Goal: Task Accomplishment & Management: Use online tool/utility

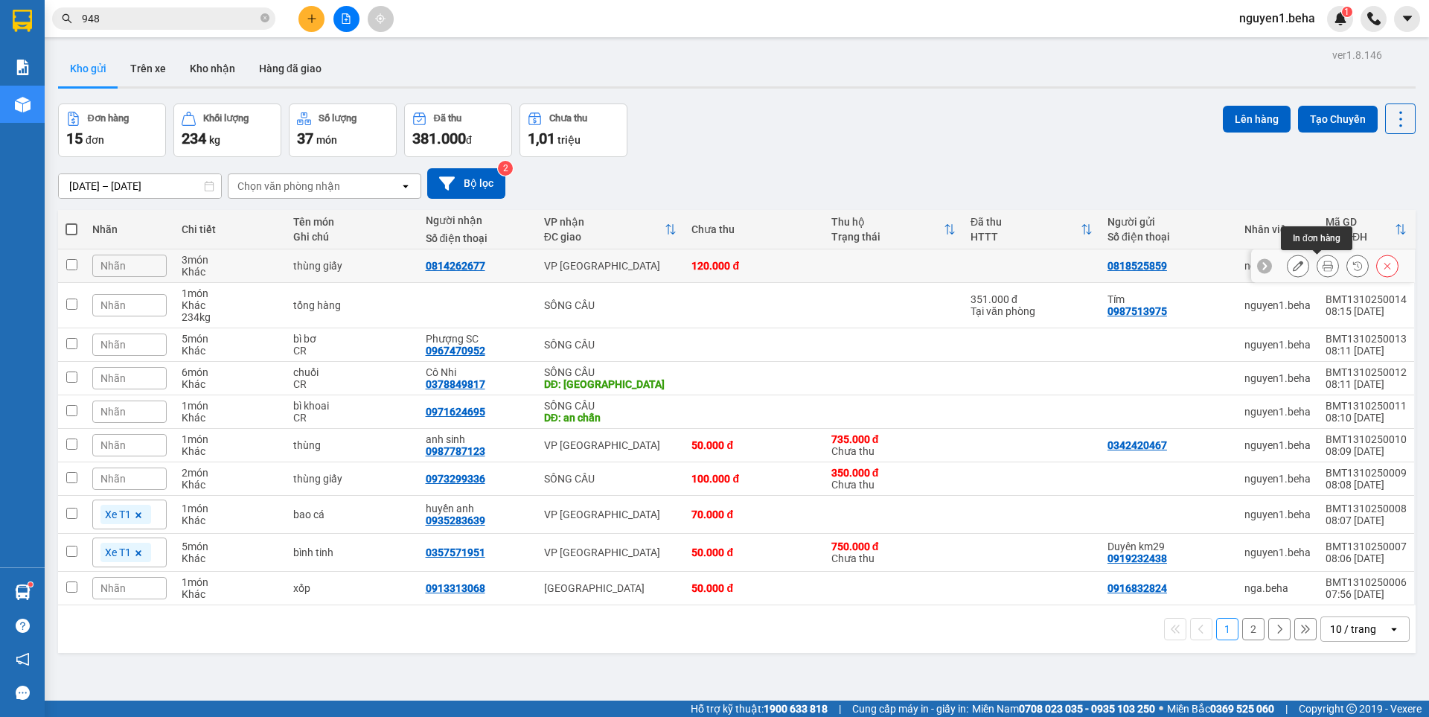
click at [1323, 269] on icon at bounding box center [1328, 266] width 10 height 10
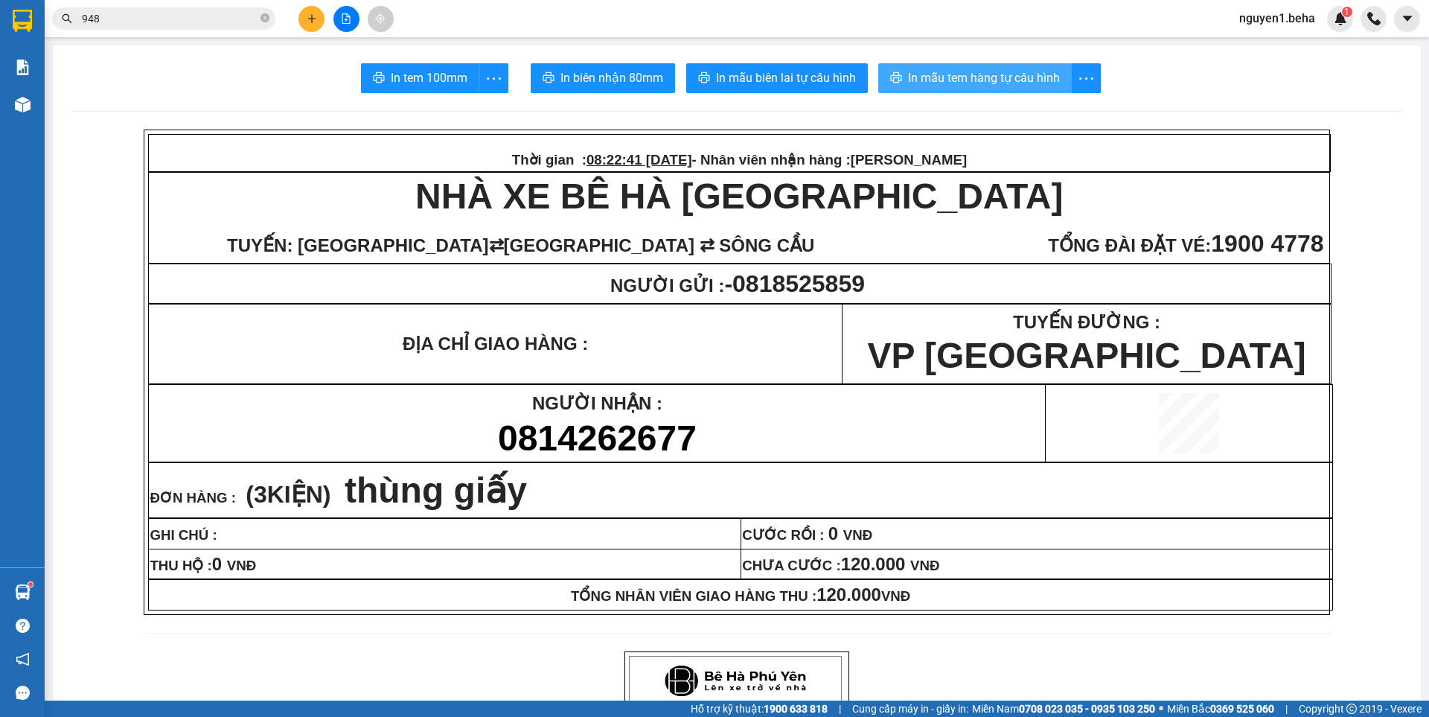
click at [996, 85] on span "In mẫu tem hàng tự cấu hình" at bounding box center [984, 77] width 152 height 19
click at [938, 73] on span "In mẫu tem hàng tự cấu hình" at bounding box center [984, 77] width 152 height 19
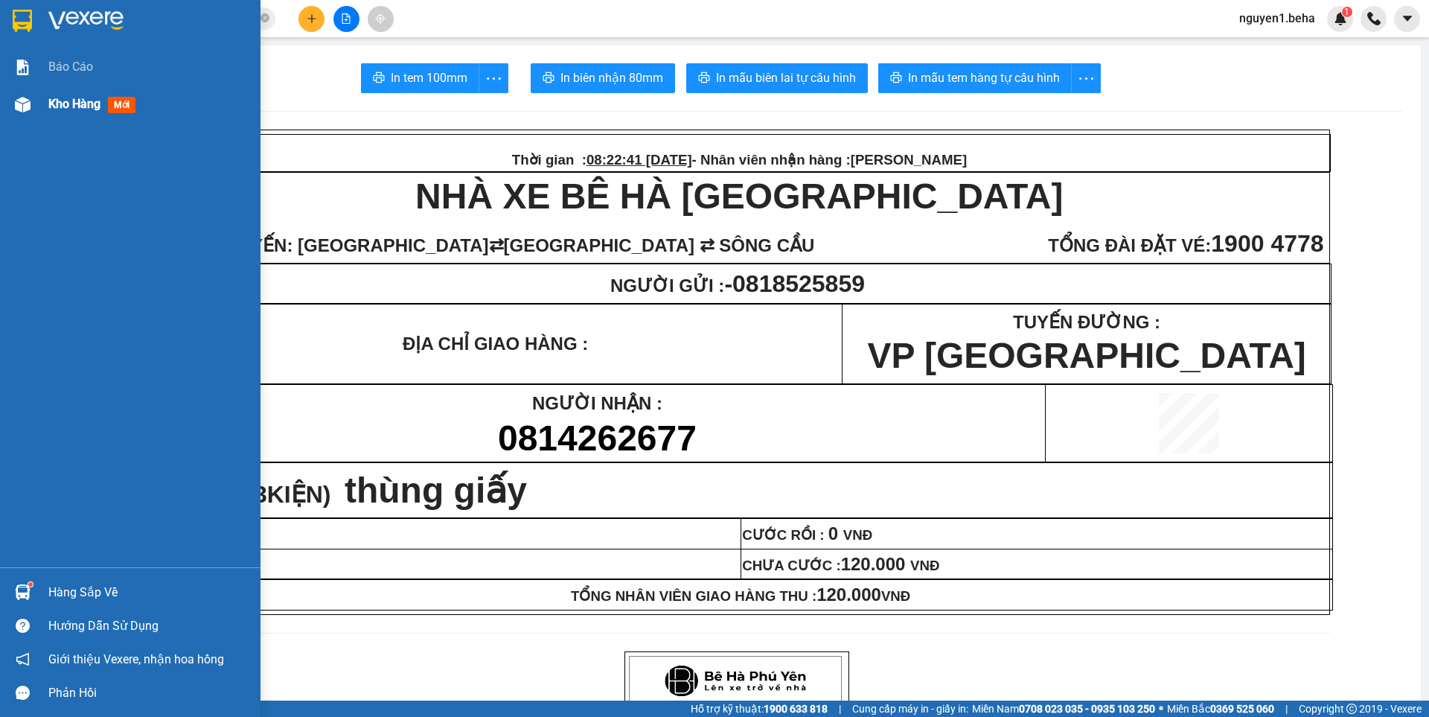
drag, startPoint x: 0, startPoint y: 108, endPoint x: 22, endPoint y: 101, distance: 22.6
click at [0, 108] on div "Kho hàng mới" at bounding box center [130, 104] width 261 height 37
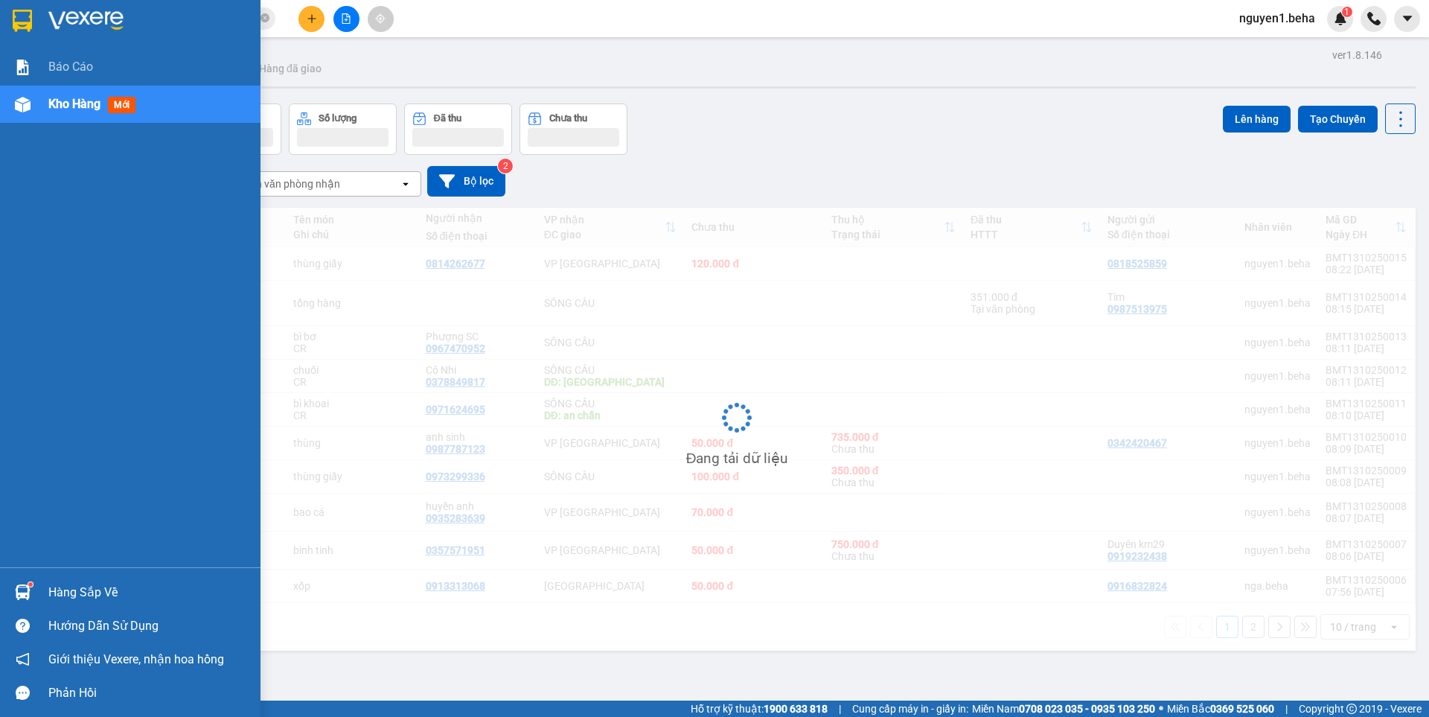
click at [20, 100] on img at bounding box center [23, 105] width 16 height 16
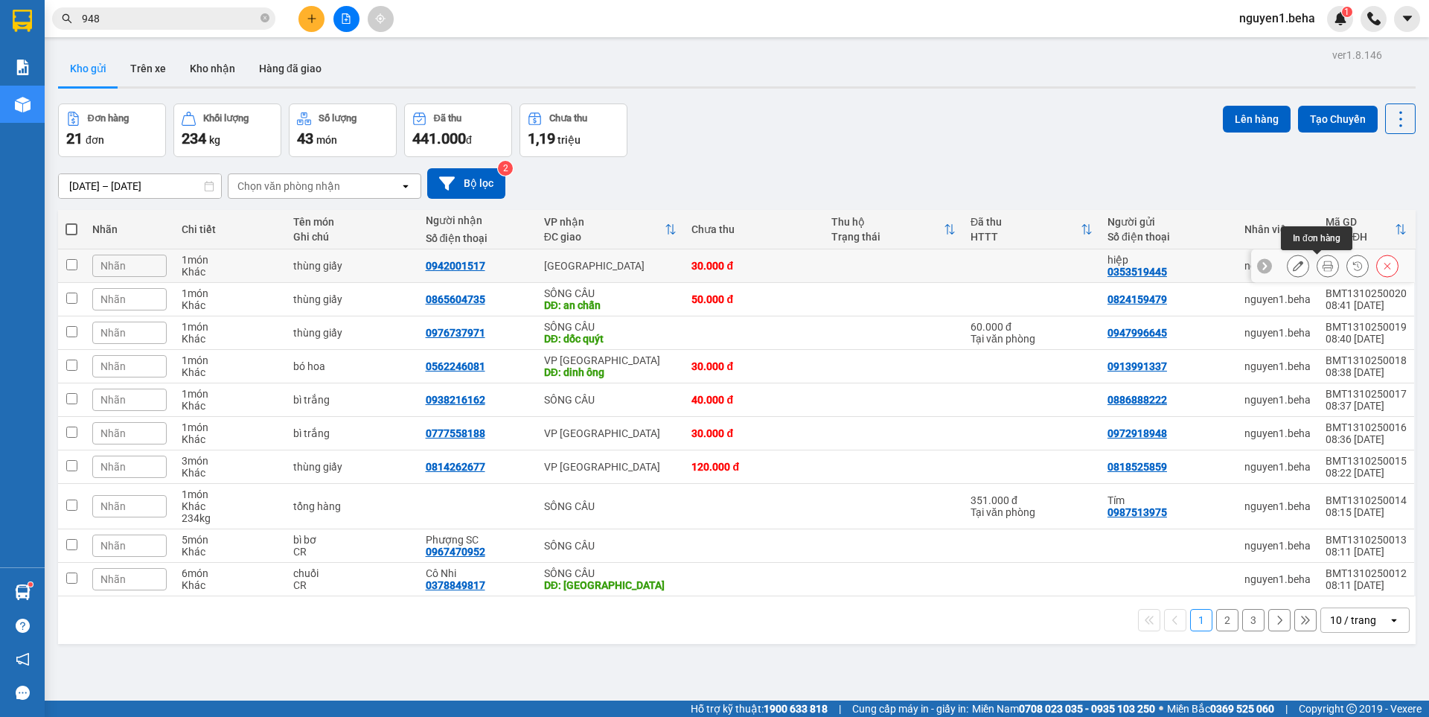
click at [1318, 267] on button at bounding box center [1328, 266] width 21 height 26
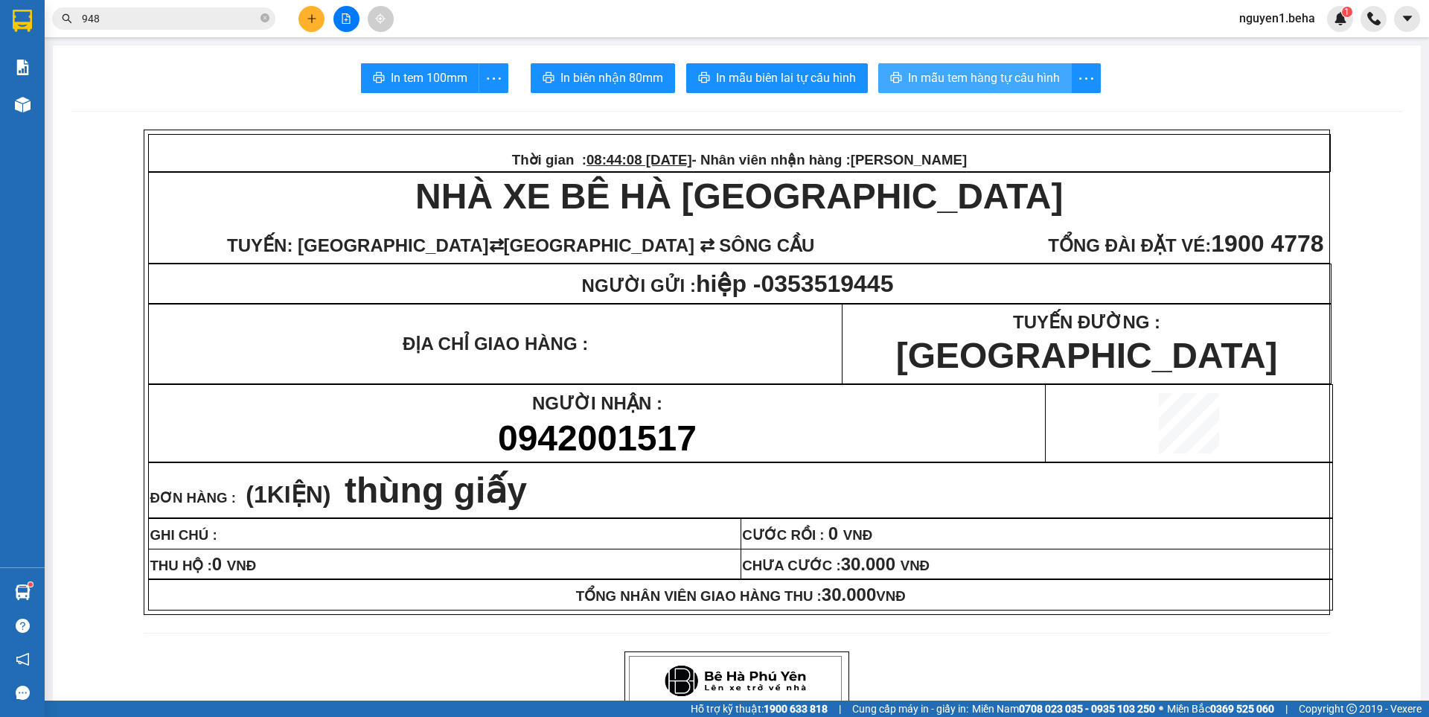
click at [1015, 86] on span "In mẫu tem hàng tự cấu hình" at bounding box center [984, 77] width 152 height 19
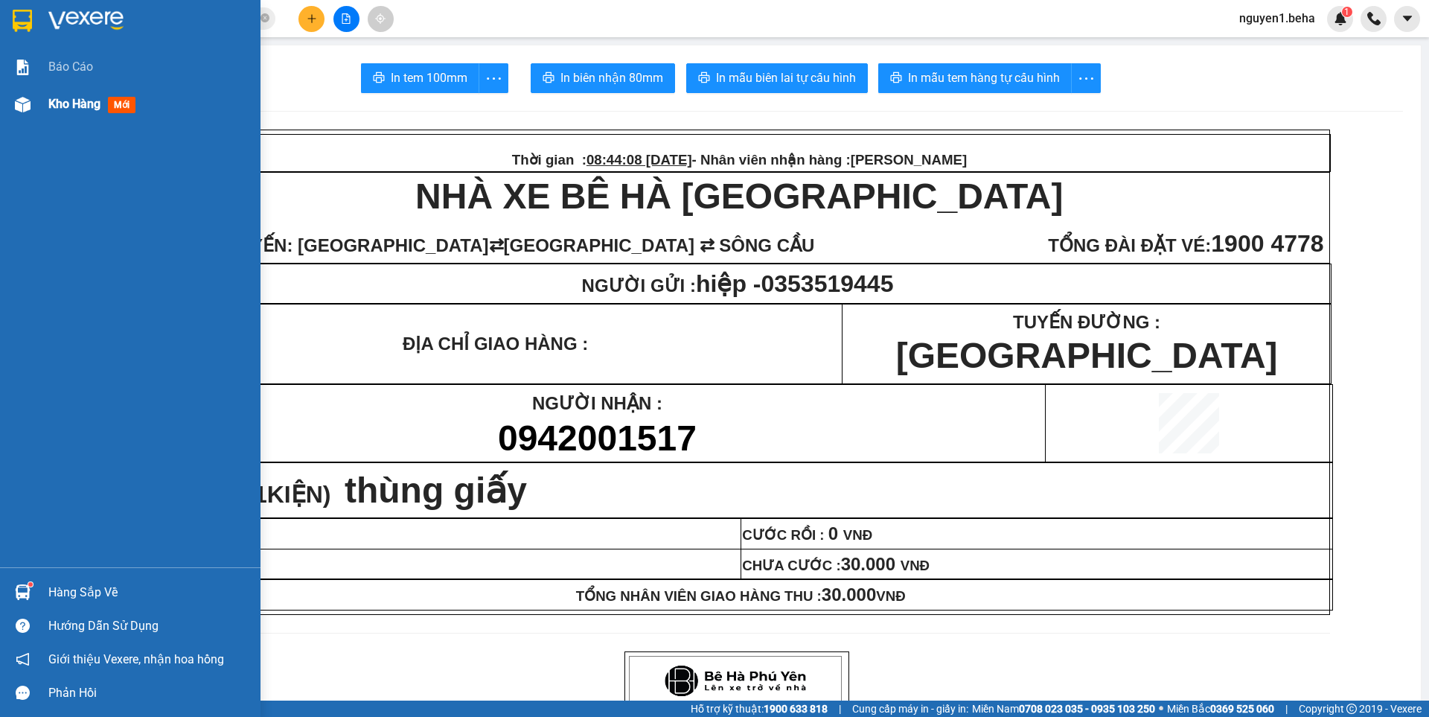
click at [17, 103] on img at bounding box center [23, 105] width 16 height 16
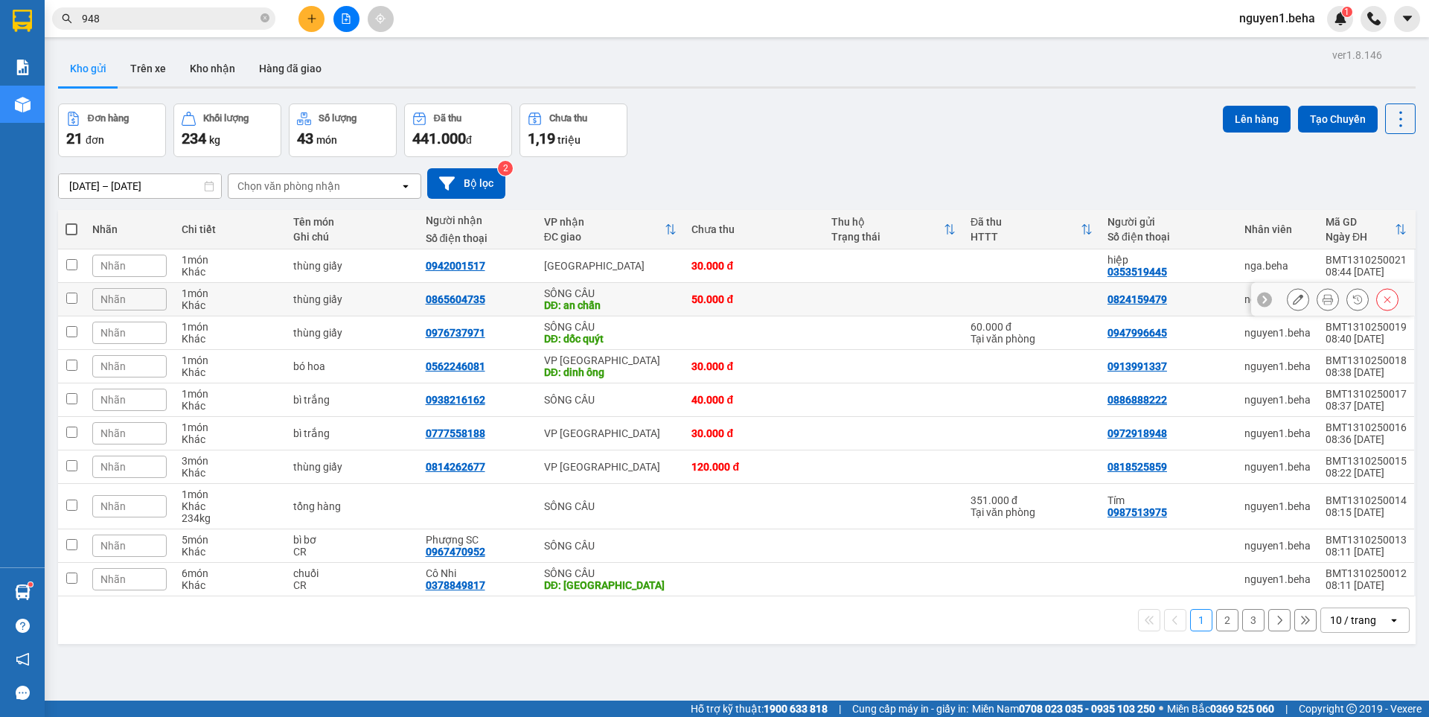
click at [1323, 299] on icon at bounding box center [1328, 299] width 10 height 10
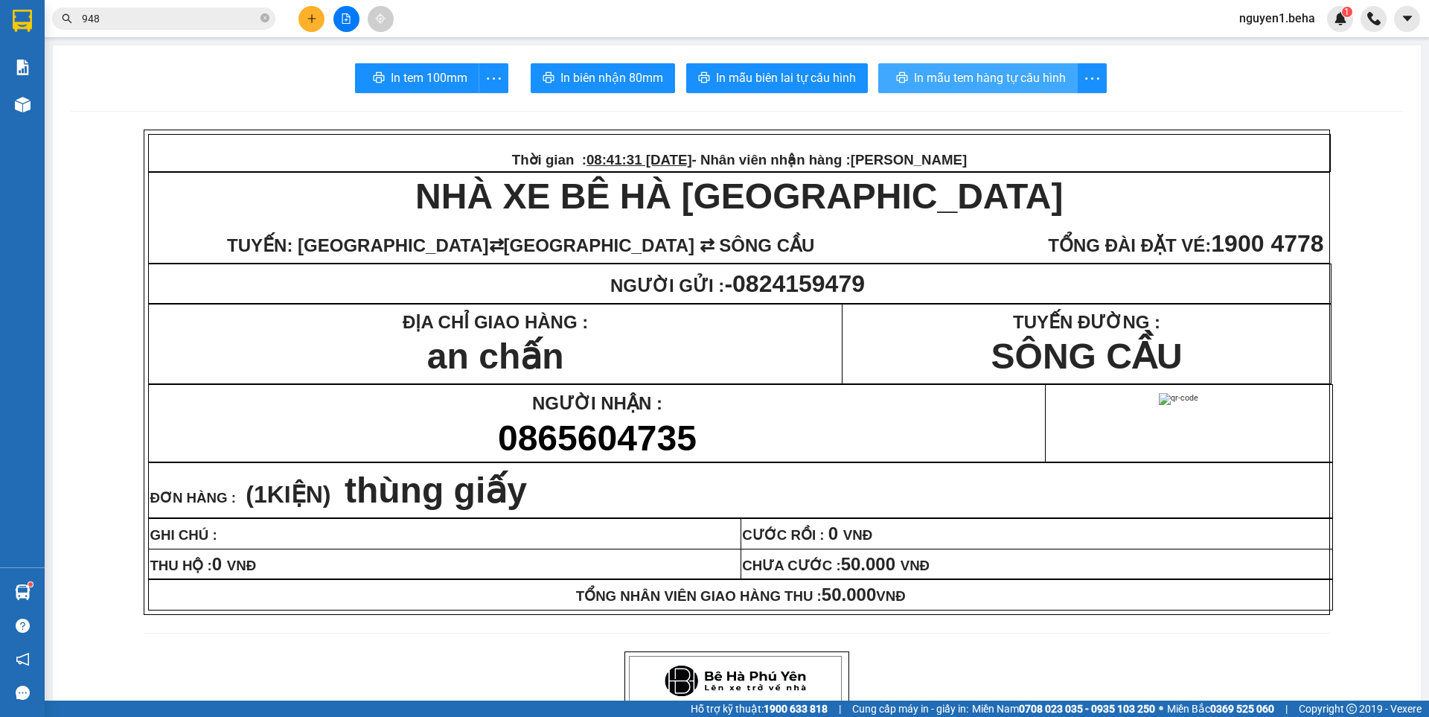
click at [1000, 74] on span "In mẫu tem hàng tự cấu hình" at bounding box center [990, 77] width 152 height 19
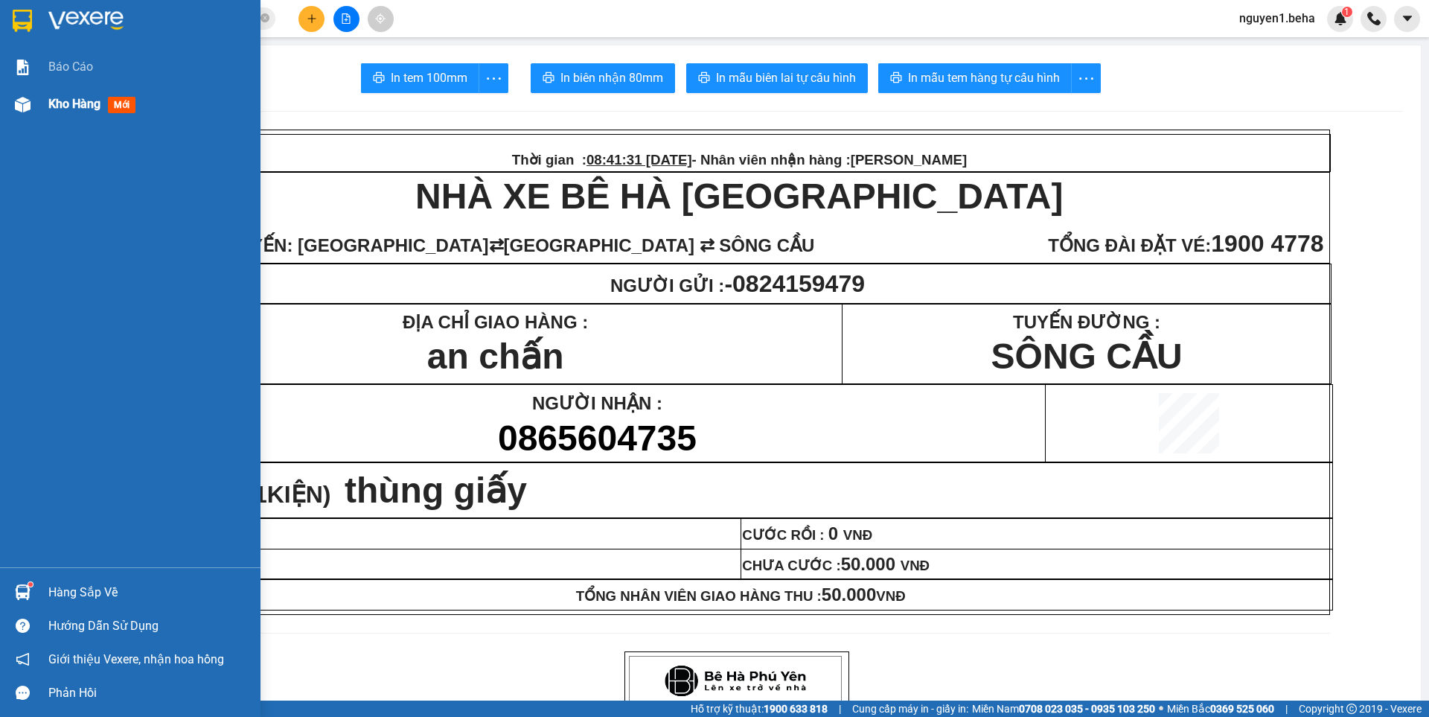
click at [23, 106] on img at bounding box center [23, 105] width 16 height 16
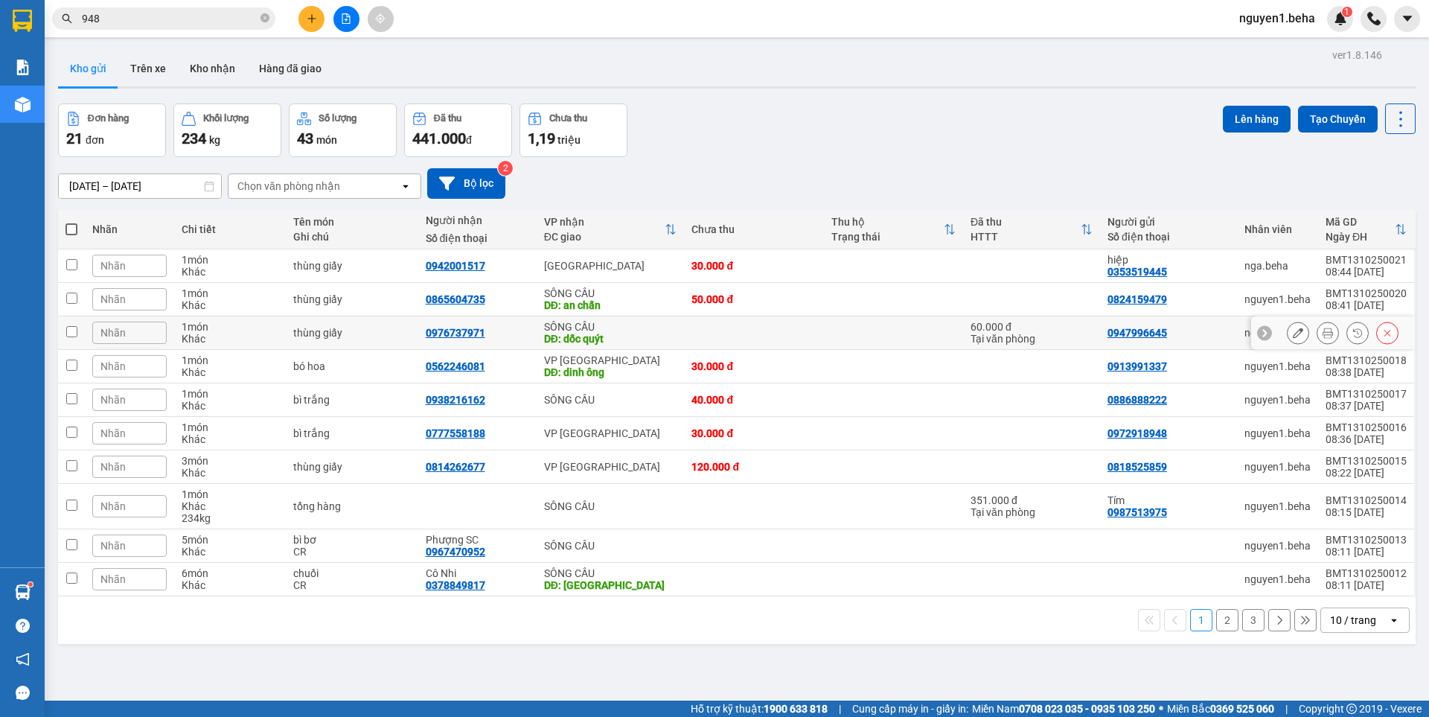
click at [1324, 332] on button at bounding box center [1328, 333] width 21 height 26
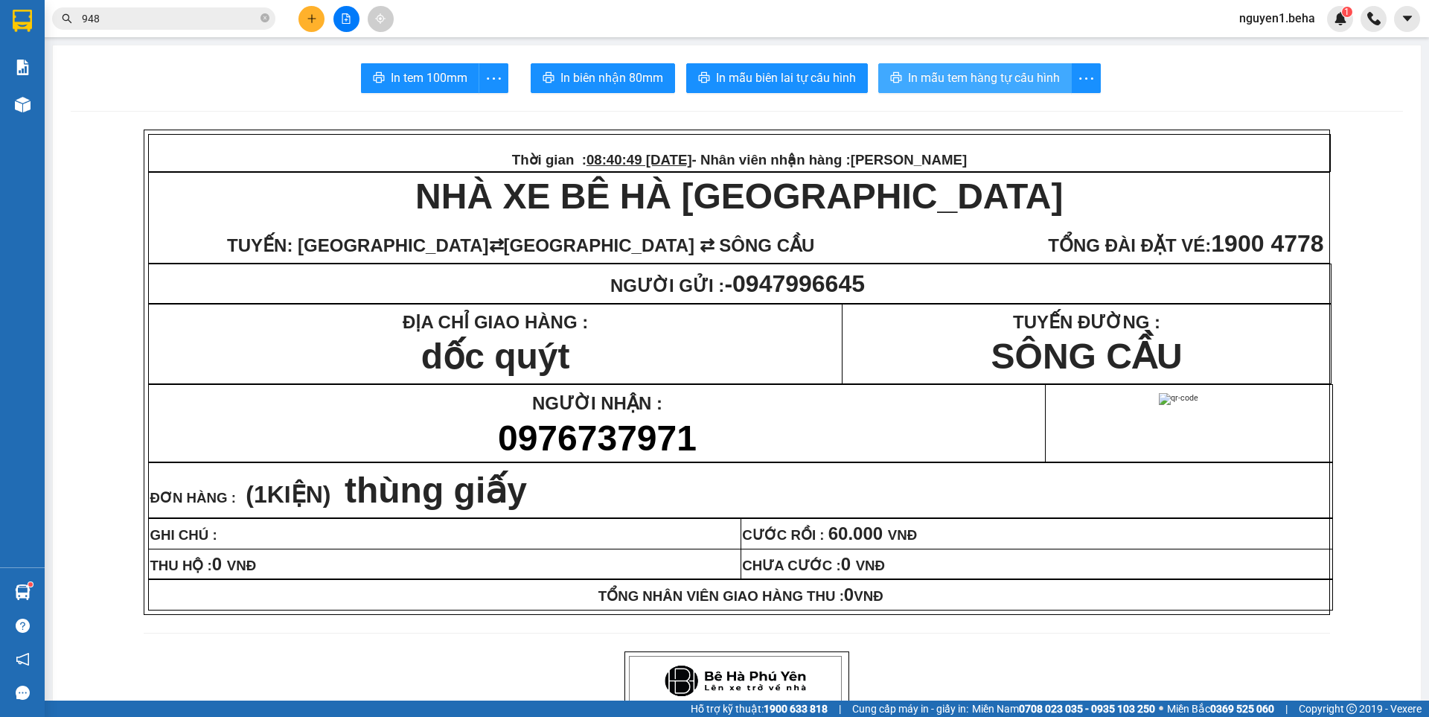
click at [1006, 84] on span "In mẫu tem hàng tự cấu hình" at bounding box center [984, 77] width 152 height 19
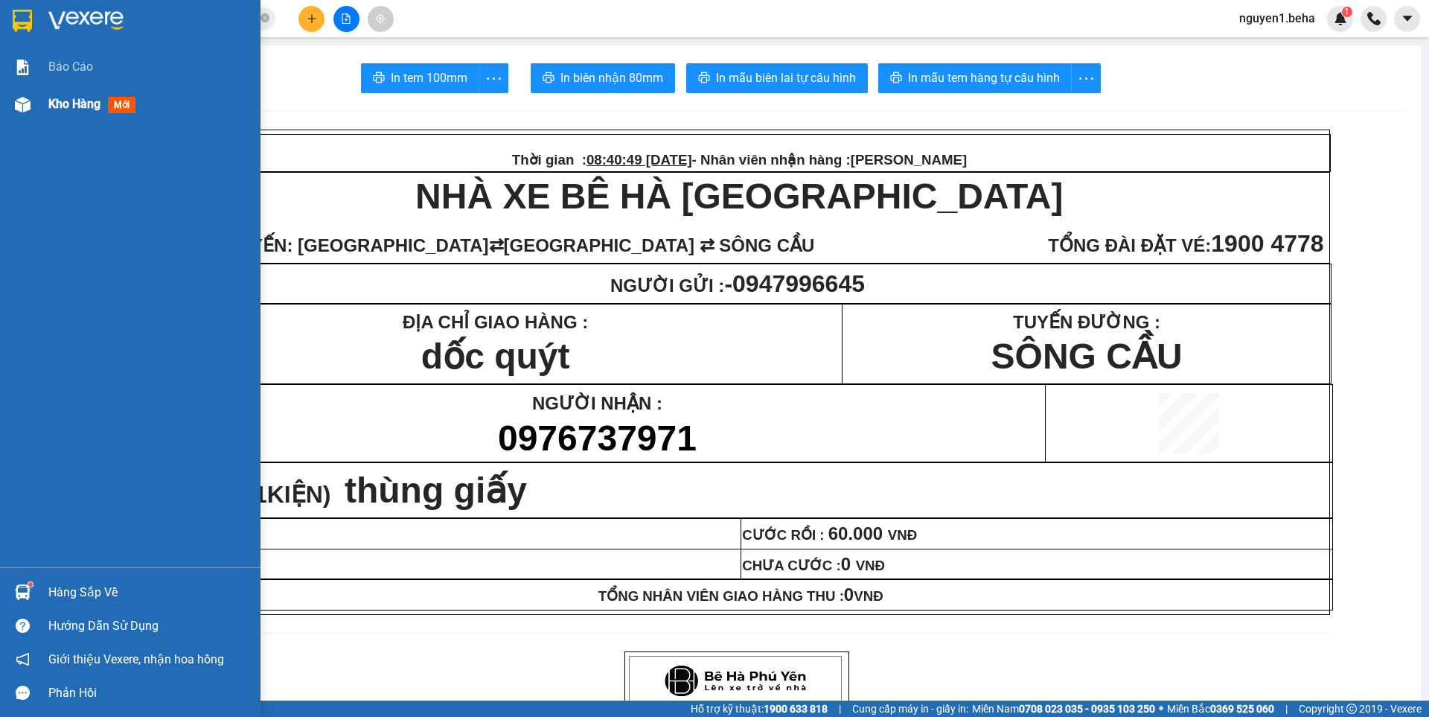
click at [24, 106] on img at bounding box center [23, 105] width 16 height 16
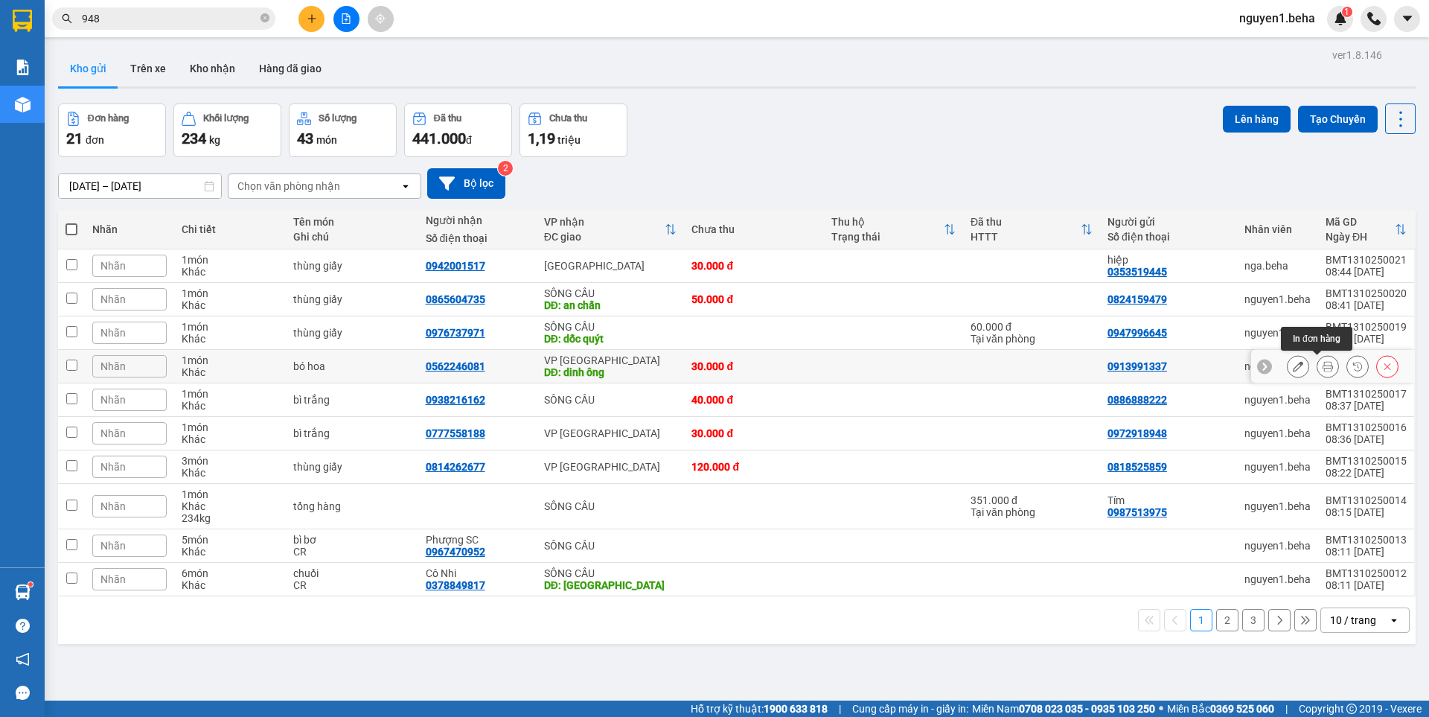
click at [1323, 365] on icon at bounding box center [1328, 366] width 10 height 10
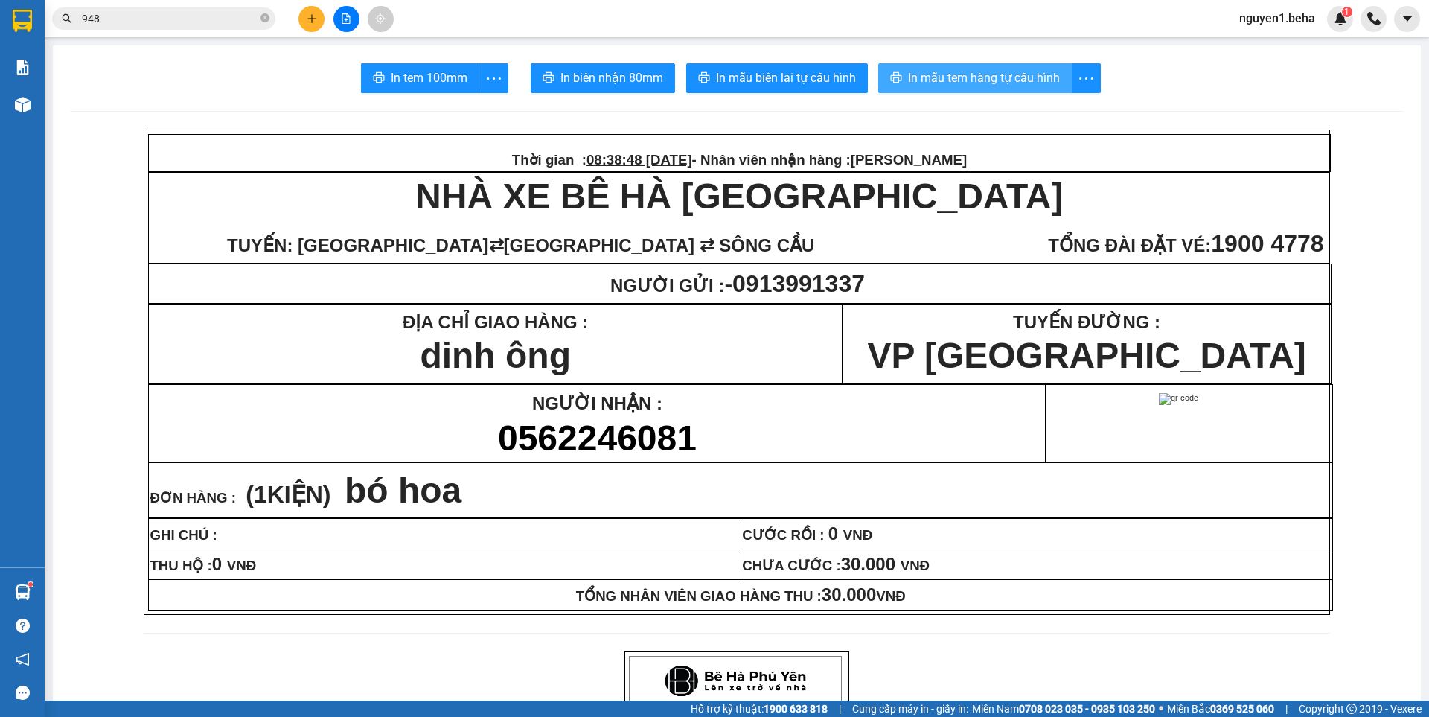
click at [1016, 86] on span "In mẫu tem hàng tự cấu hình" at bounding box center [984, 77] width 152 height 19
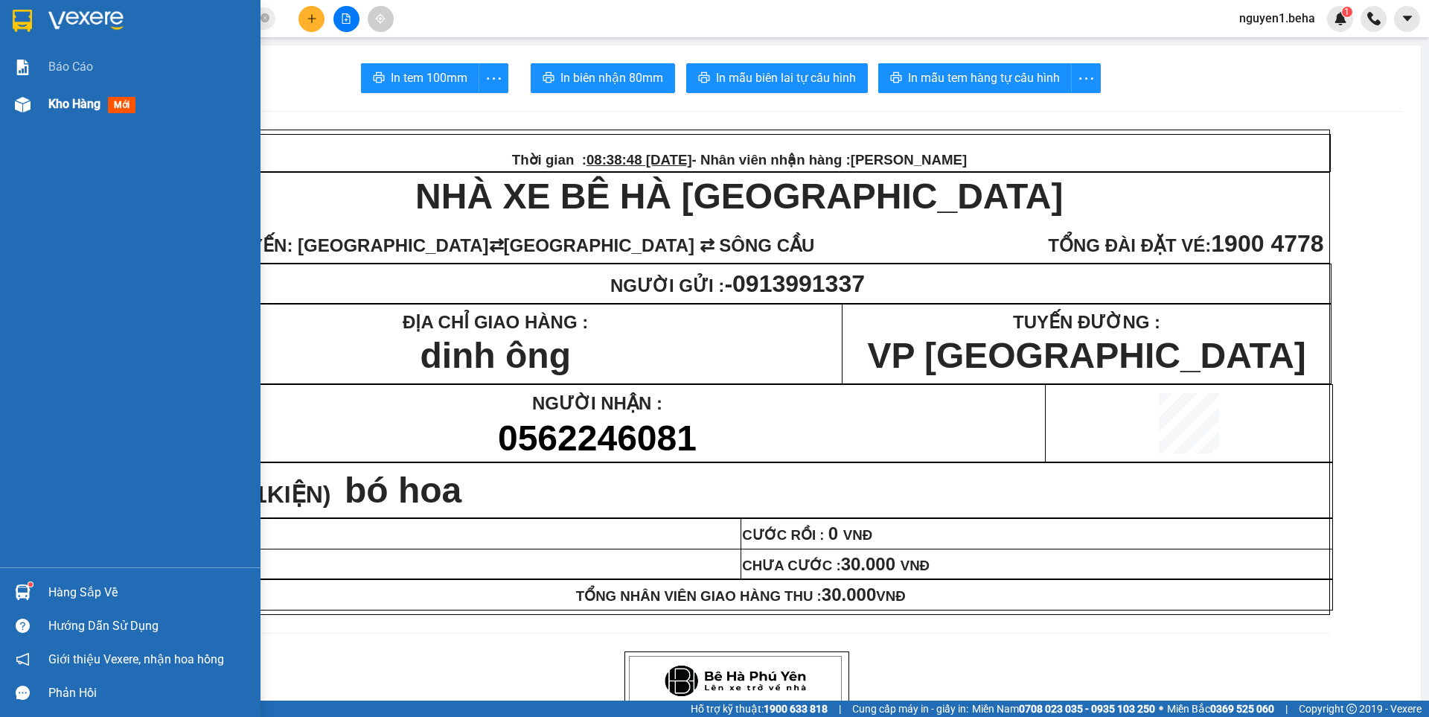
click at [25, 107] on img at bounding box center [23, 105] width 16 height 16
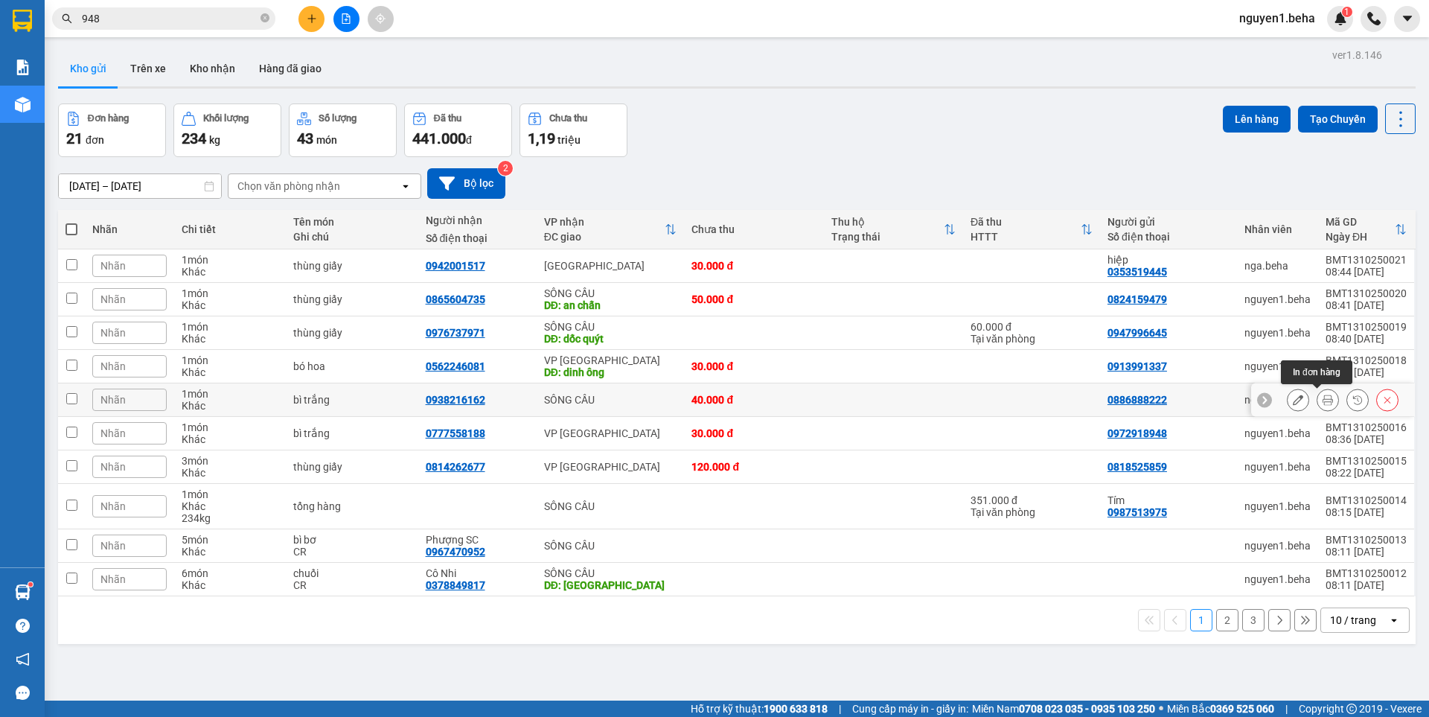
click at [1323, 400] on icon at bounding box center [1328, 400] width 10 height 10
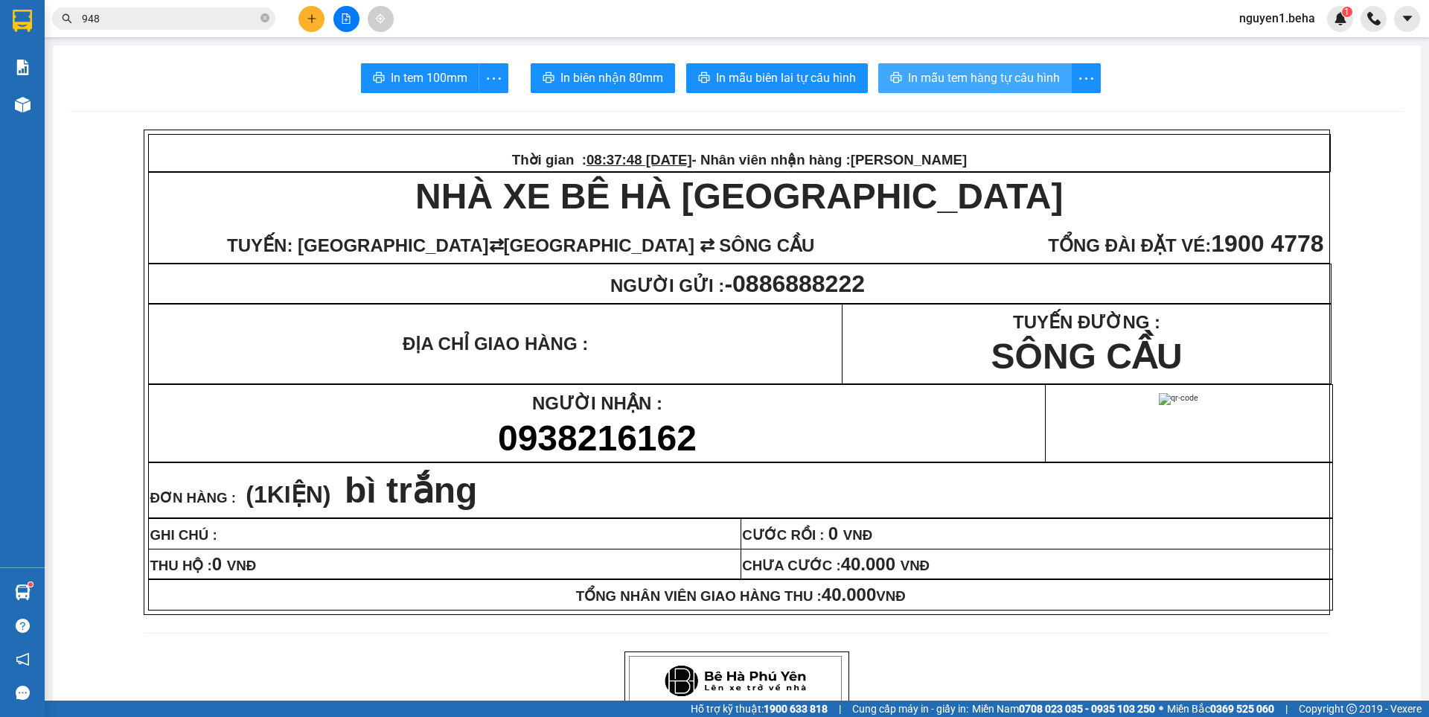
click at [1025, 68] on button "In mẫu tem hàng tự cấu hình" at bounding box center [975, 78] width 194 height 30
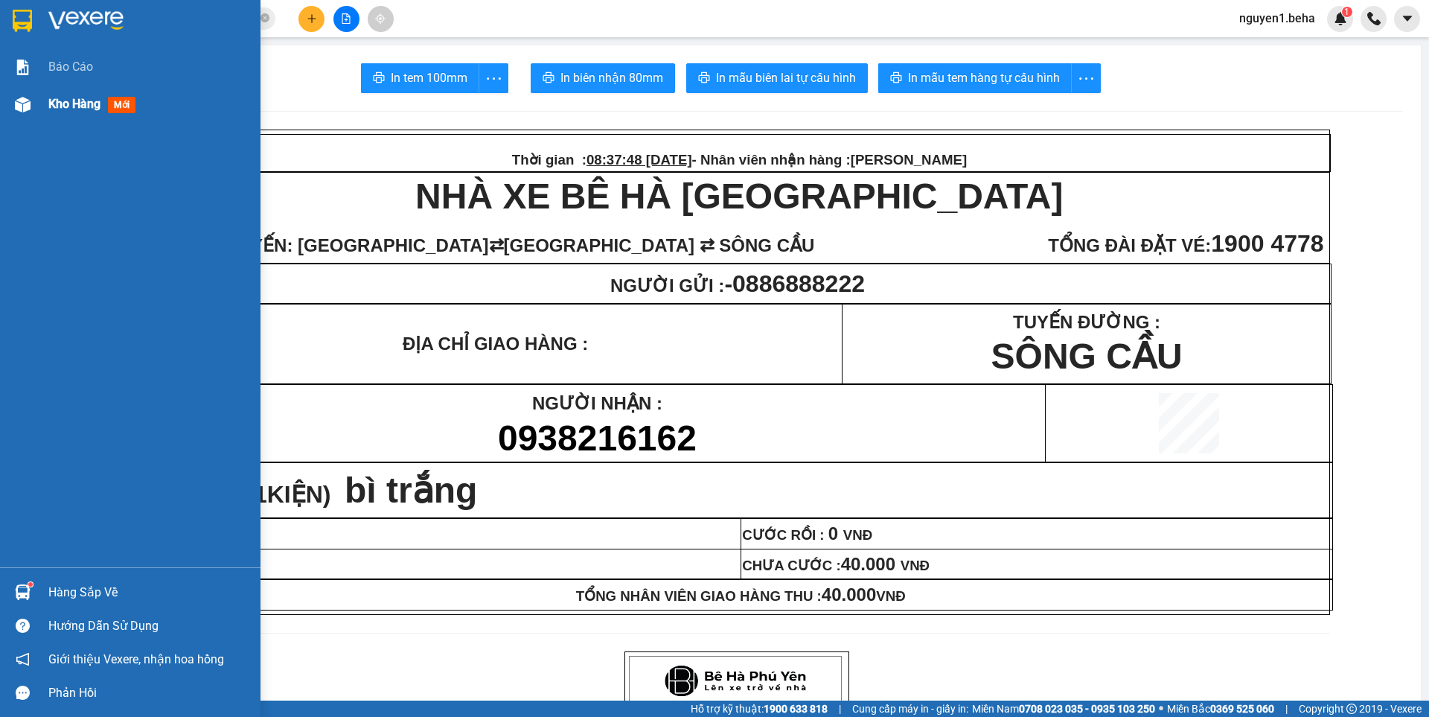
click at [20, 101] on img at bounding box center [23, 105] width 16 height 16
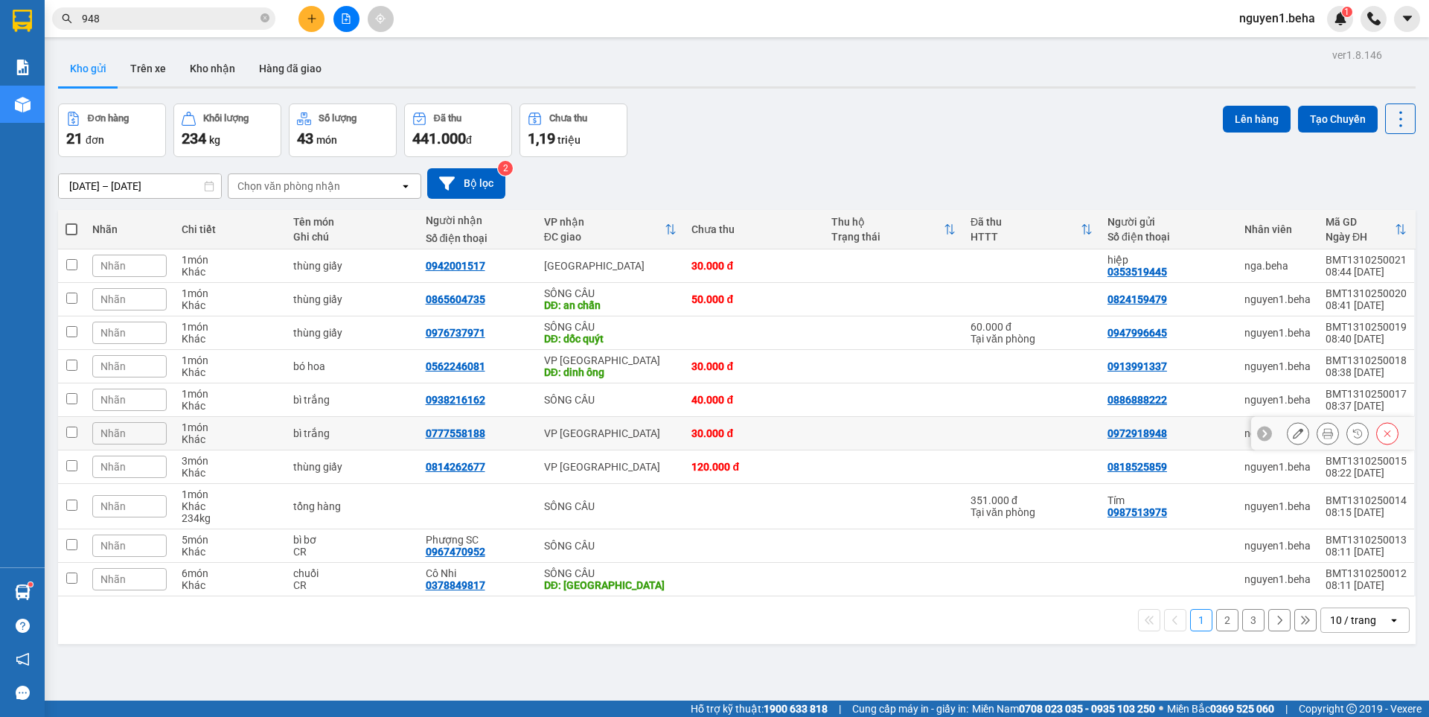
click at [1323, 437] on icon at bounding box center [1328, 433] width 10 height 10
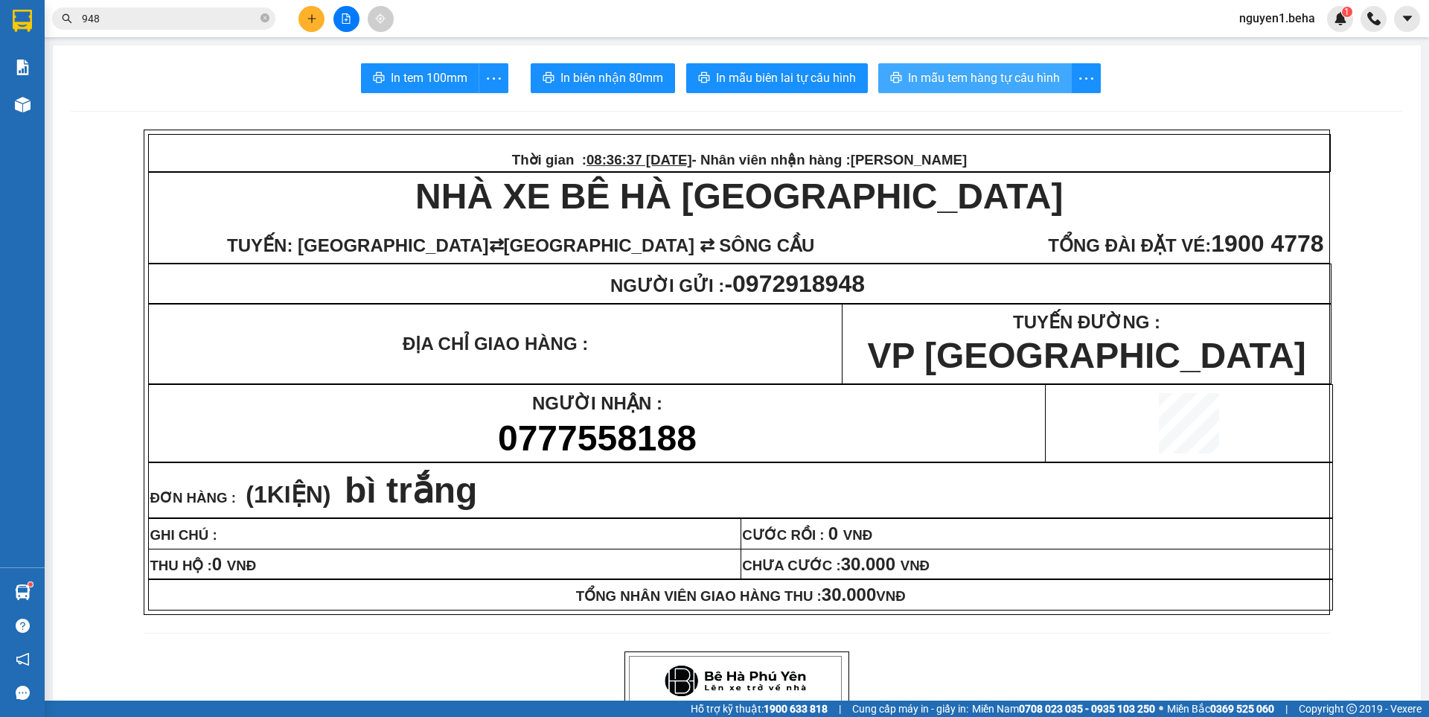
click at [960, 87] on span "In mẫu tem hàng tự cấu hình" at bounding box center [984, 77] width 152 height 19
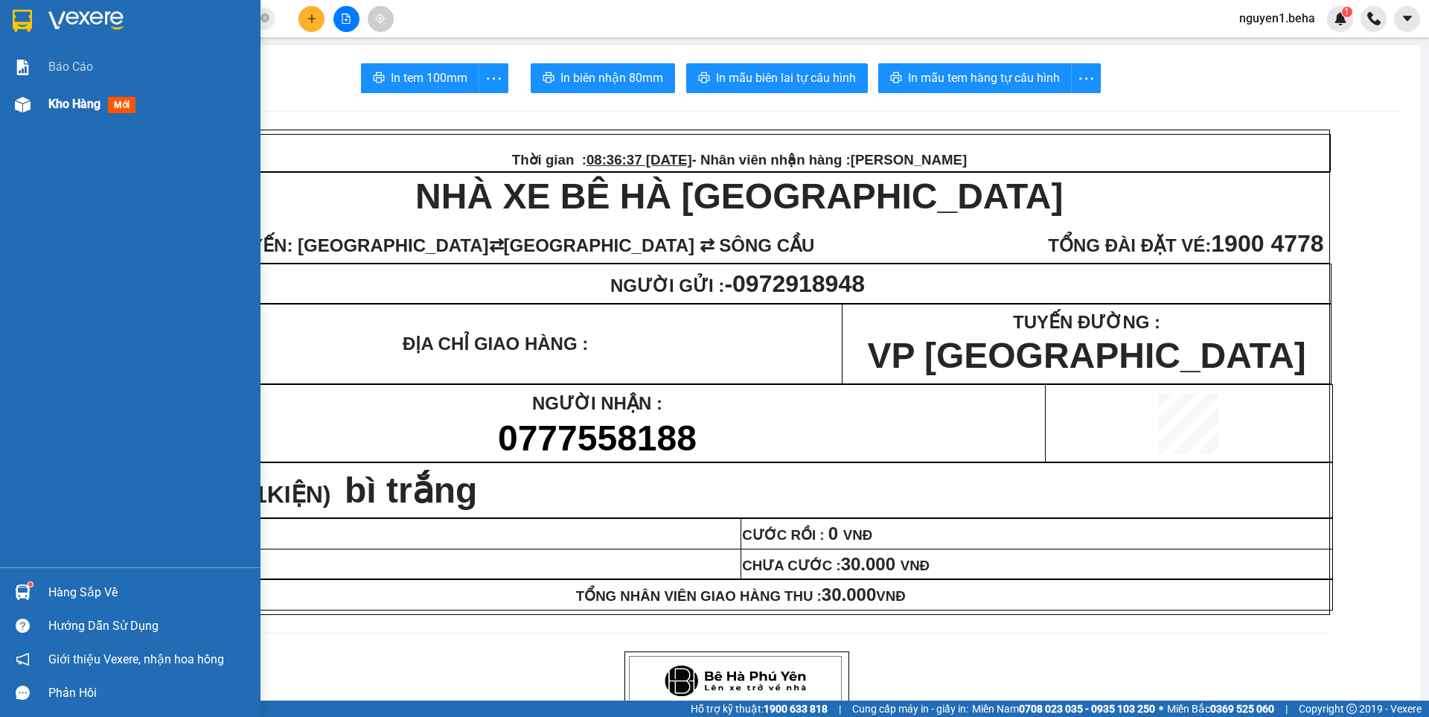
click at [23, 101] on img at bounding box center [23, 105] width 16 height 16
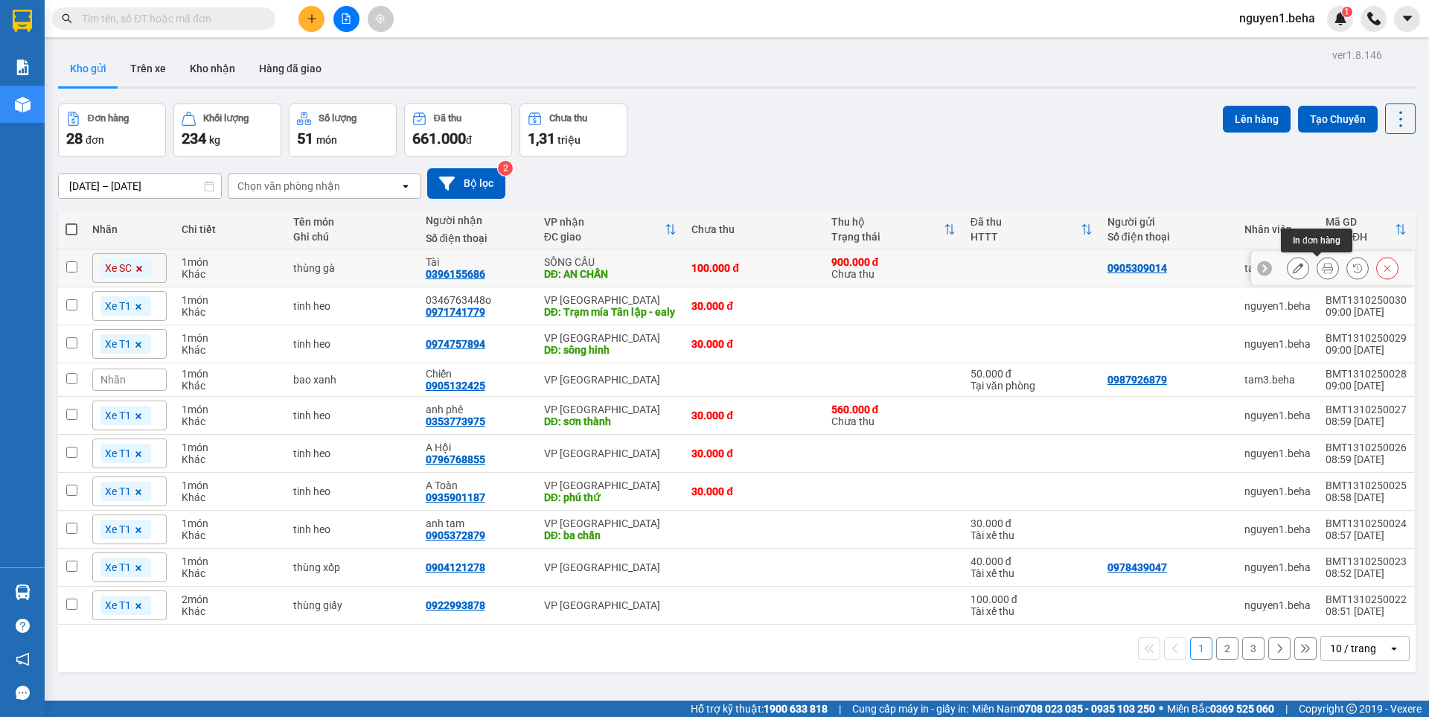
click at [1323, 269] on icon at bounding box center [1328, 268] width 10 height 10
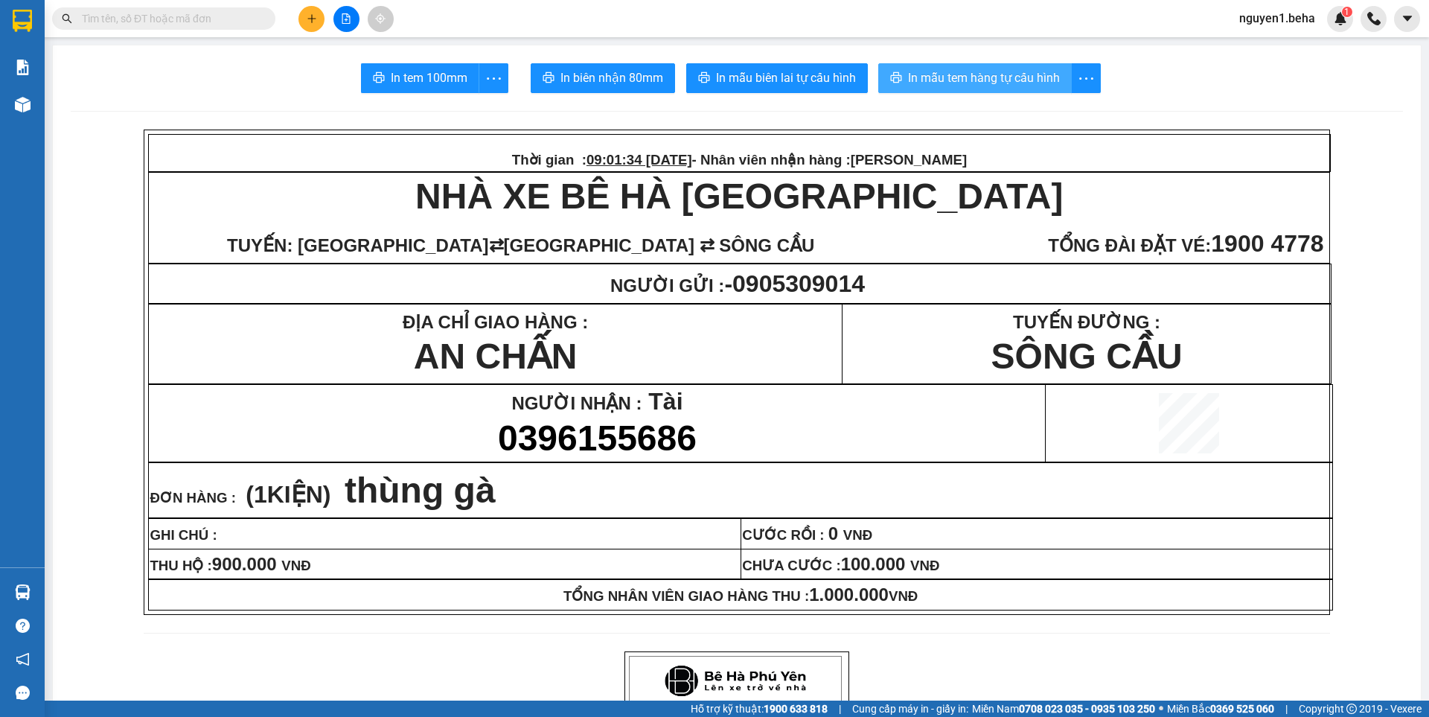
click at [989, 77] on span "In mẫu tem hàng tự cấu hình" at bounding box center [984, 77] width 152 height 19
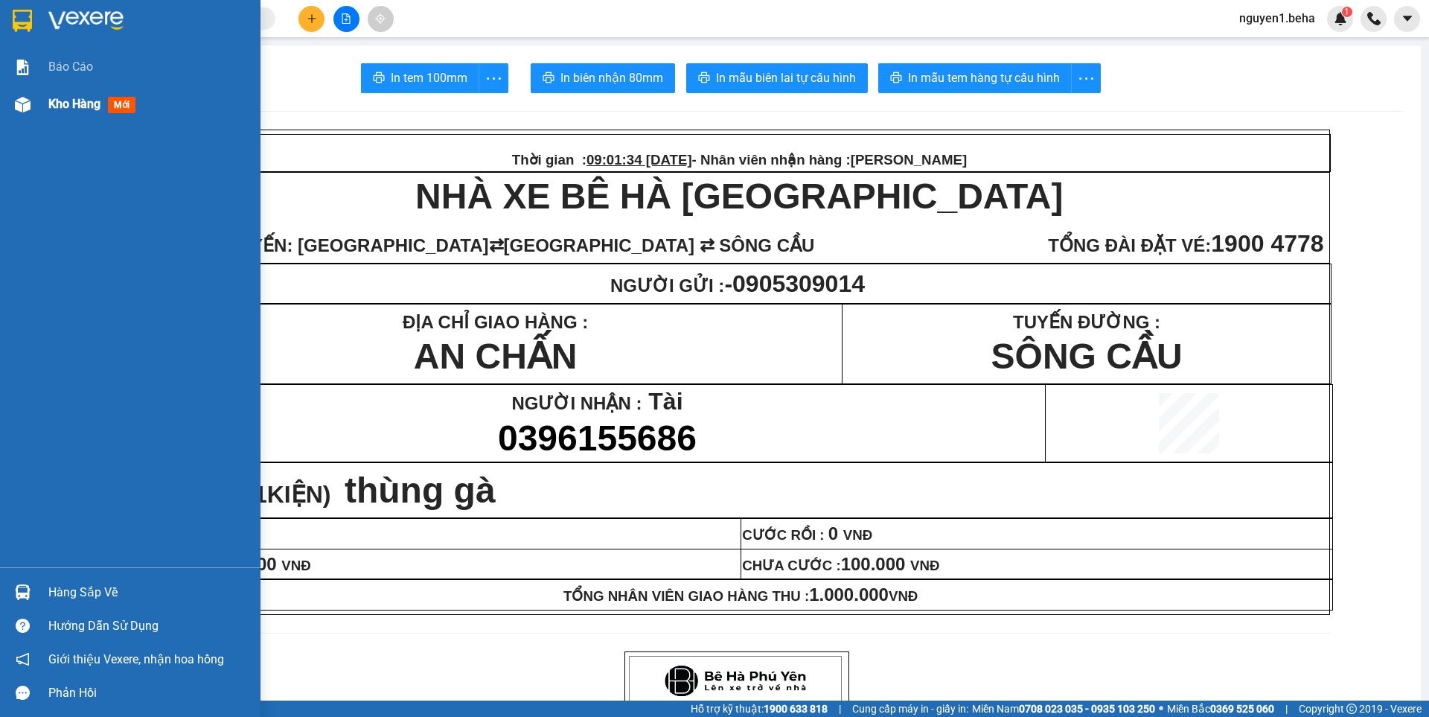
click at [78, 102] on span "Kho hàng" at bounding box center [74, 104] width 52 height 14
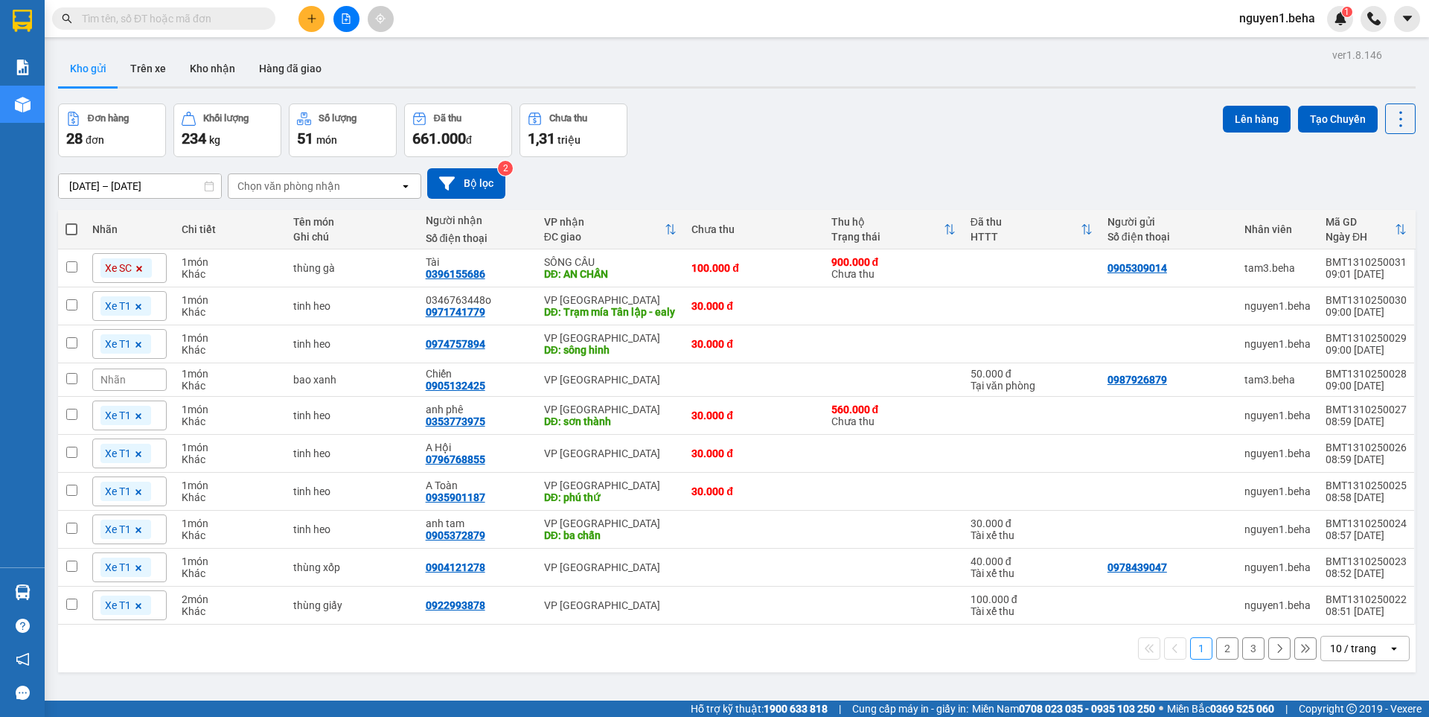
click at [106, 386] on span "Nhãn" at bounding box center [112, 380] width 25 height 12
click at [91, 465] on div "Xe SC" at bounding box center [89, 459] width 39 height 19
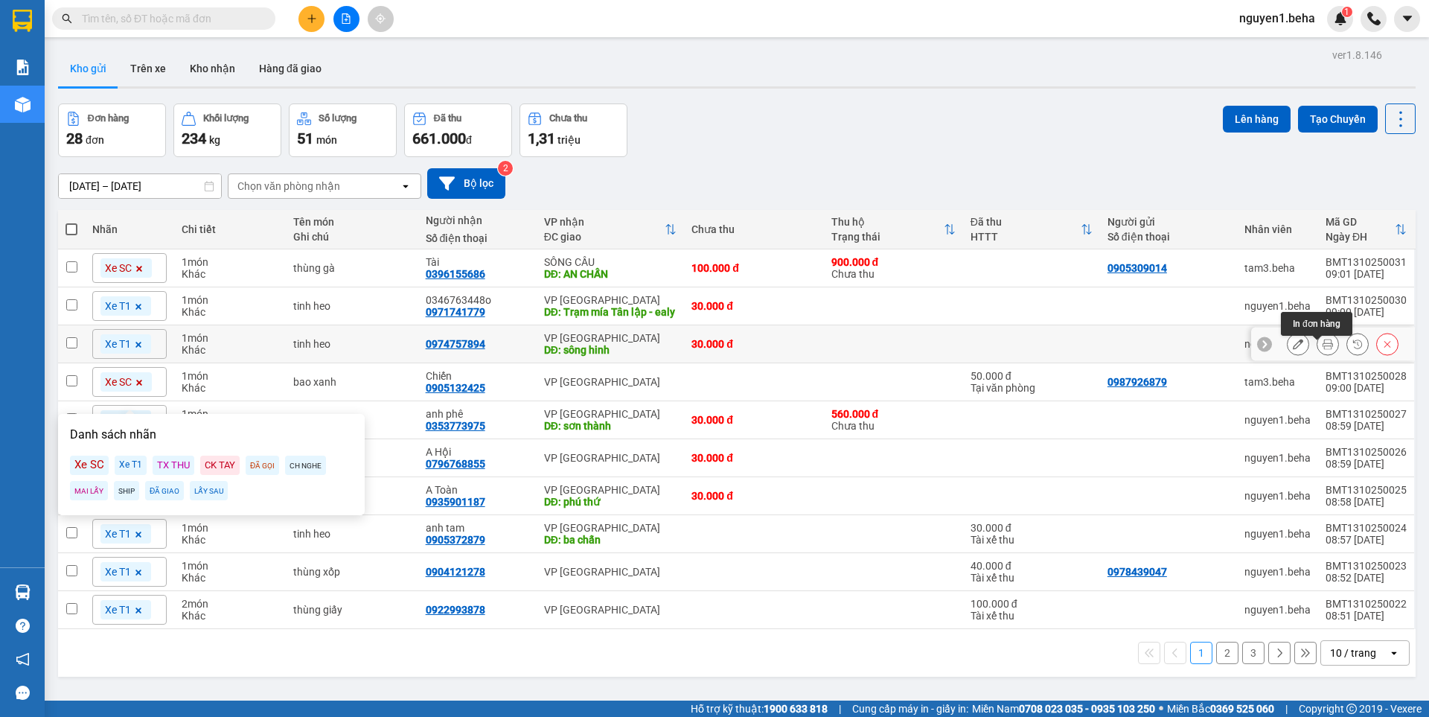
click at [1323, 349] on icon at bounding box center [1328, 344] width 10 height 10
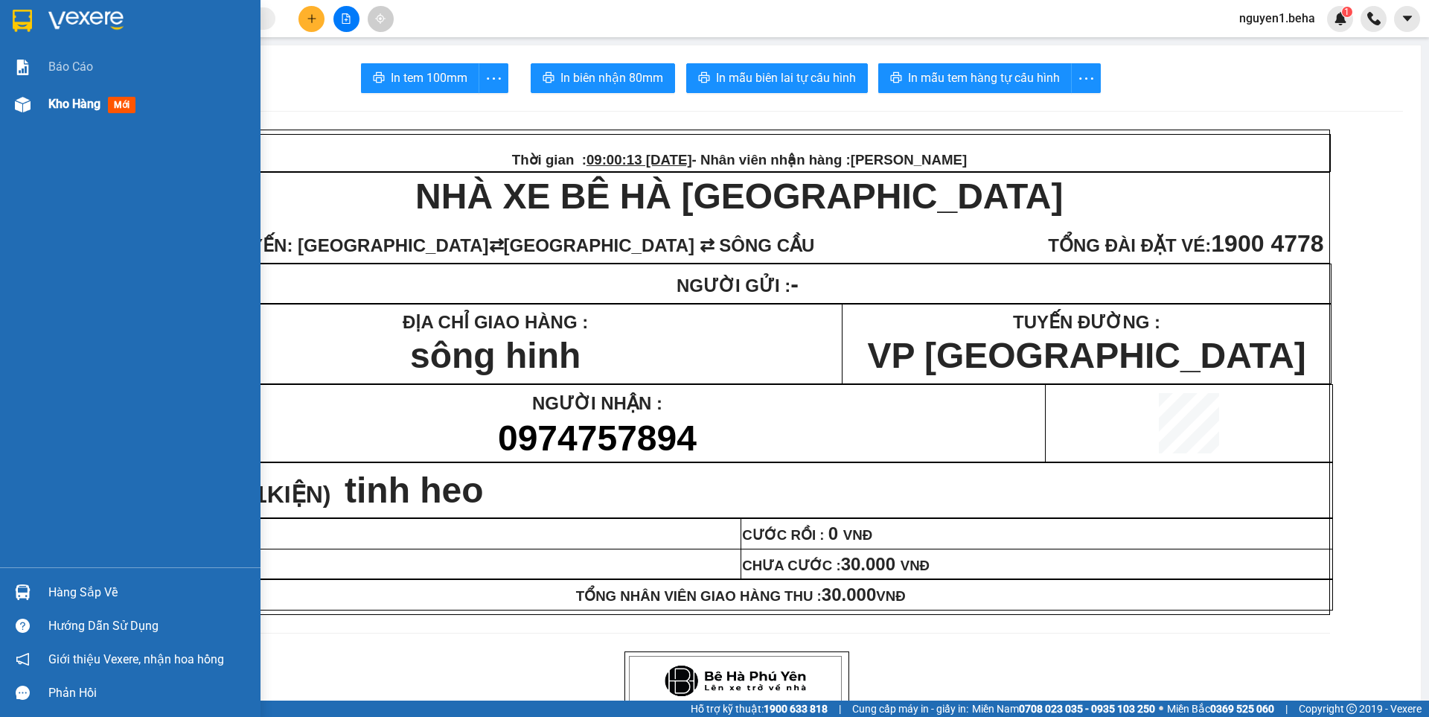
click at [67, 101] on span "Kho hàng" at bounding box center [74, 104] width 52 height 14
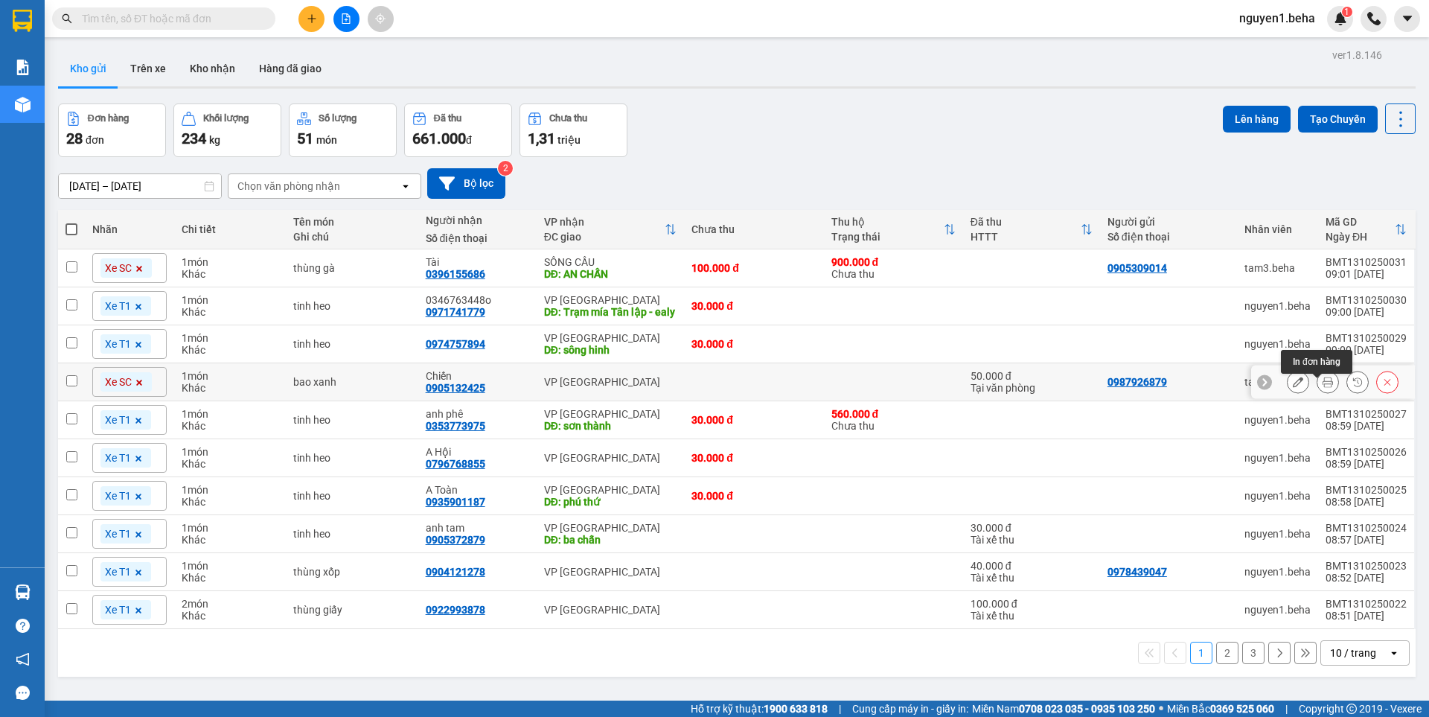
click at [1318, 386] on button at bounding box center [1328, 382] width 21 height 26
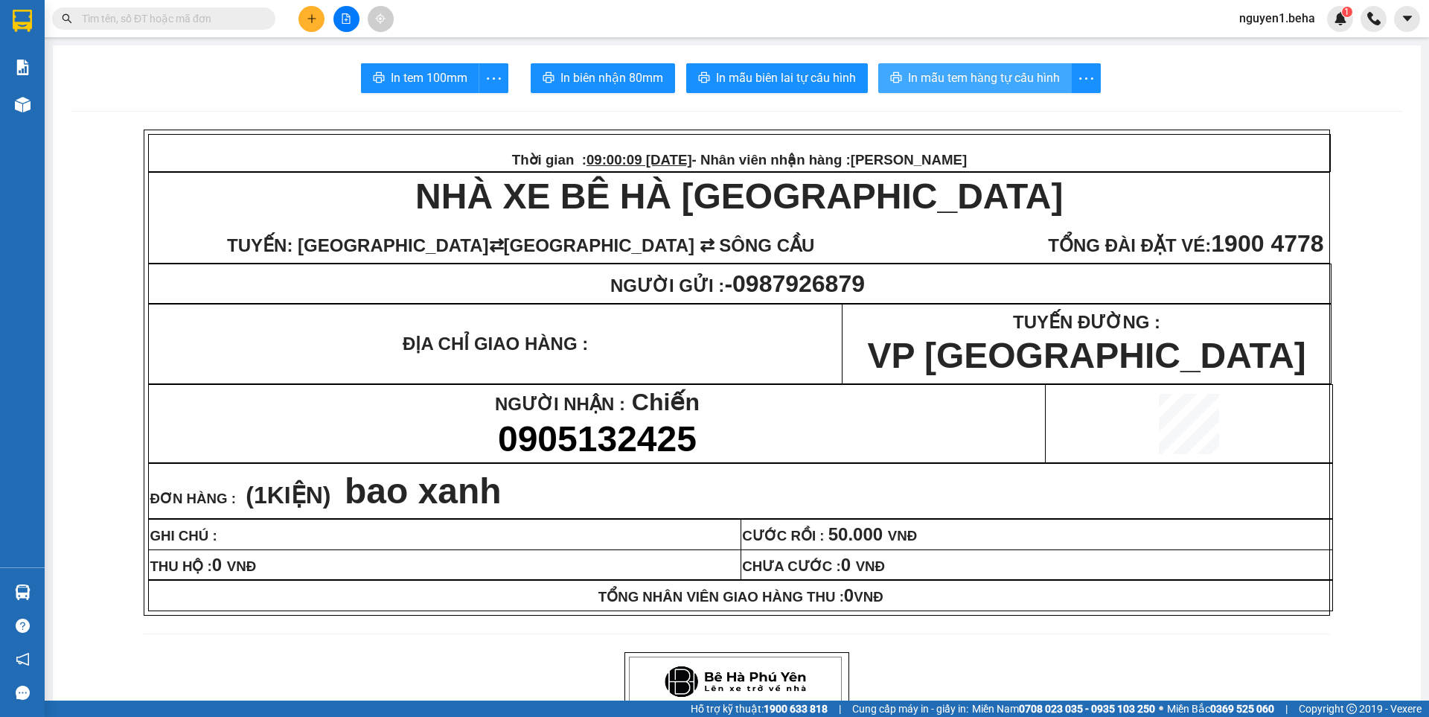
click at [954, 87] on span "In mẫu tem hàng tự cấu hình" at bounding box center [984, 77] width 152 height 19
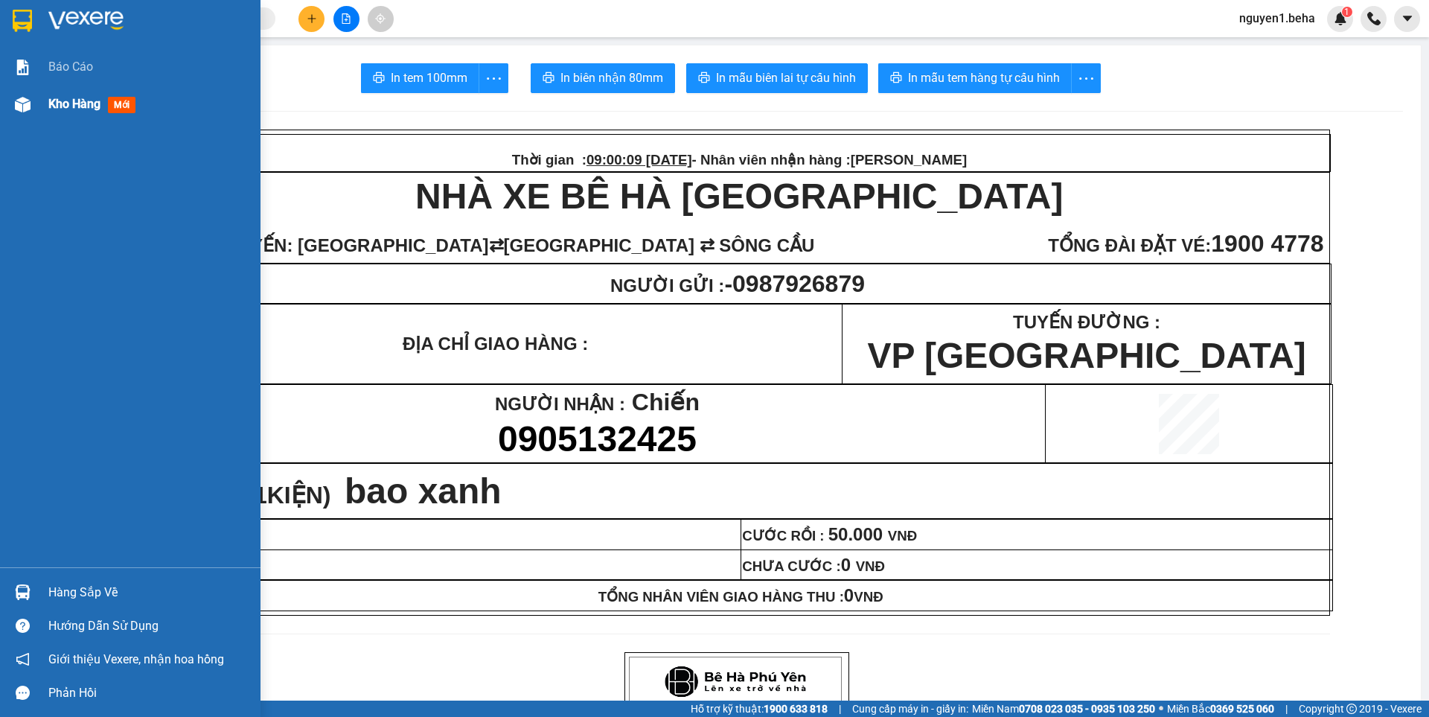
drag, startPoint x: 25, startPoint y: 106, endPoint x: 191, endPoint y: 109, distance: 166.8
click at [25, 106] on img at bounding box center [23, 105] width 16 height 16
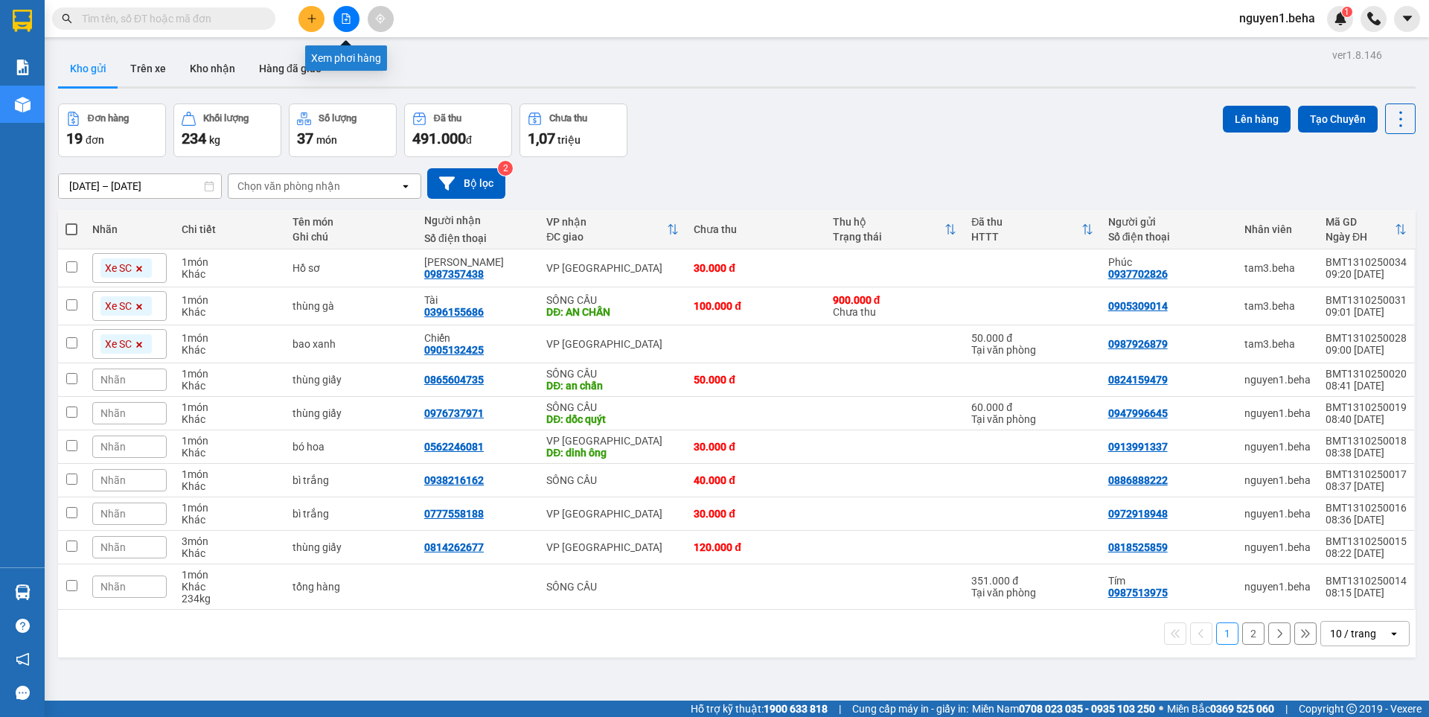
click at [345, 20] on icon "file-add" at bounding box center [346, 18] width 8 height 10
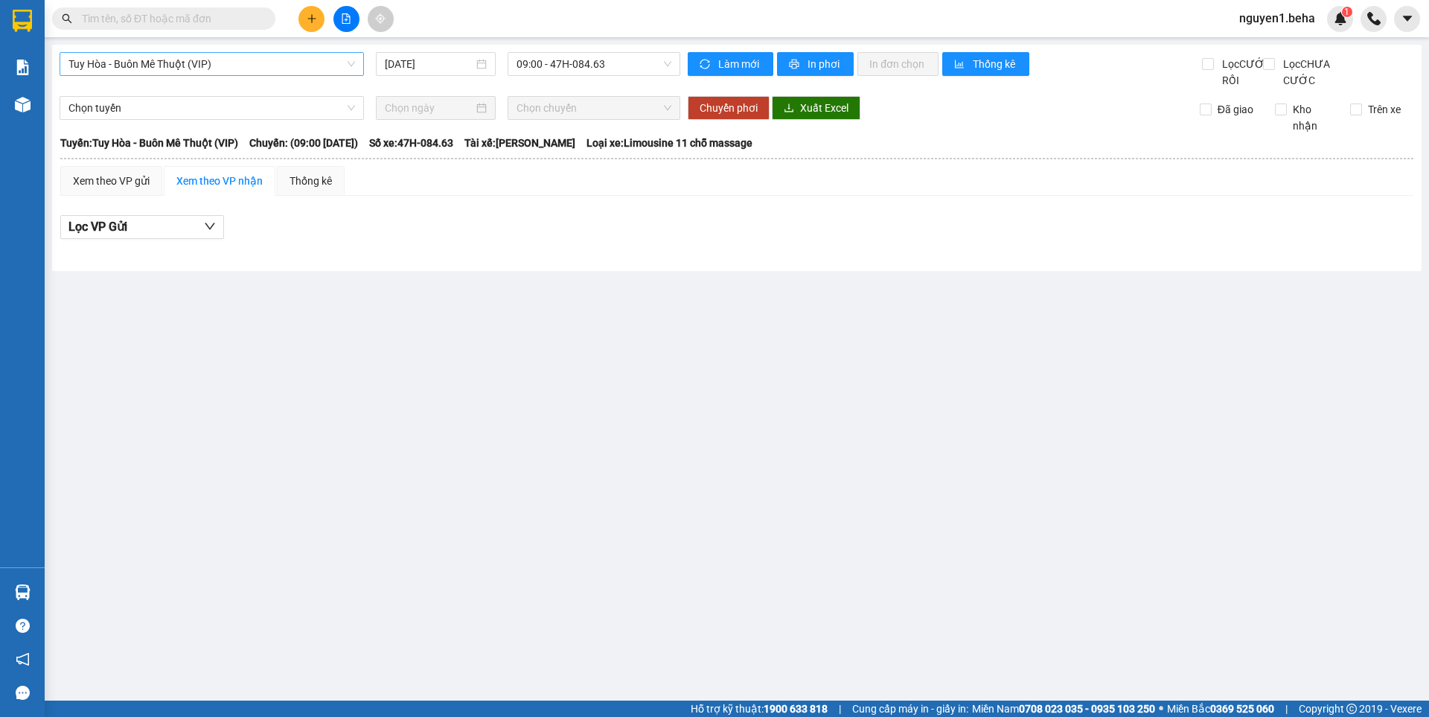
click at [145, 57] on span "Tuy Hòa - Buôn Mê Thuột (VIP)" at bounding box center [211, 64] width 287 height 22
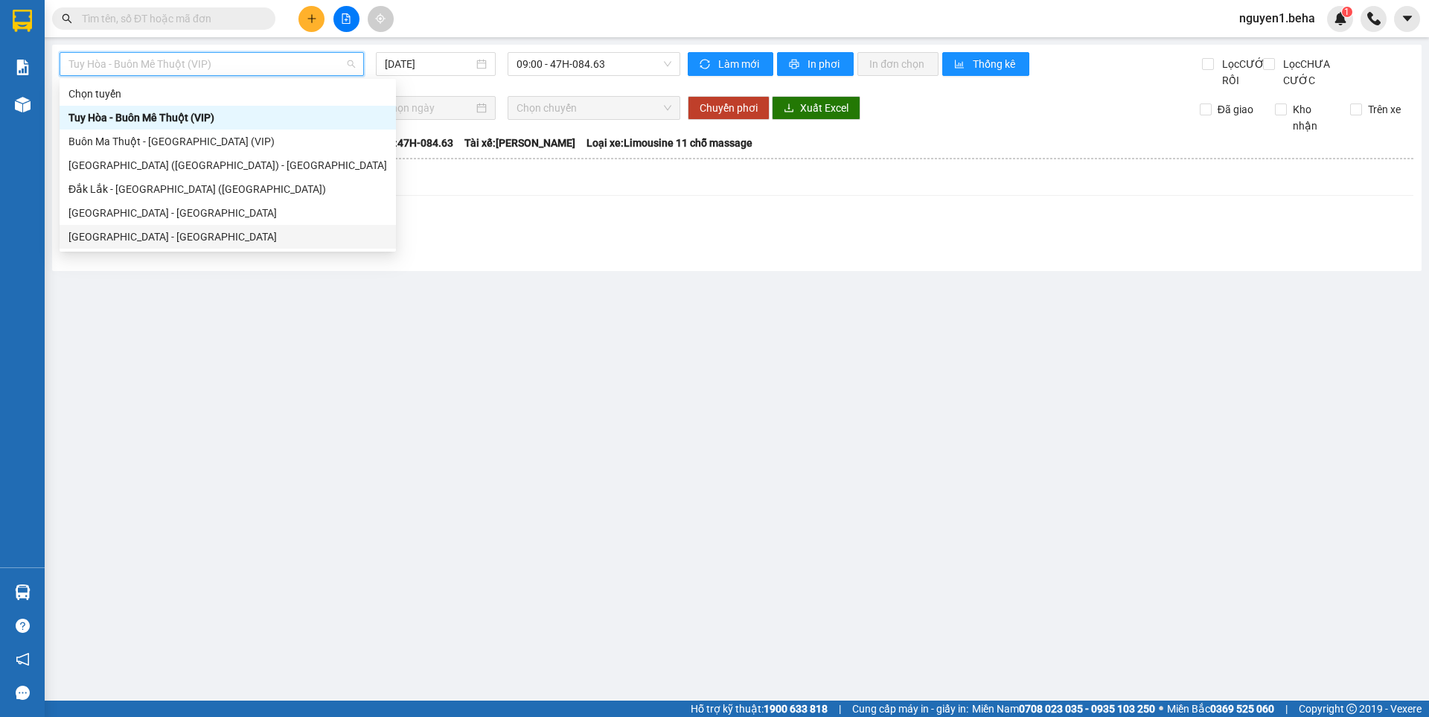
click at [138, 237] on div "[GEOGRAPHIC_DATA] - [GEOGRAPHIC_DATA]" at bounding box center [227, 237] width 319 height 16
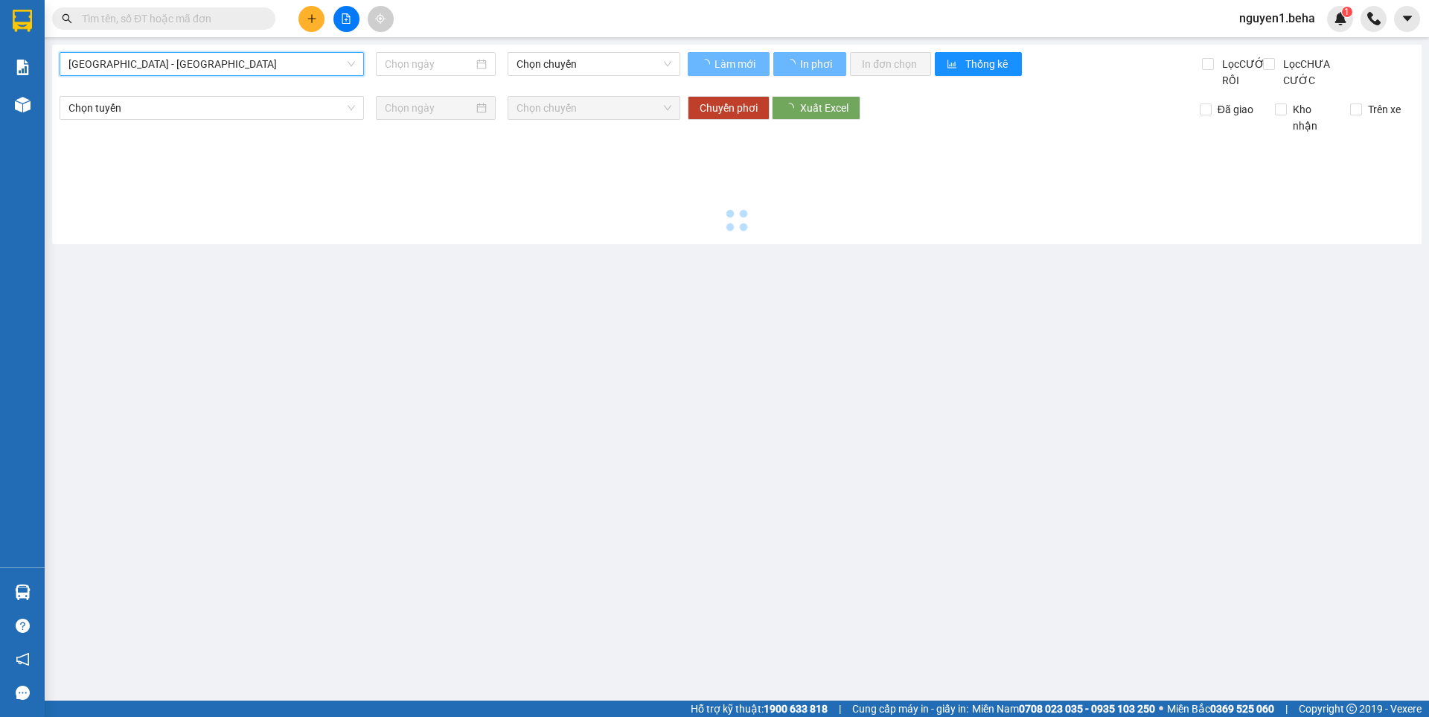
type input "[DATE]"
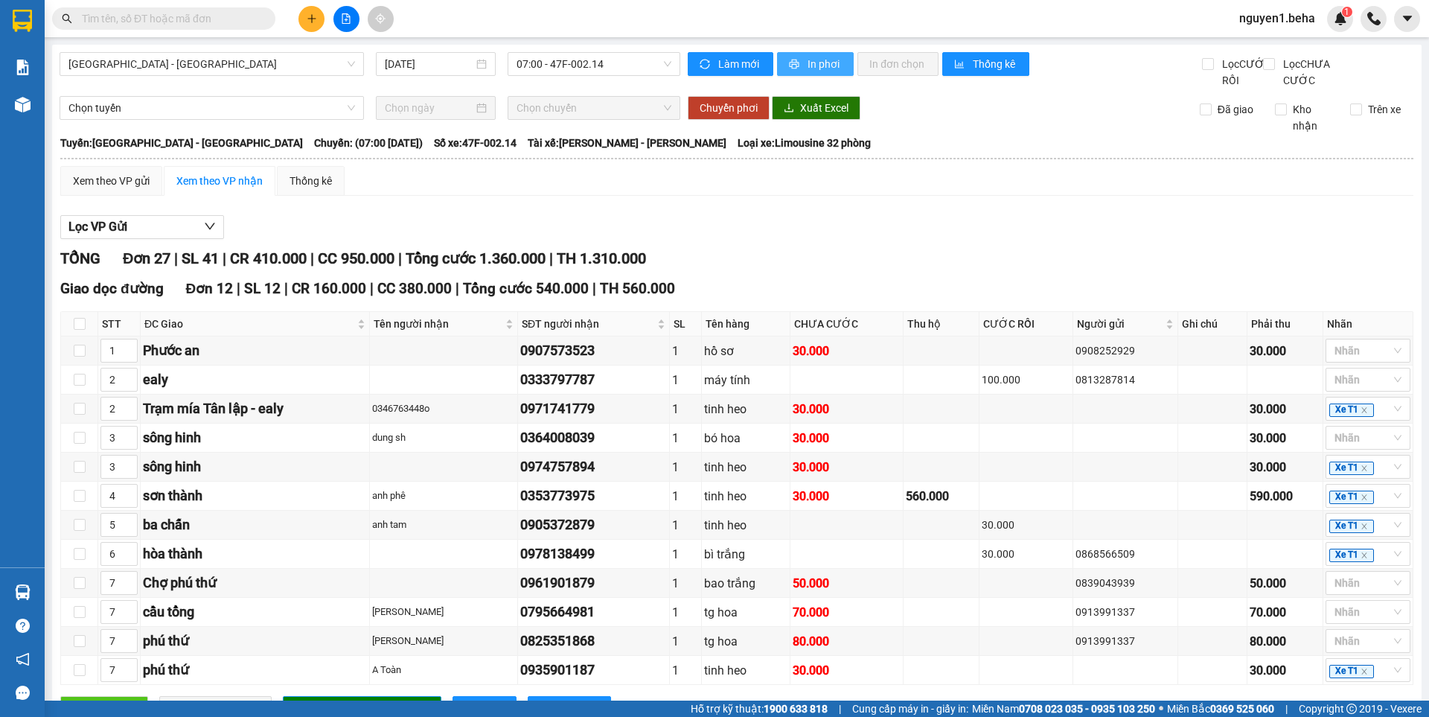
click at [817, 69] on span "In phơi" at bounding box center [825, 64] width 34 height 16
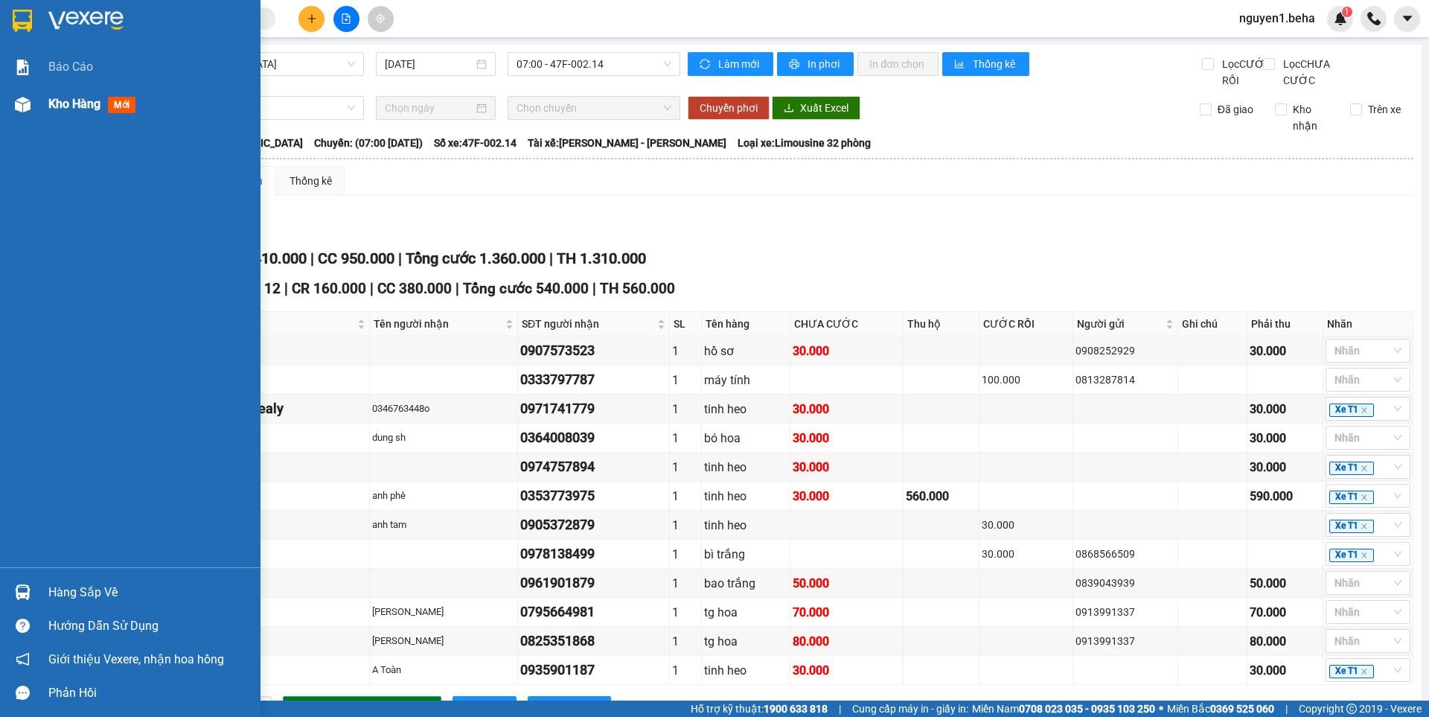
click at [42, 95] on div "Kho hàng mới" at bounding box center [130, 104] width 261 height 37
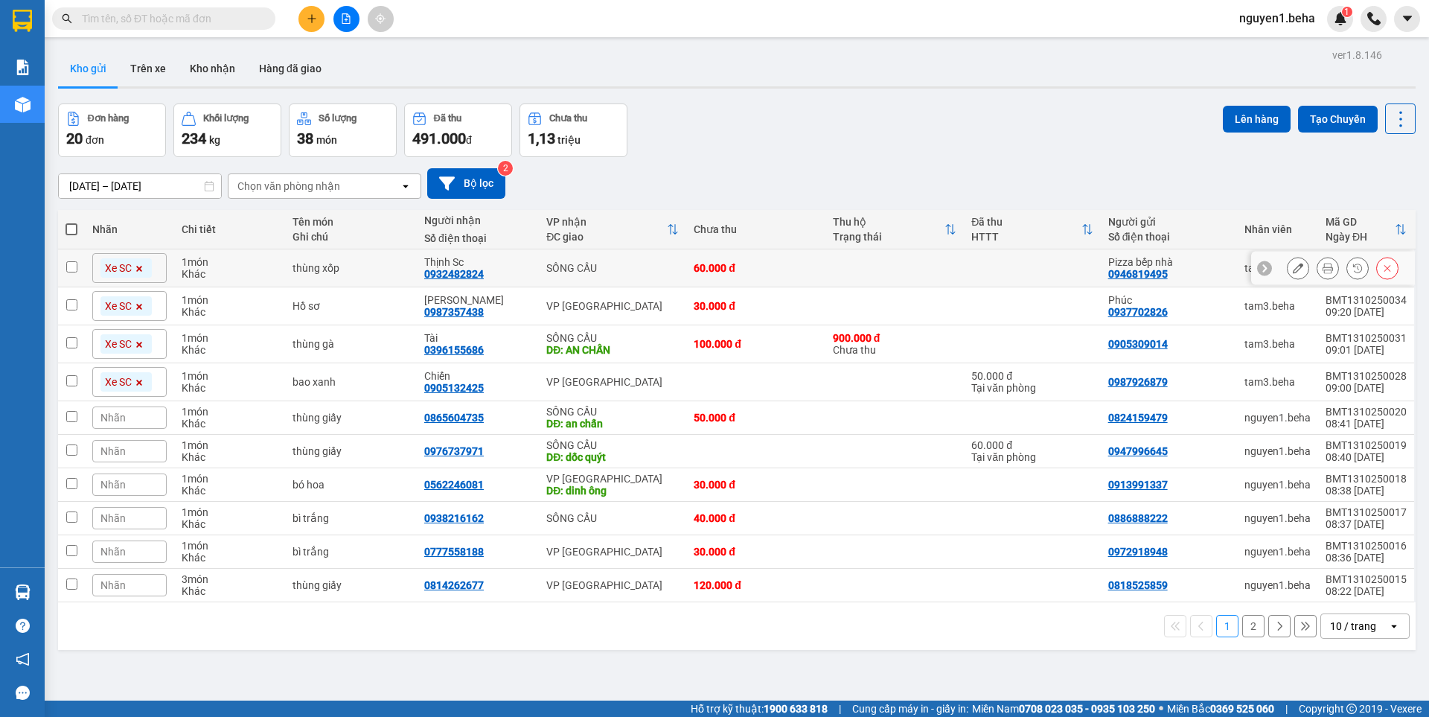
click at [1323, 264] on icon at bounding box center [1328, 268] width 10 height 10
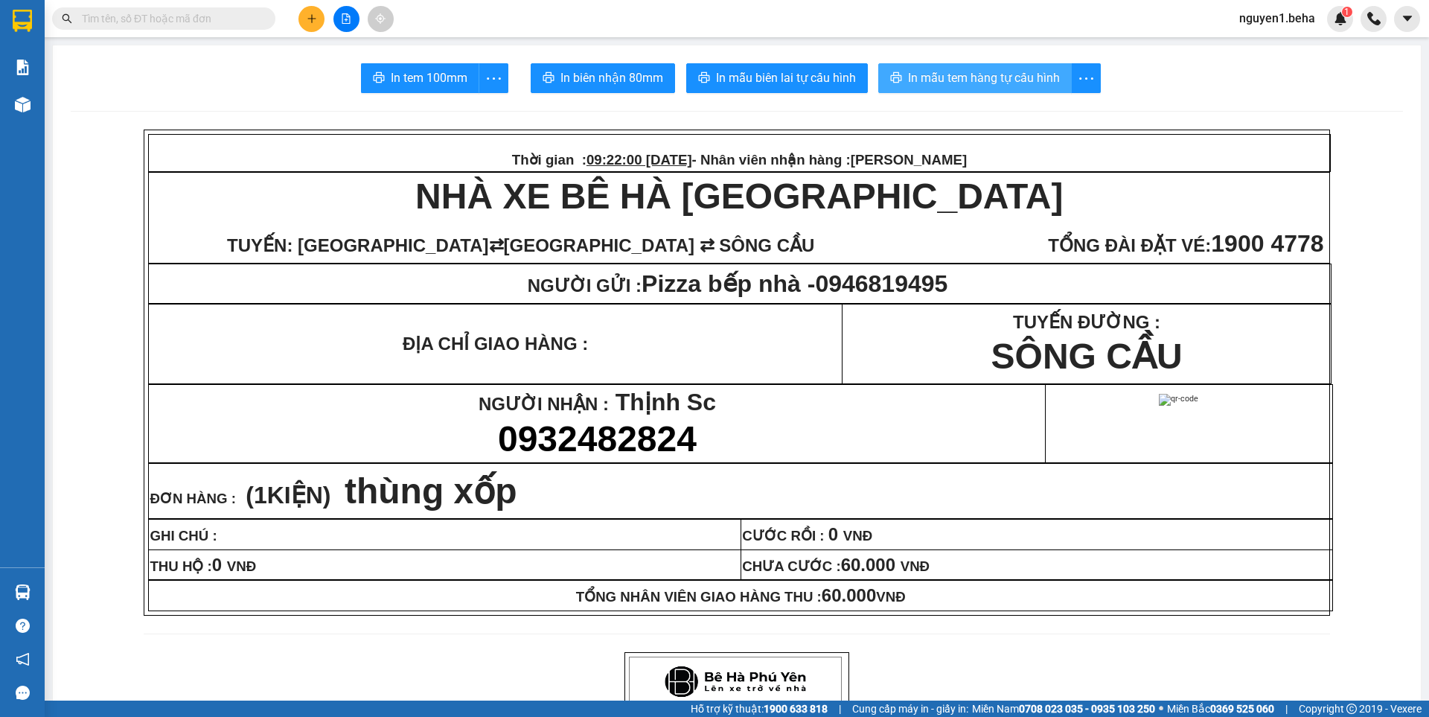
click at [985, 70] on span "In mẫu tem hàng tự cấu hình" at bounding box center [984, 77] width 152 height 19
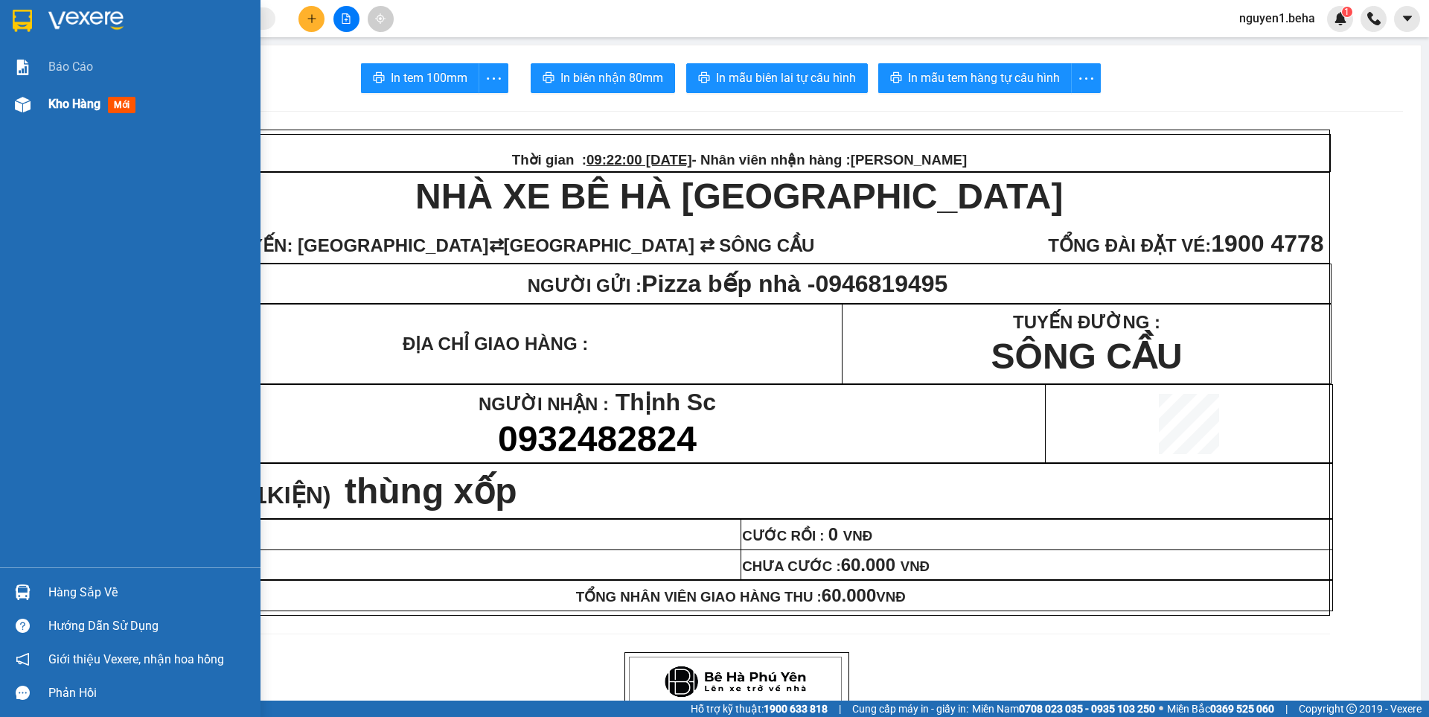
click at [17, 114] on div at bounding box center [23, 105] width 26 height 26
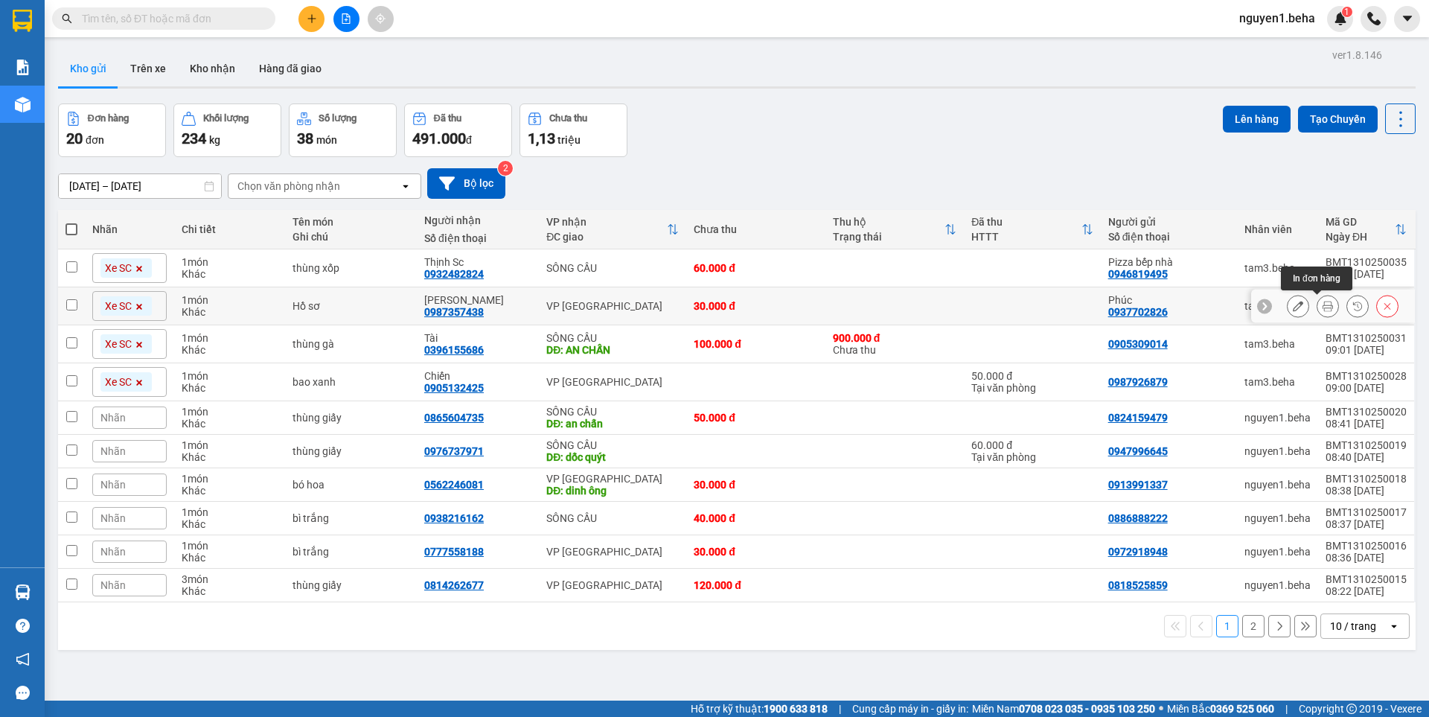
click at [1323, 304] on icon at bounding box center [1328, 306] width 10 height 10
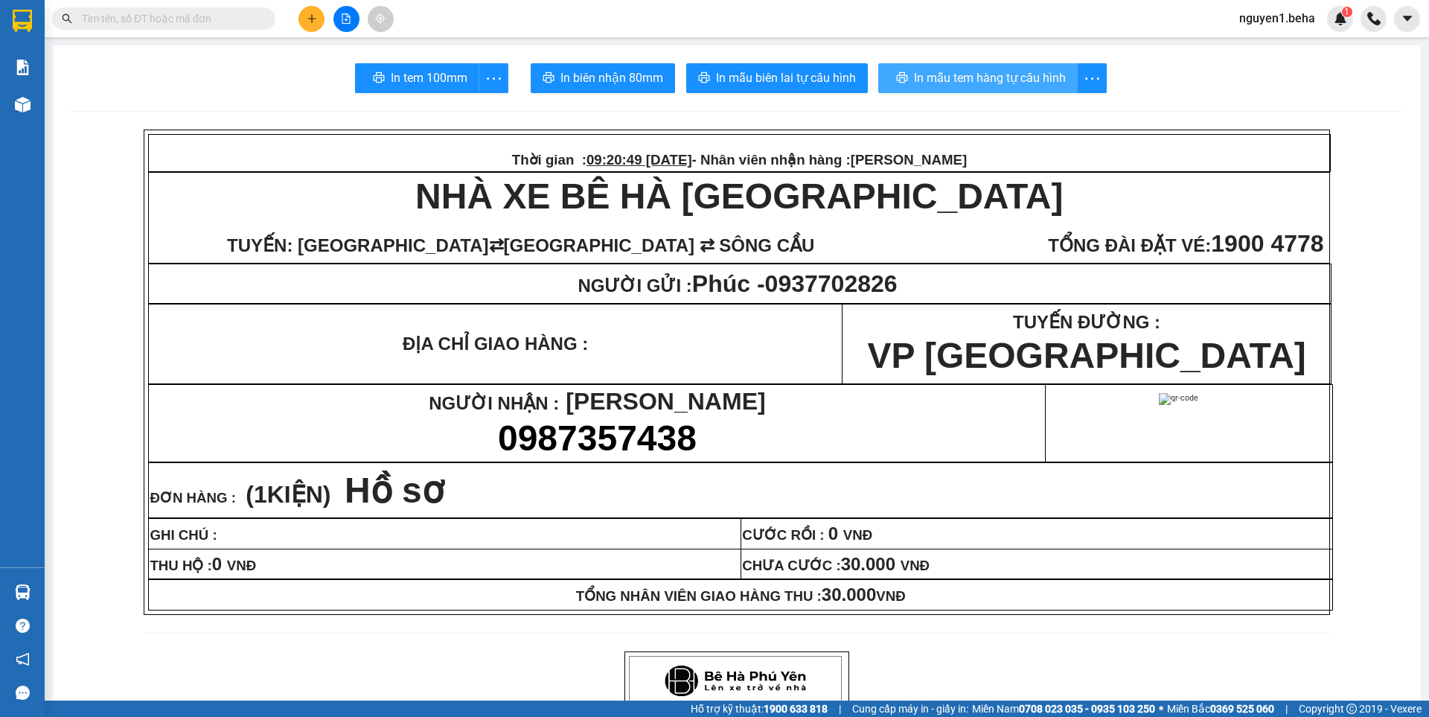
click at [1002, 66] on button "In mẫu tem hàng tự cấu hình" at bounding box center [978, 78] width 200 height 30
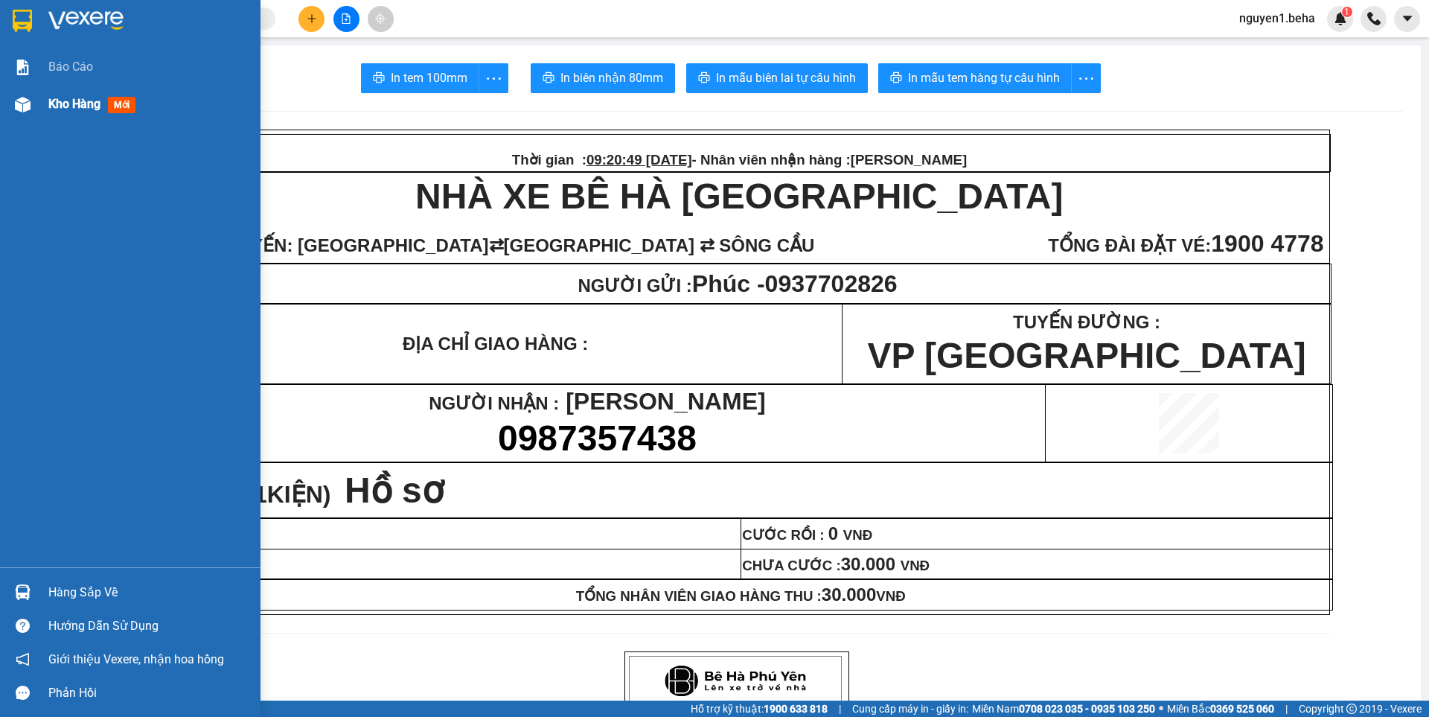
click at [20, 100] on img at bounding box center [23, 105] width 16 height 16
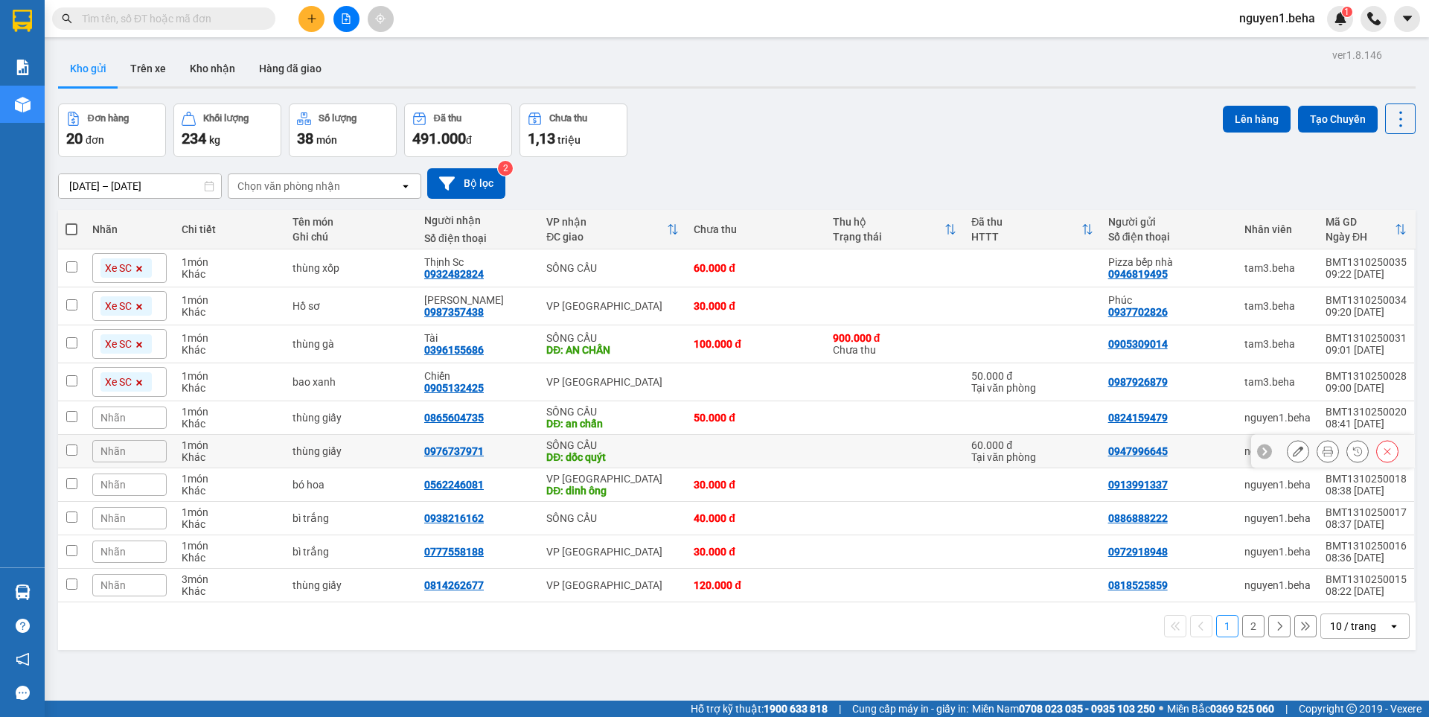
scroll to position [68, 0]
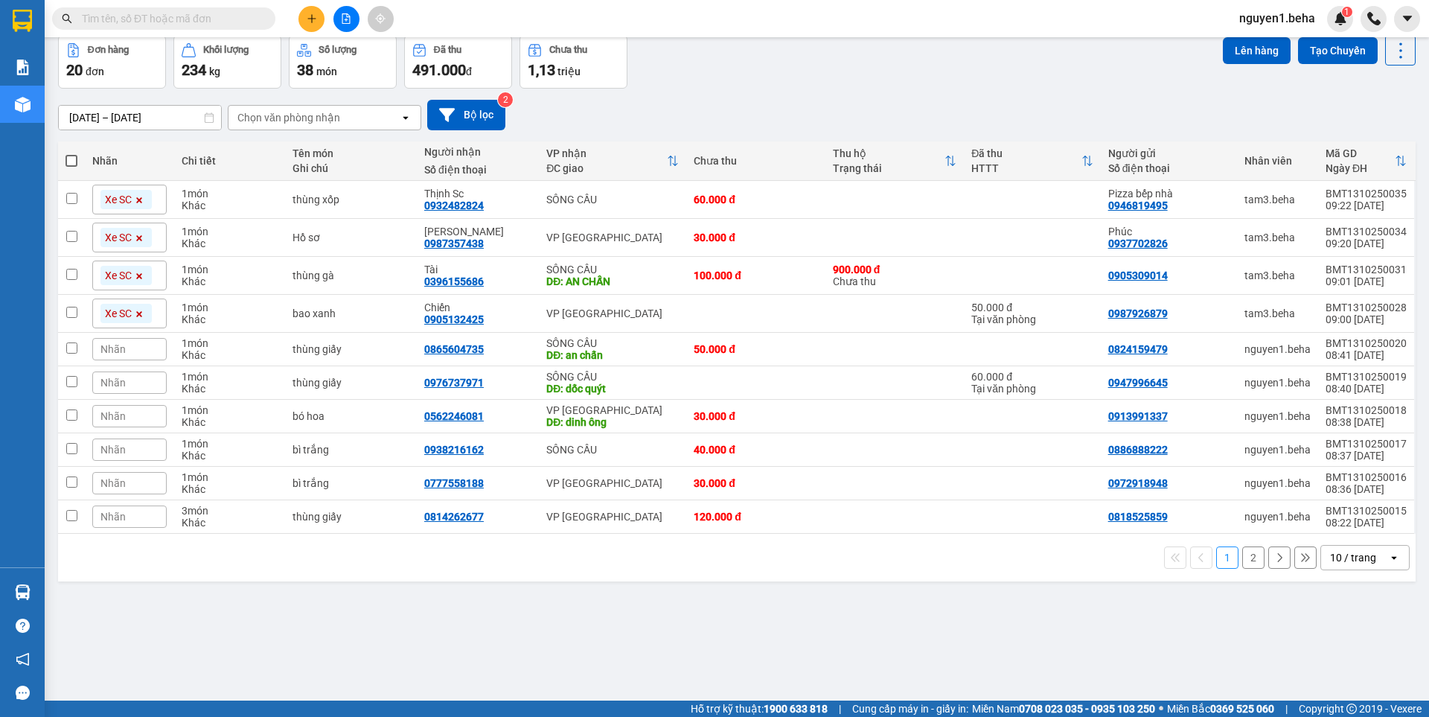
click at [1358, 552] on div "10 / trang" at bounding box center [1353, 557] width 46 height 15
click at [1340, 467] on span "50 / trang" at bounding box center [1345, 471] width 48 height 15
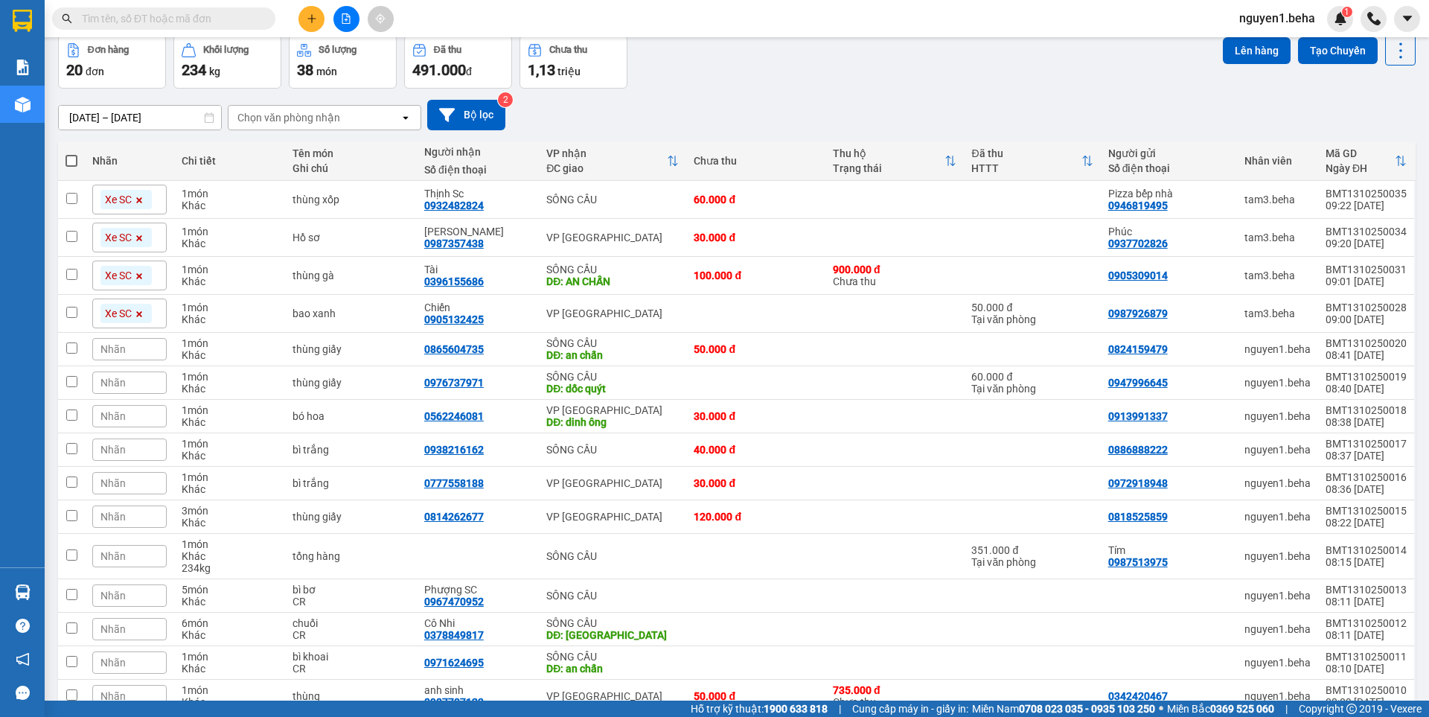
click at [65, 157] on th at bounding box center [71, 160] width 27 height 39
click at [69, 159] on span at bounding box center [72, 161] width 12 height 12
click at [71, 153] on input "checkbox" at bounding box center [71, 153] width 0 height 0
checkbox input "true"
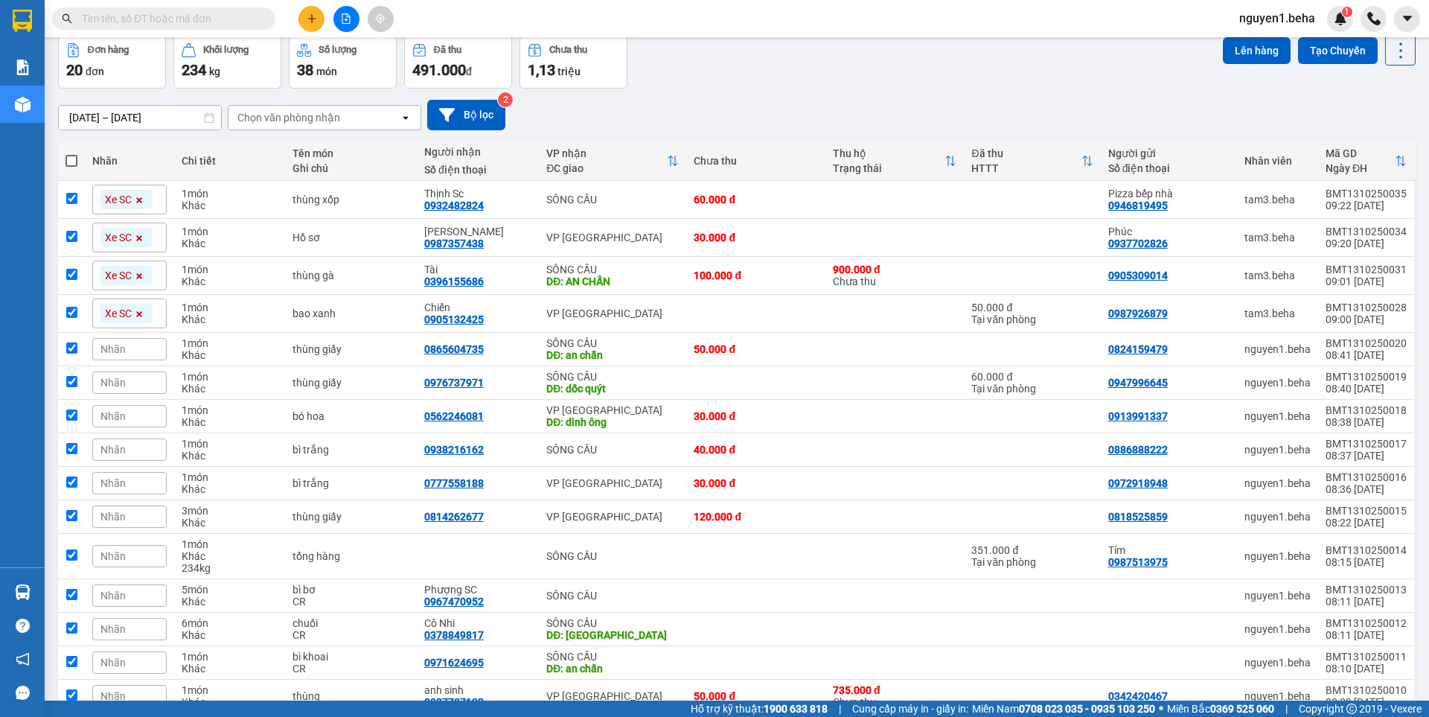
checkbox input "true"
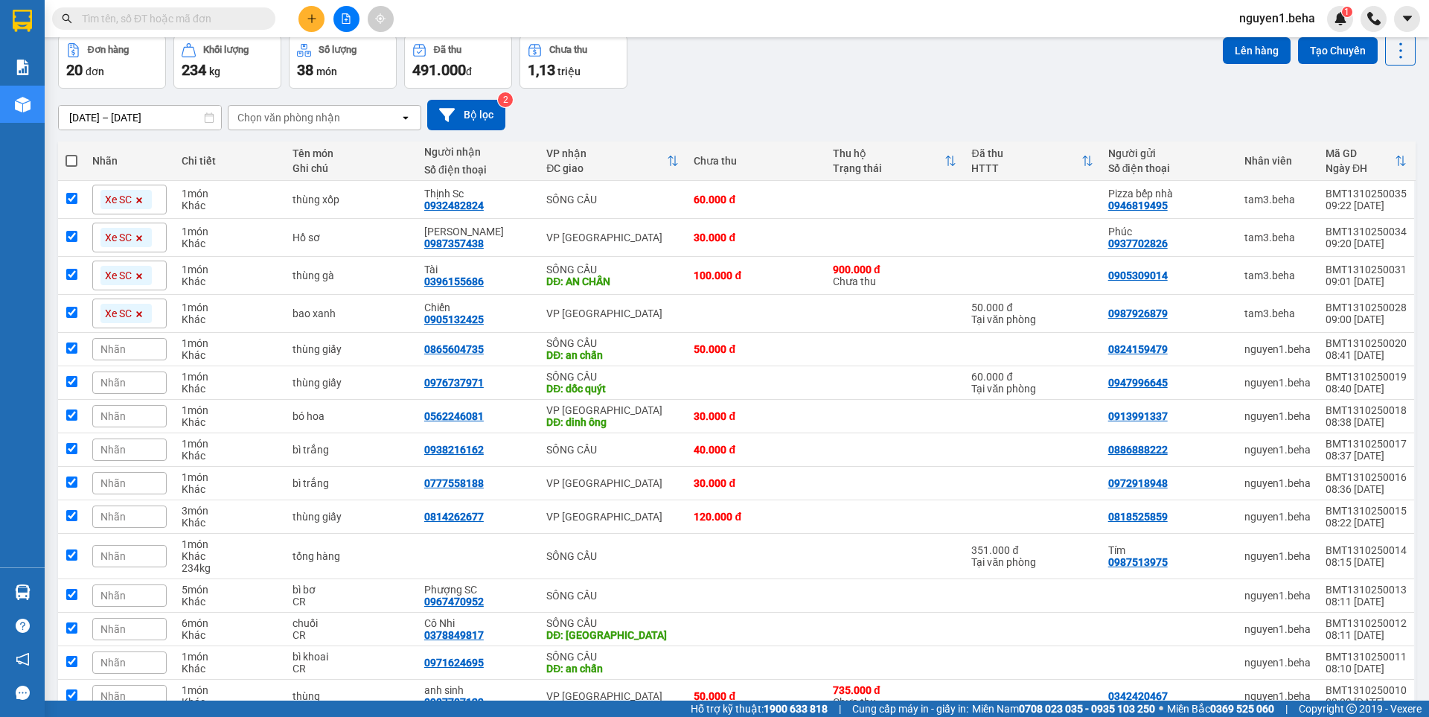
checkbox input "true"
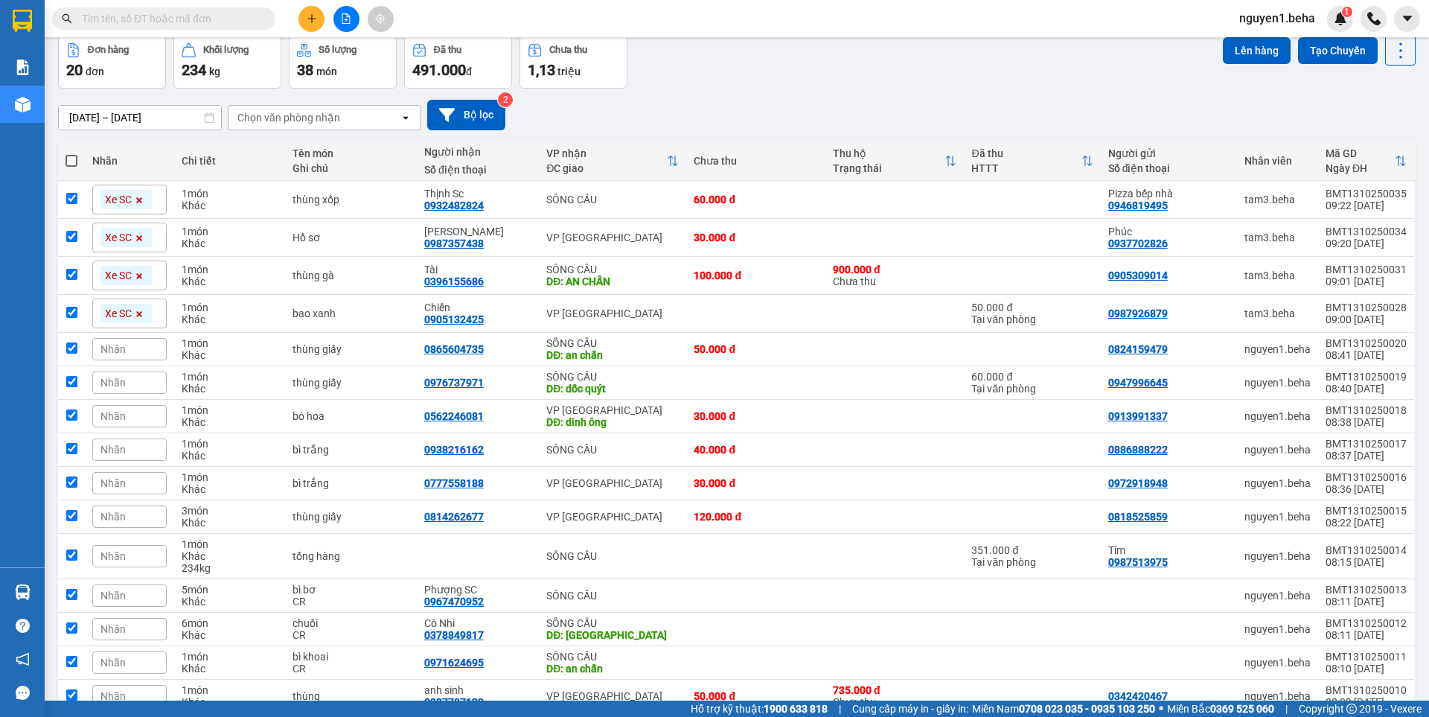
checkbox input "true"
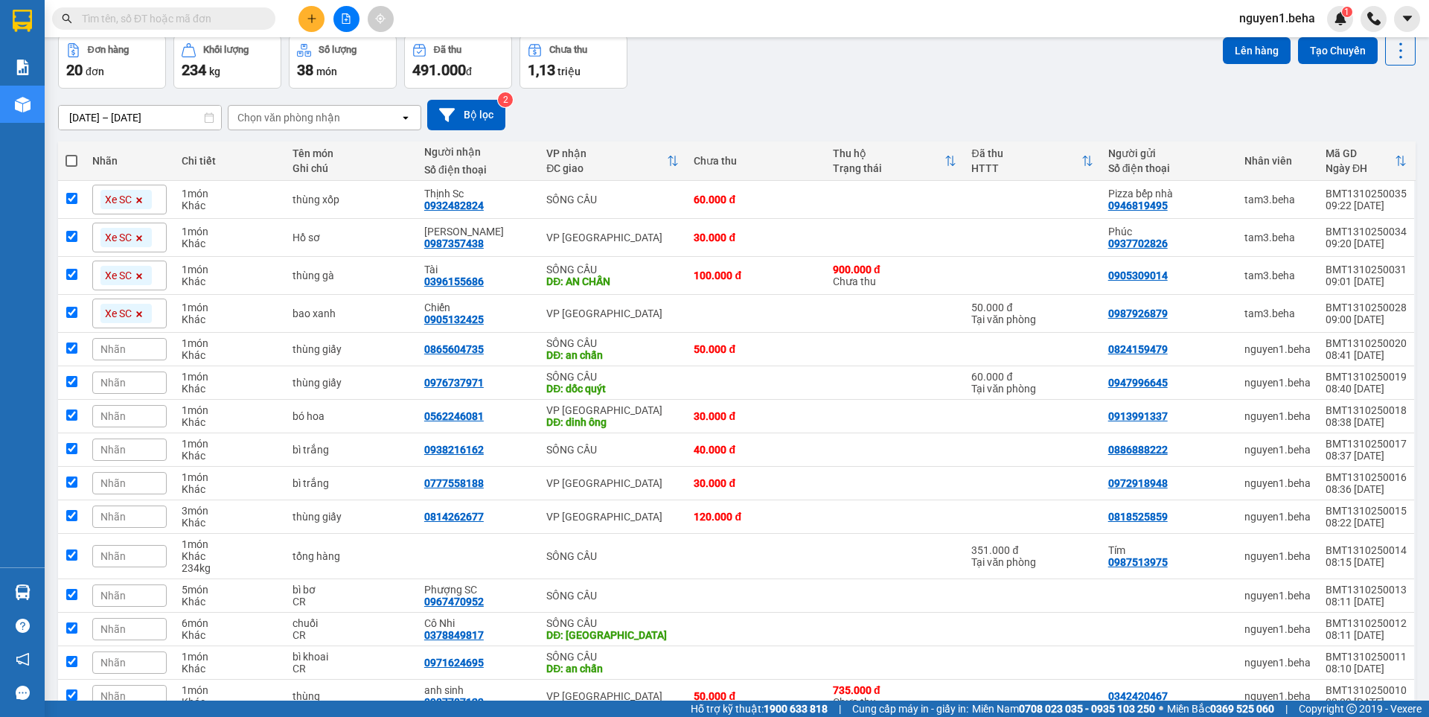
checkbox input "true"
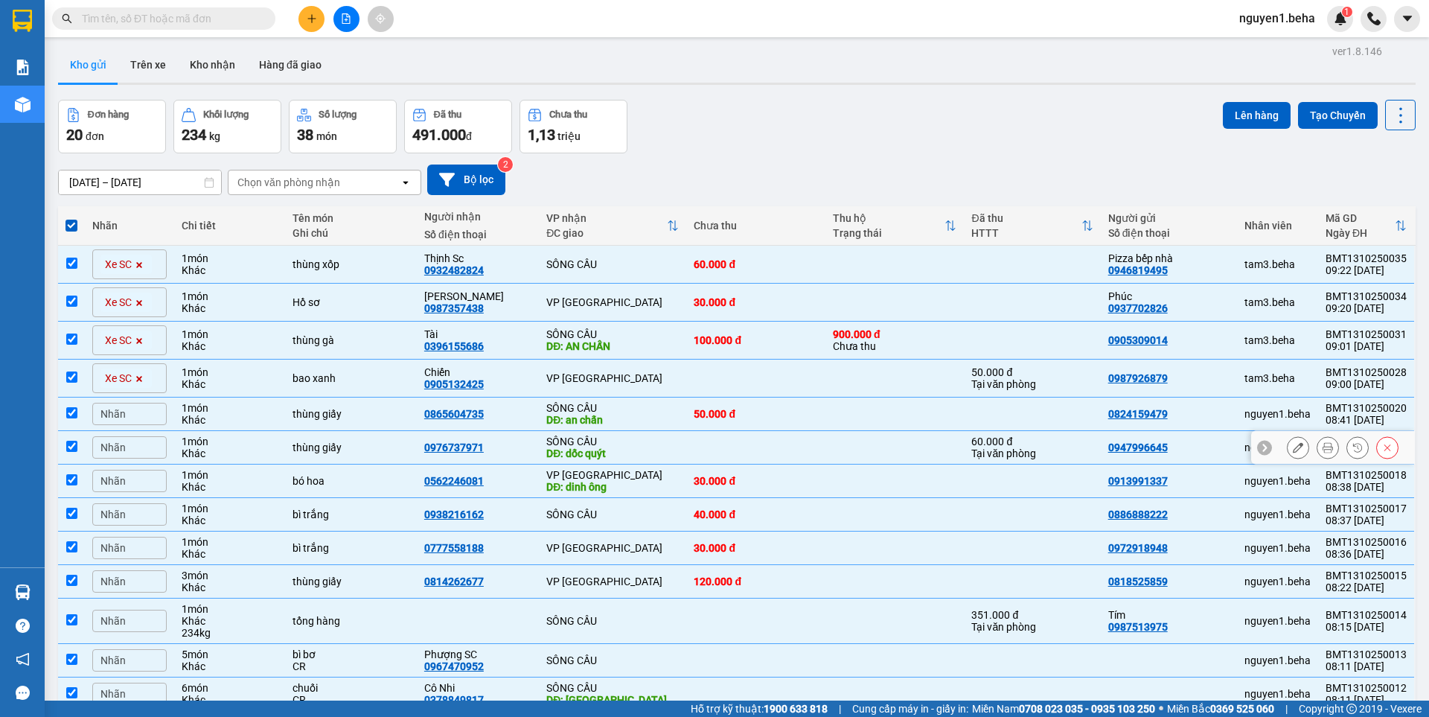
scroll to position [0, 0]
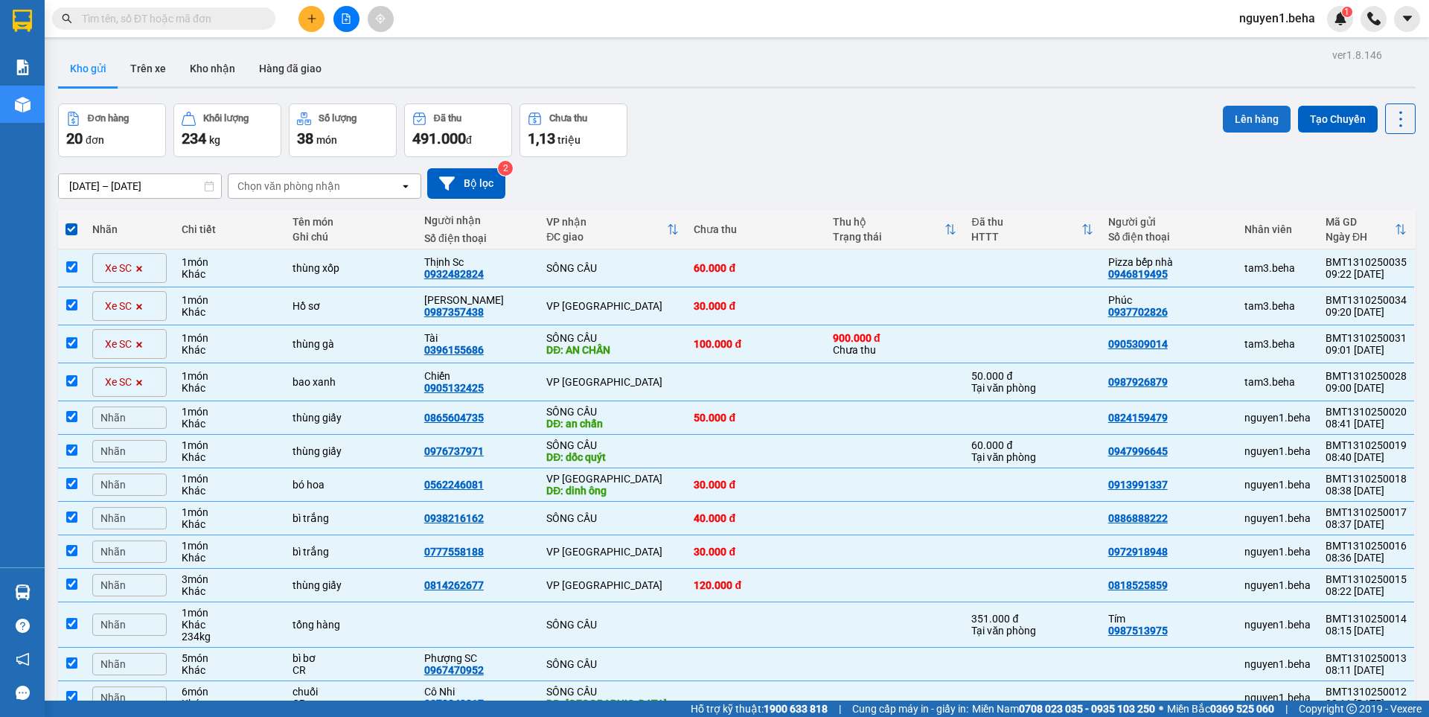
click at [1252, 121] on button "Lên hàng" at bounding box center [1257, 119] width 68 height 27
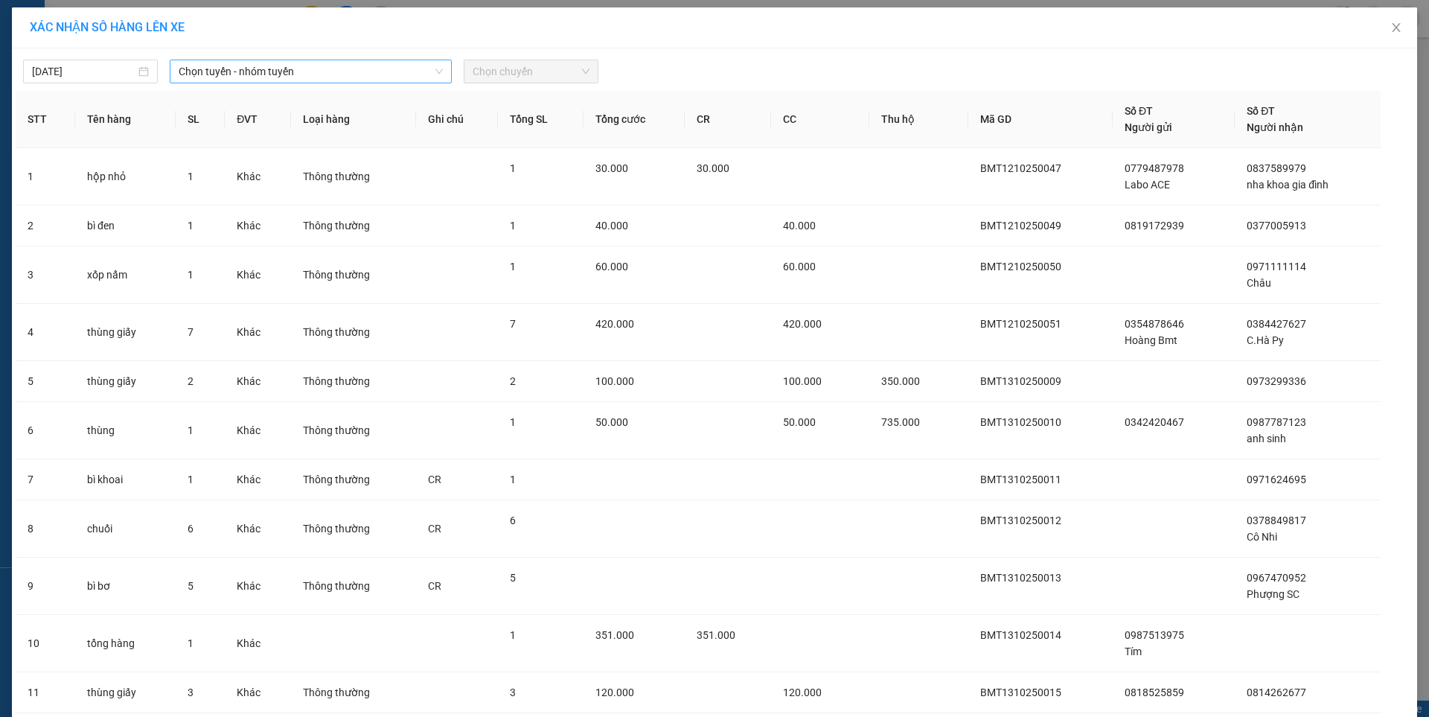
click at [261, 73] on span "Chọn tuyến - nhóm tuyến" at bounding box center [311, 71] width 264 height 22
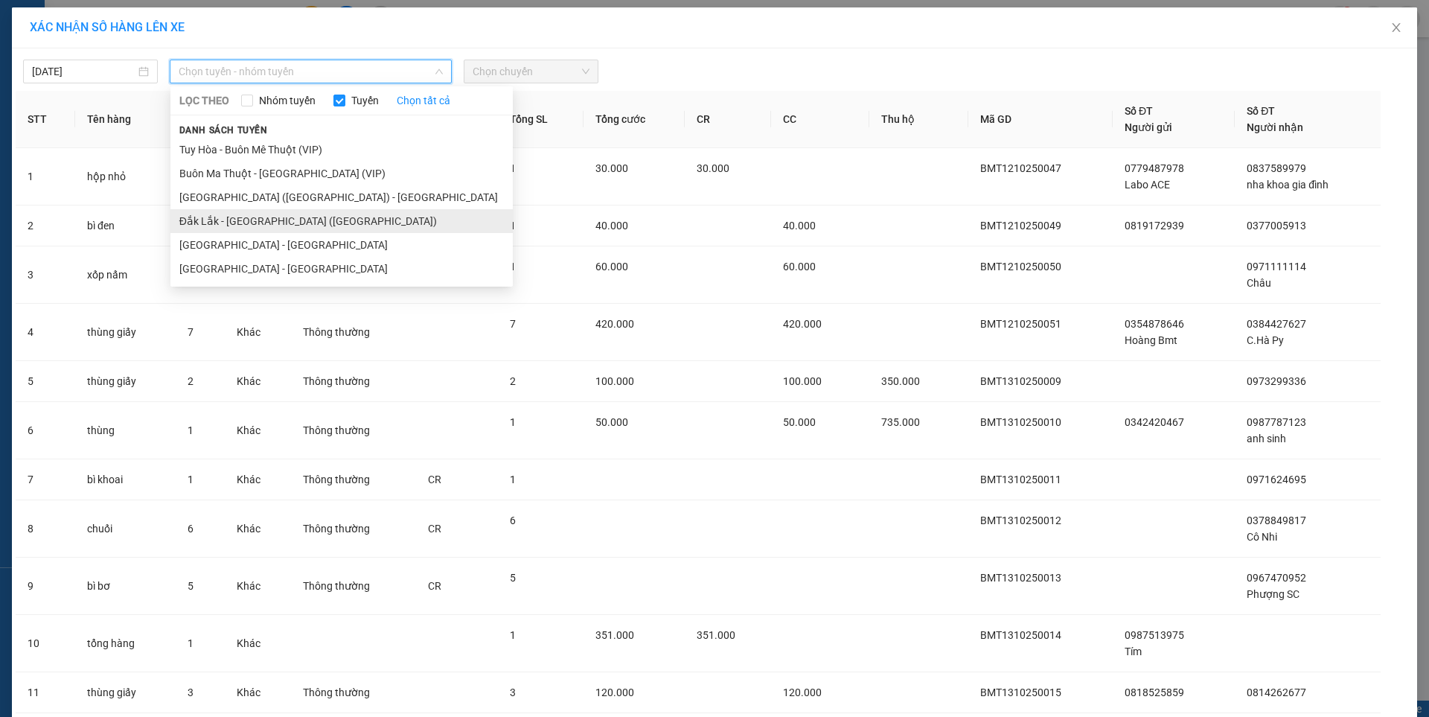
click at [260, 215] on li "Đắk Lắk - [GEOGRAPHIC_DATA] ([GEOGRAPHIC_DATA])" at bounding box center [341, 221] width 342 height 24
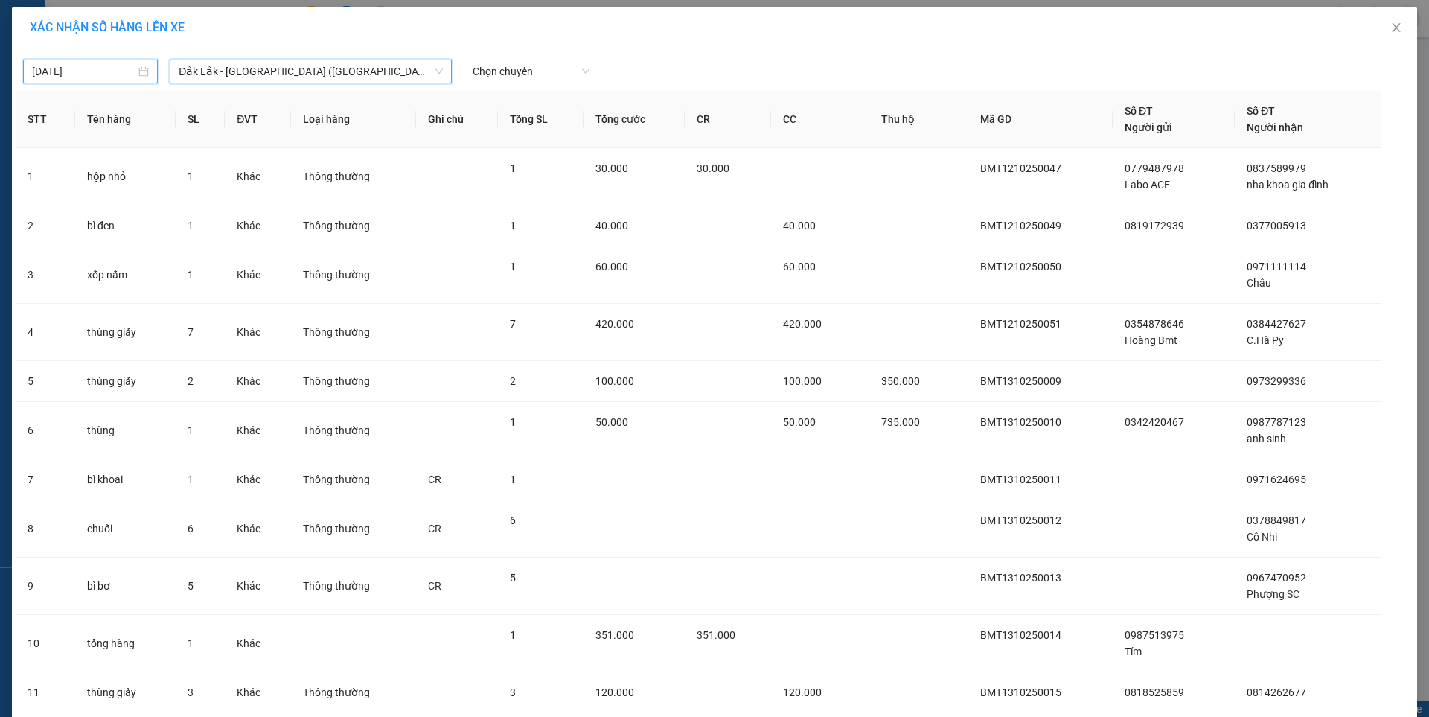
click at [92, 76] on input "[DATE]" at bounding box center [83, 71] width 103 height 16
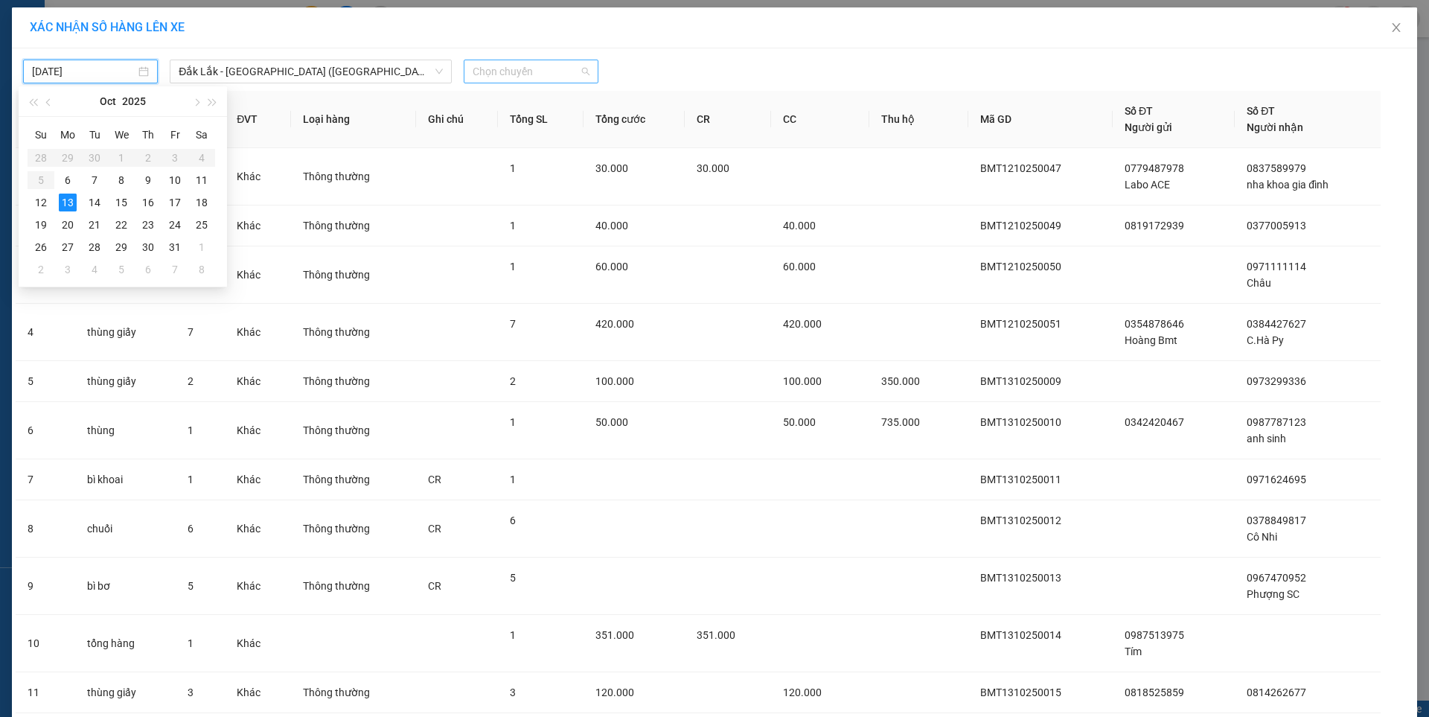
click at [517, 71] on span "Chọn chuyến" at bounding box center [531, 71] width 117 height 22
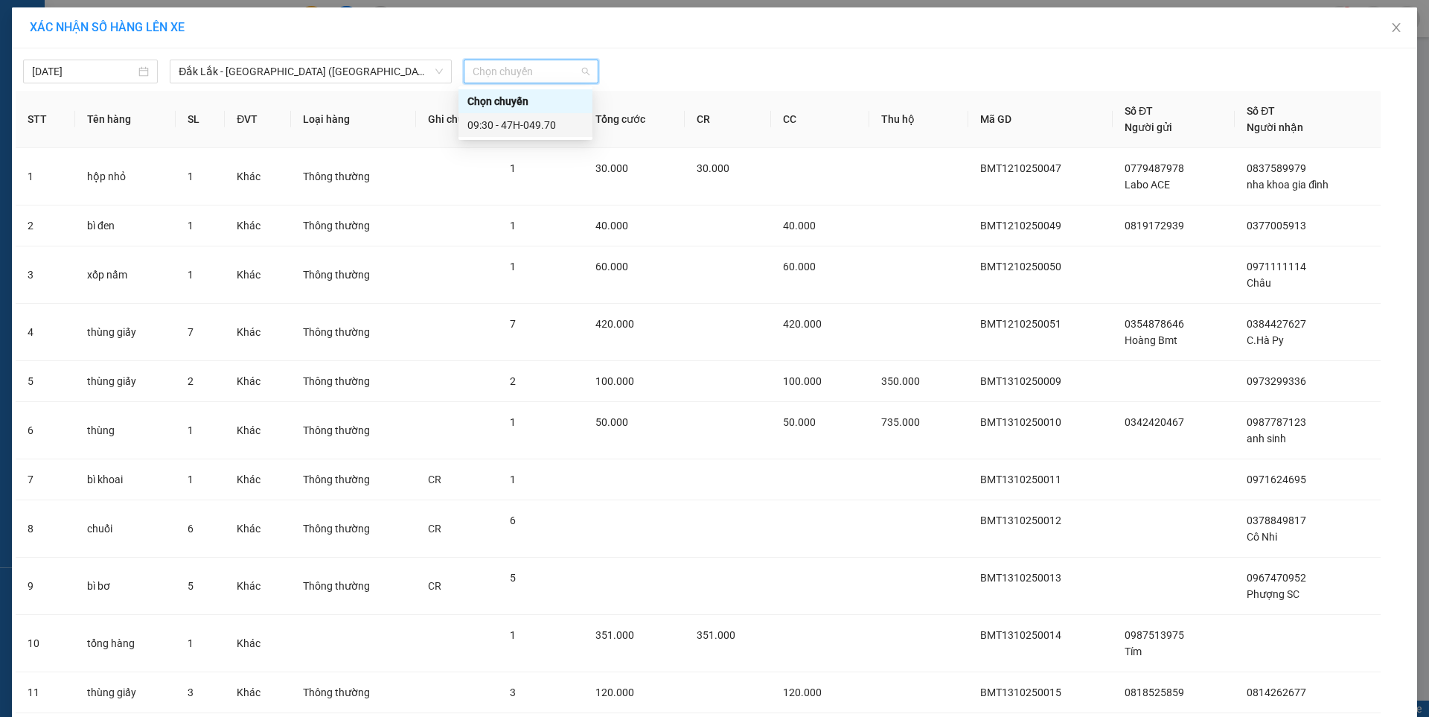
click at [519, 120] on div "09:30 - 47H-049.70" at bounding box center [525, 125] width 116 height 16
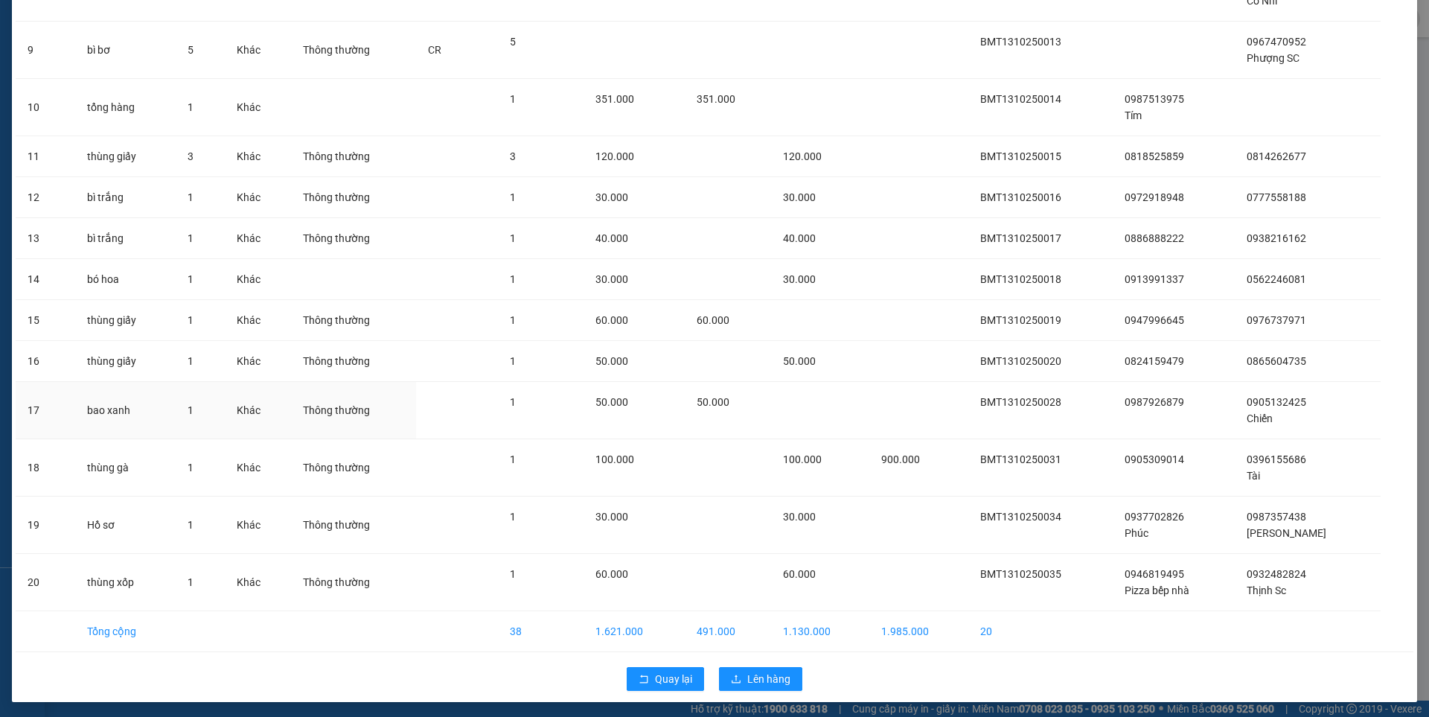
scroll to position [548, 0]
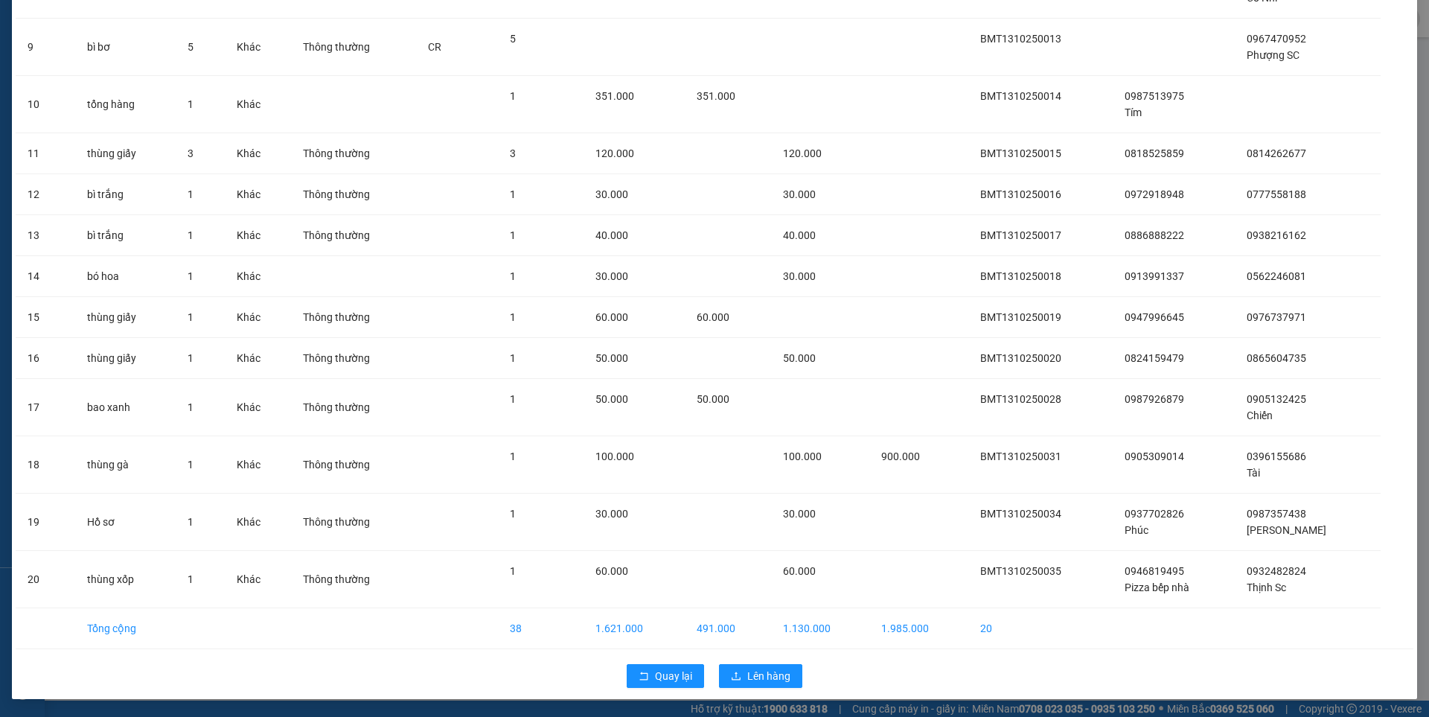
click at [743, 663] on div "Quay lại Lên hàng" at bounding box center [715, 676] width 1398 height 39
click at [737, 676] on button "Lên hàng" at bounding box center [760, 676] width 83 height 24
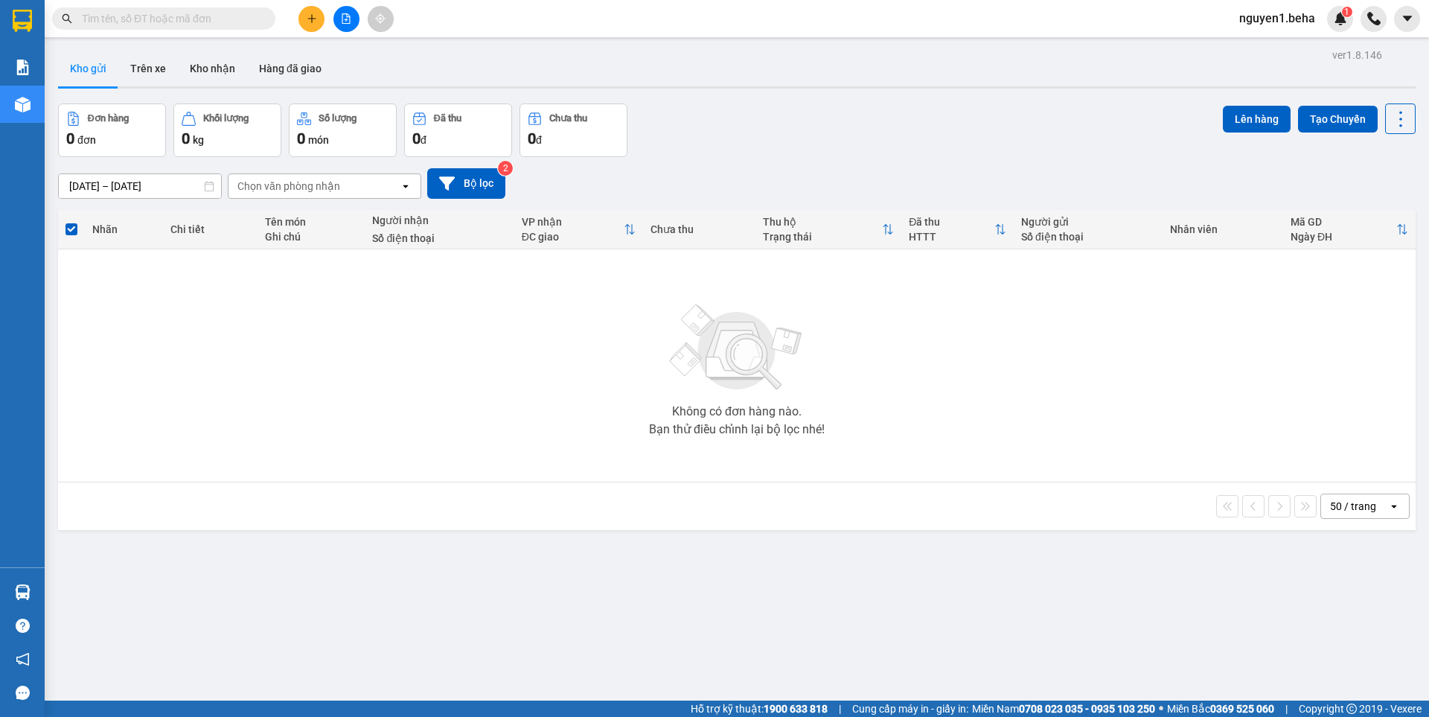
click at [344, 14] on icon "file-add" at bounding box center [346, 18] width 8 height 10
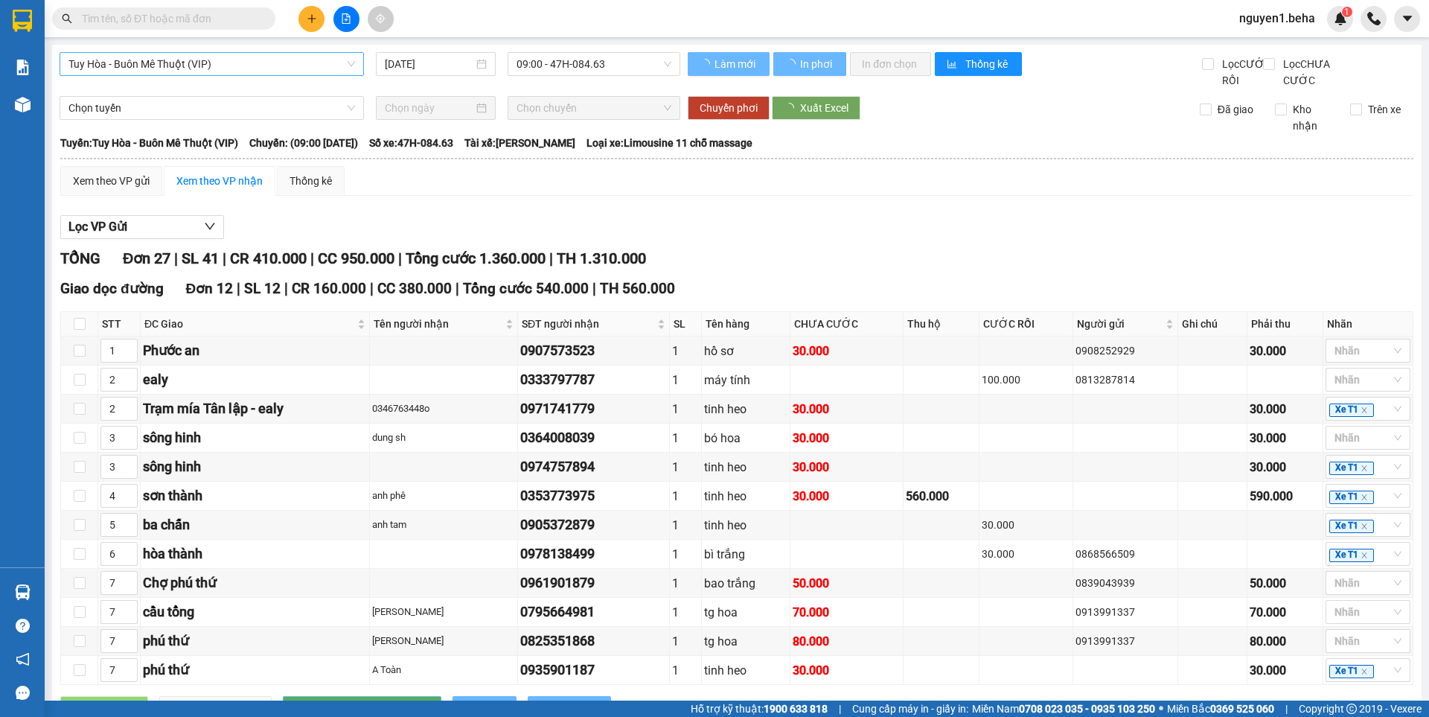
click at [299, 60] on span "Tuy Hòa - Buôn Mê Thuột (VIP)" at bounding box center [211, 64] width 287 height 22
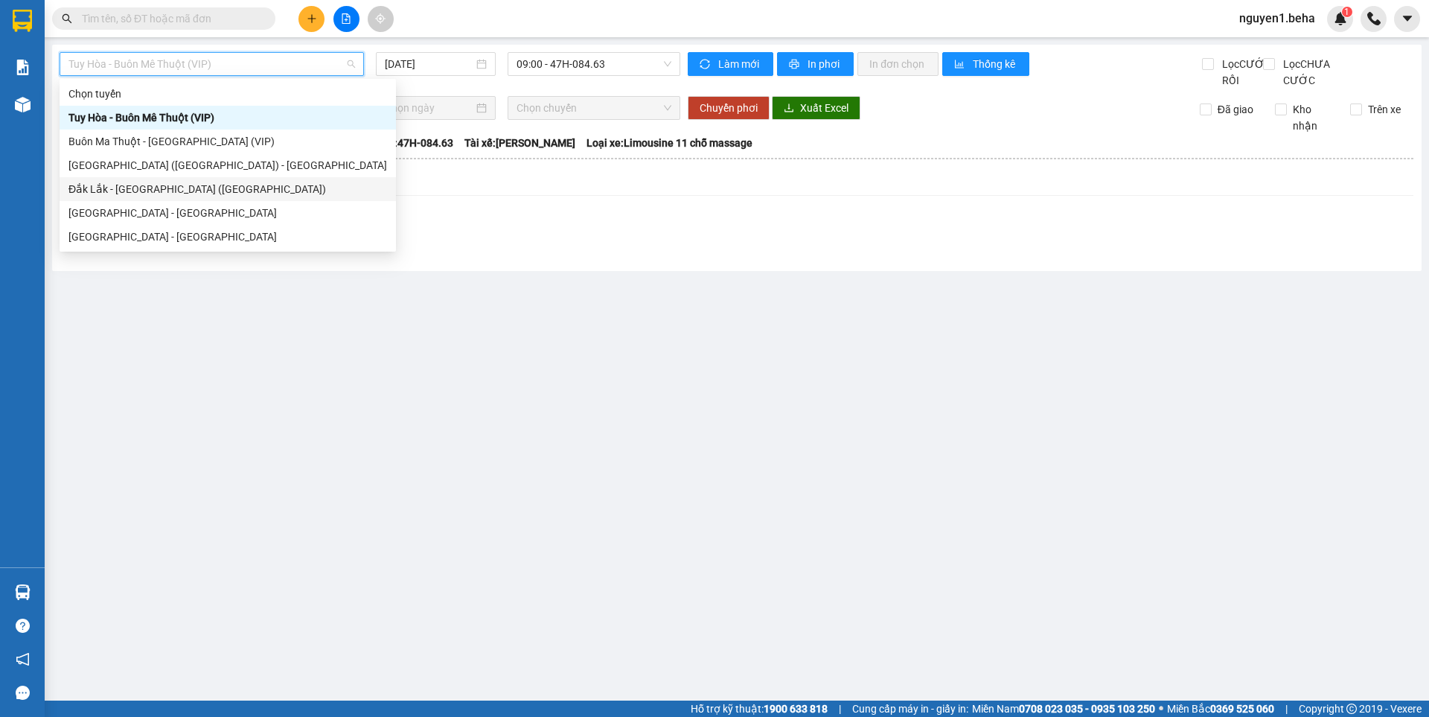
click at [144, 192] on div "Đắk Lắk - [GEOGRAPHIC_DATA] ([GEOGRAPHIC_DATA])" at bounding box center [227, 189] width 319 height 16
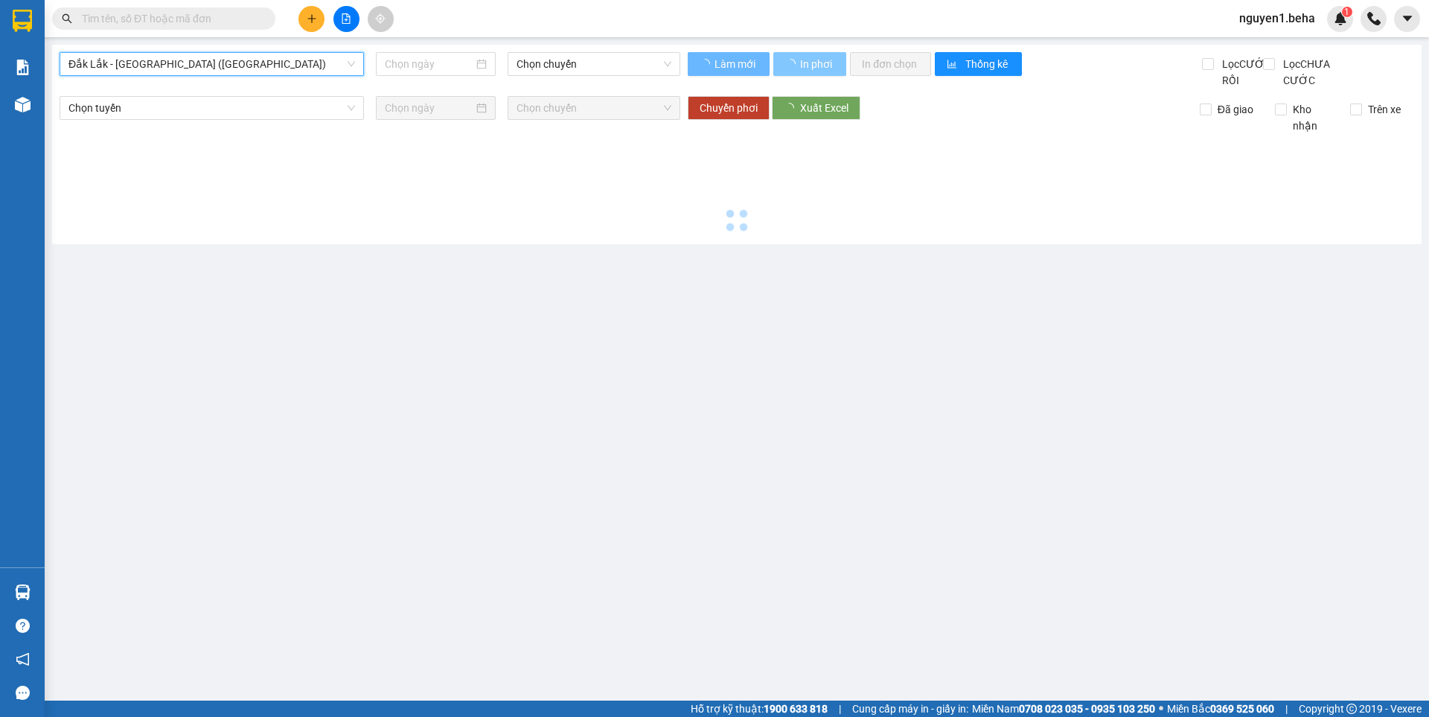
type input "[DATE]"
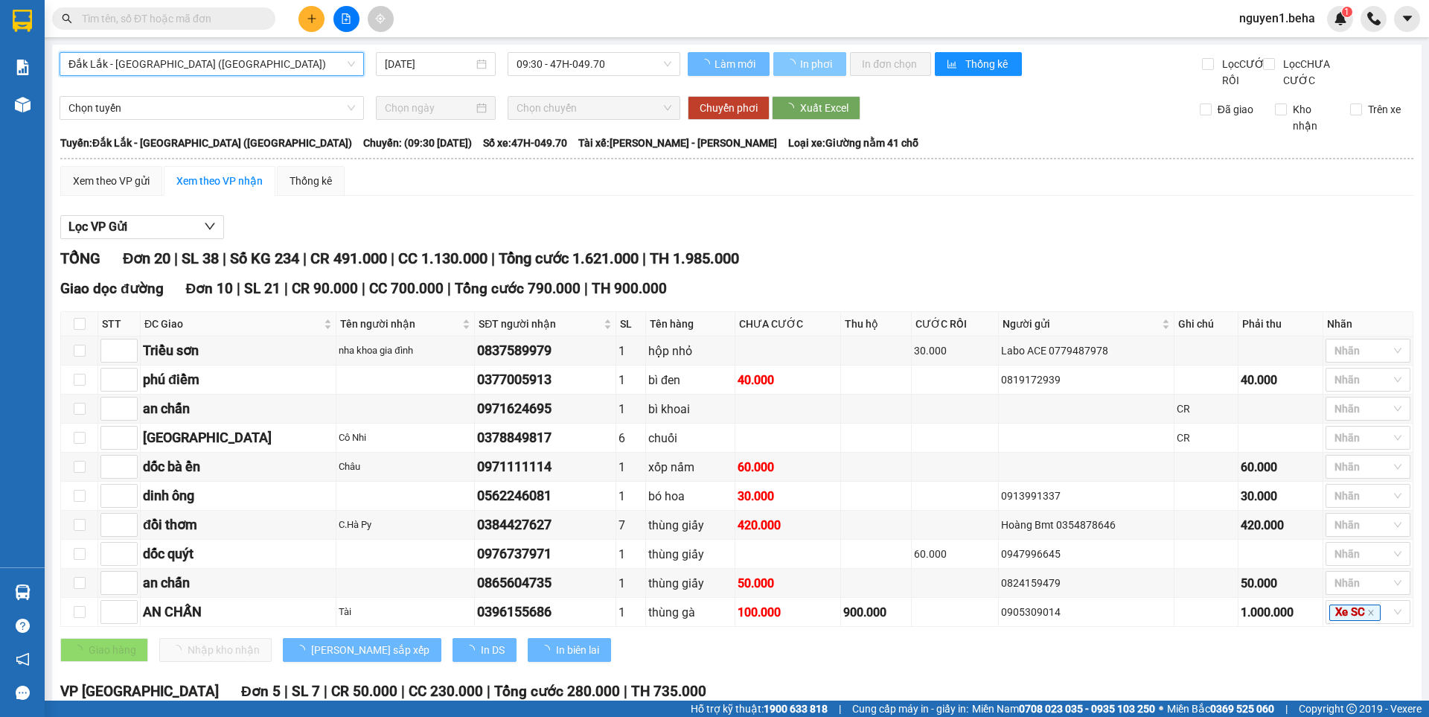
click at [815, 64] on span "In phơi" at bounding box center [817, 64] width 34 height 16
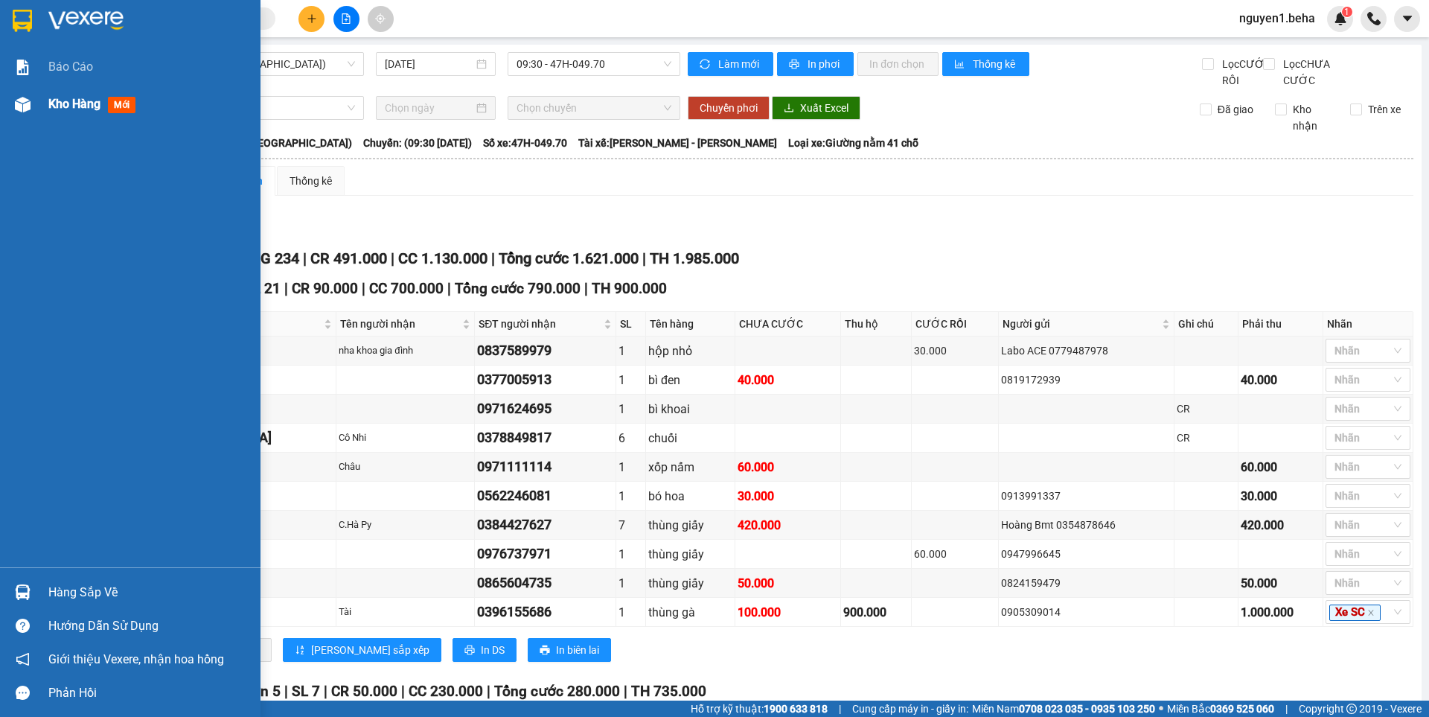
click at [16, 105] on img at bounding box center [23, 105] width 16 height 16
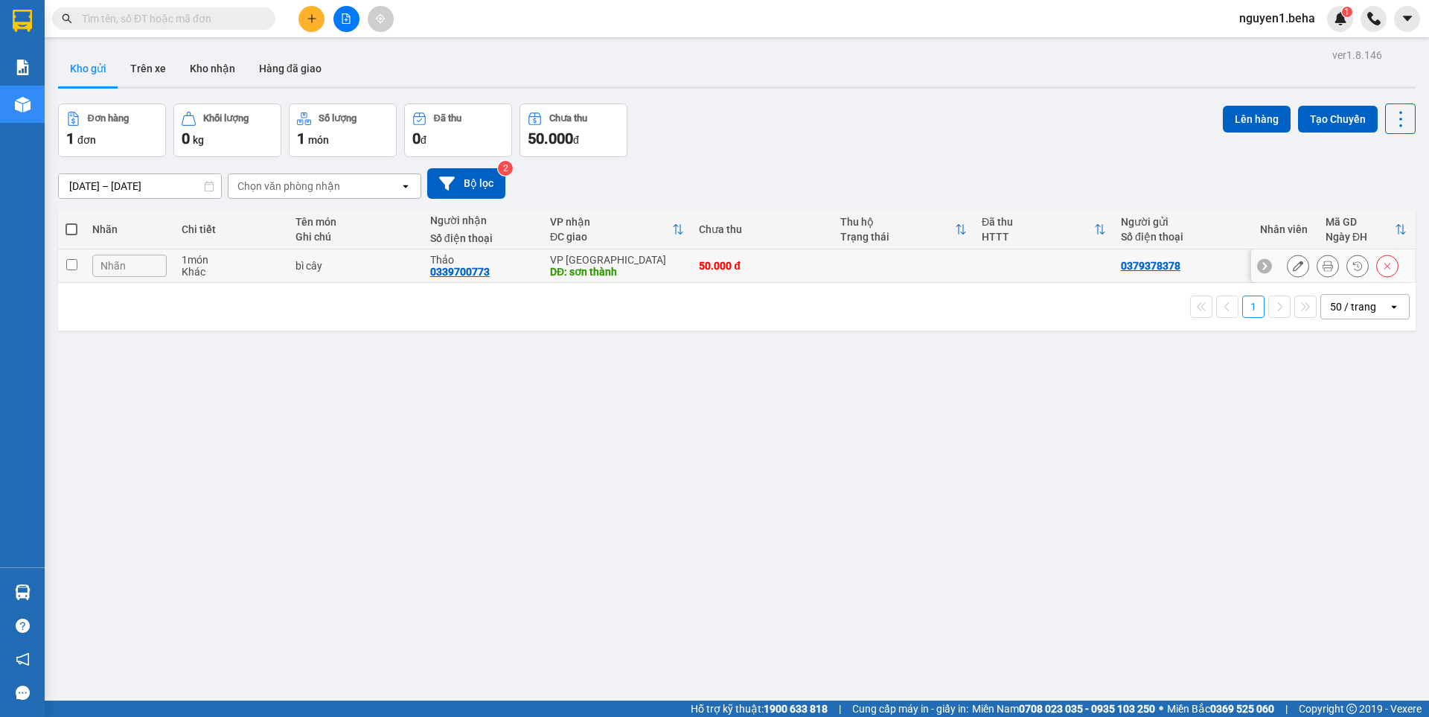
click at [1323, 267] on icon at bounding box center [1328, 266] width 10 height 10
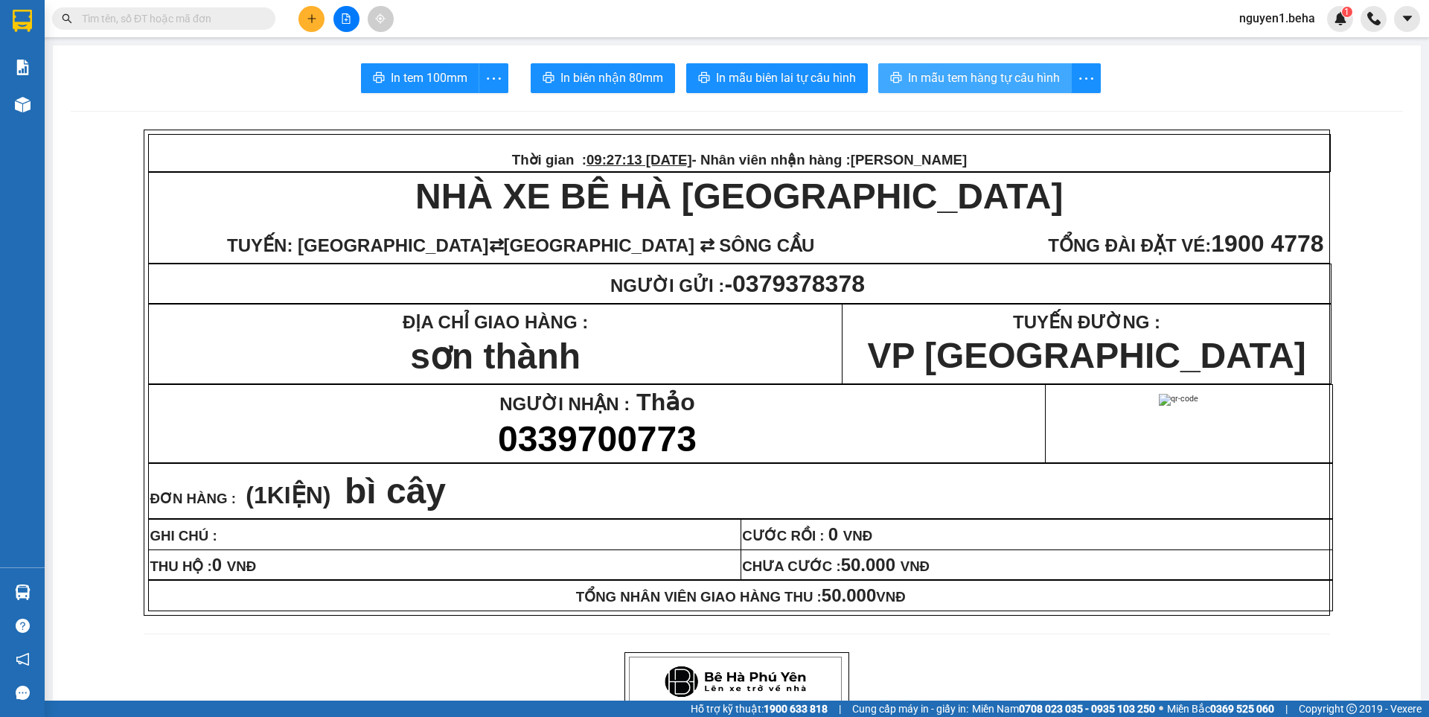
click at [981, 80] on span "In mẫu tem hàng tự cấu hình" at bounding box center [984, 77] width 152 height 19
click at [193, 19] on input "text" at bounding box center [170, 18] width 176 height 16
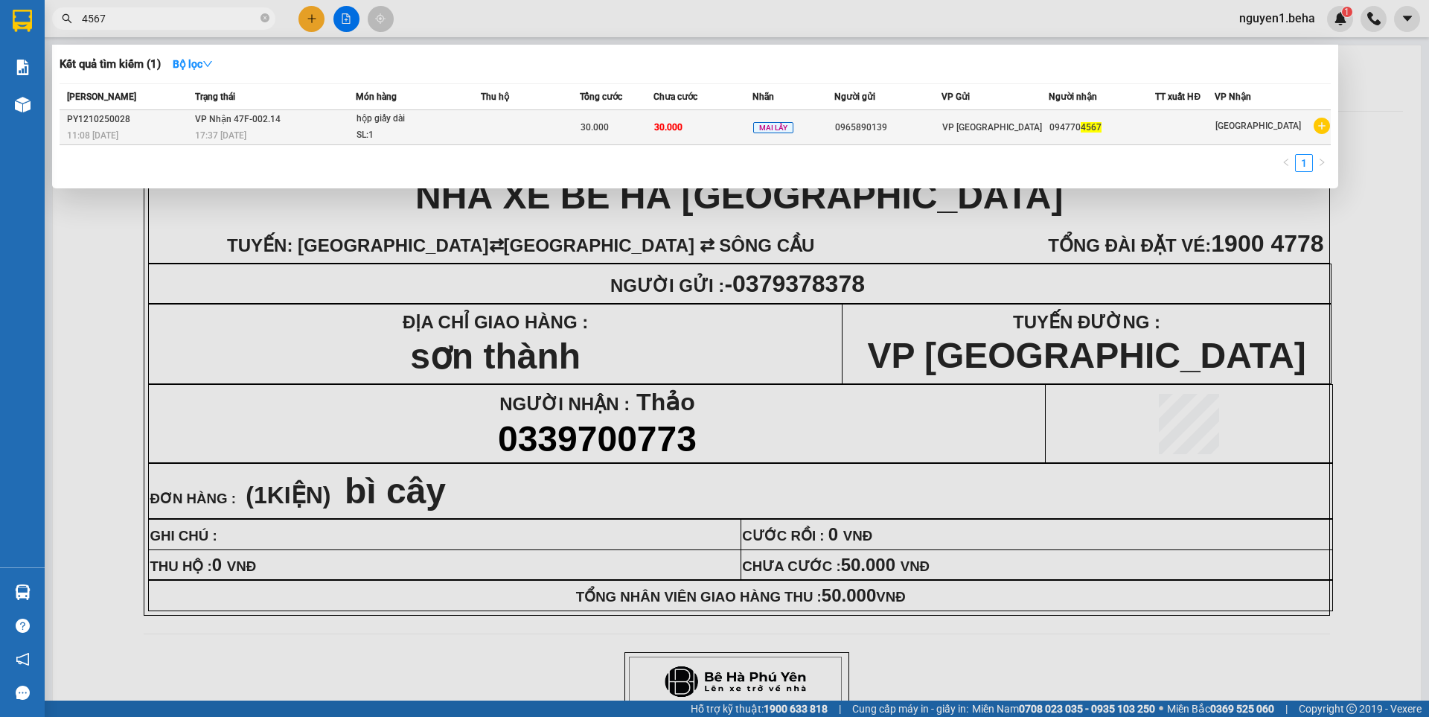
type input "4567"
click at [463, 134] on div "SL: 1" at bounding box center [413, 135] width 112 height 16
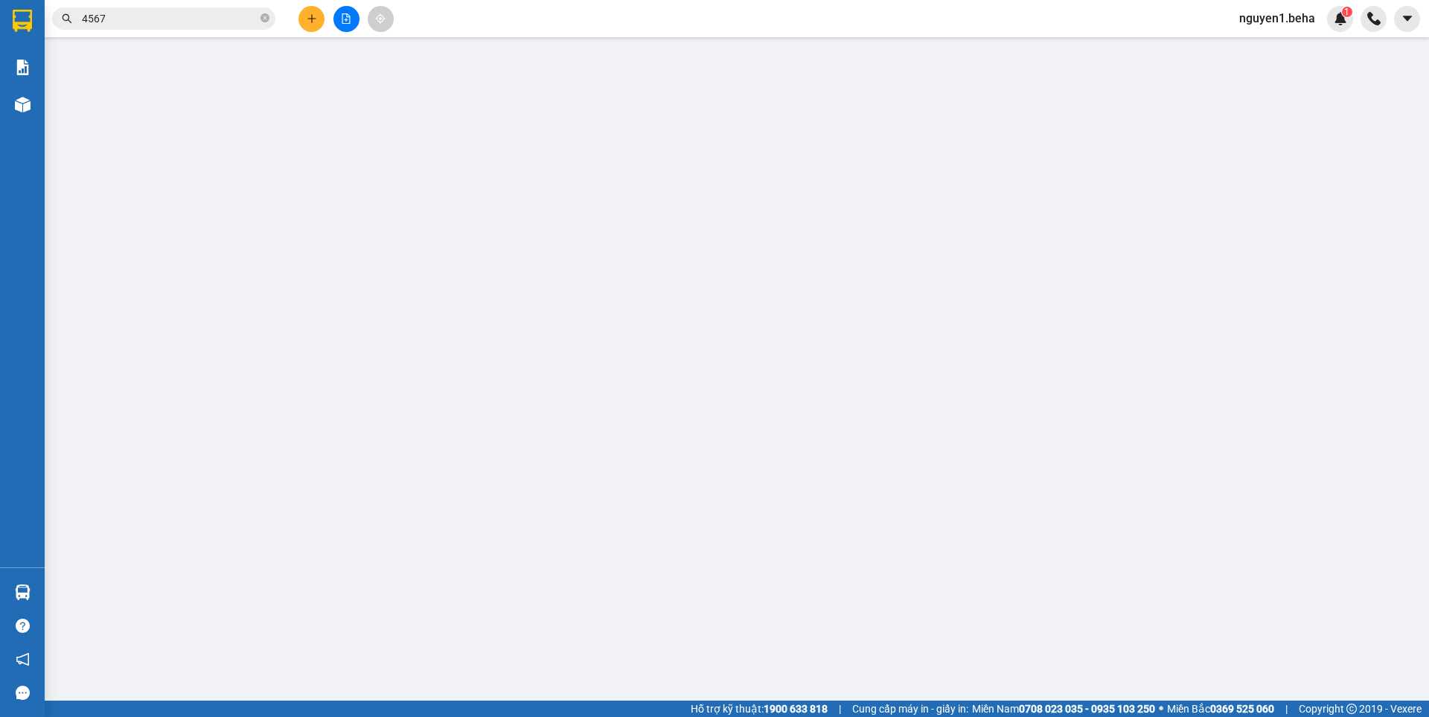
type input "0965890139"
type input "0947704567"
type input "30.000"
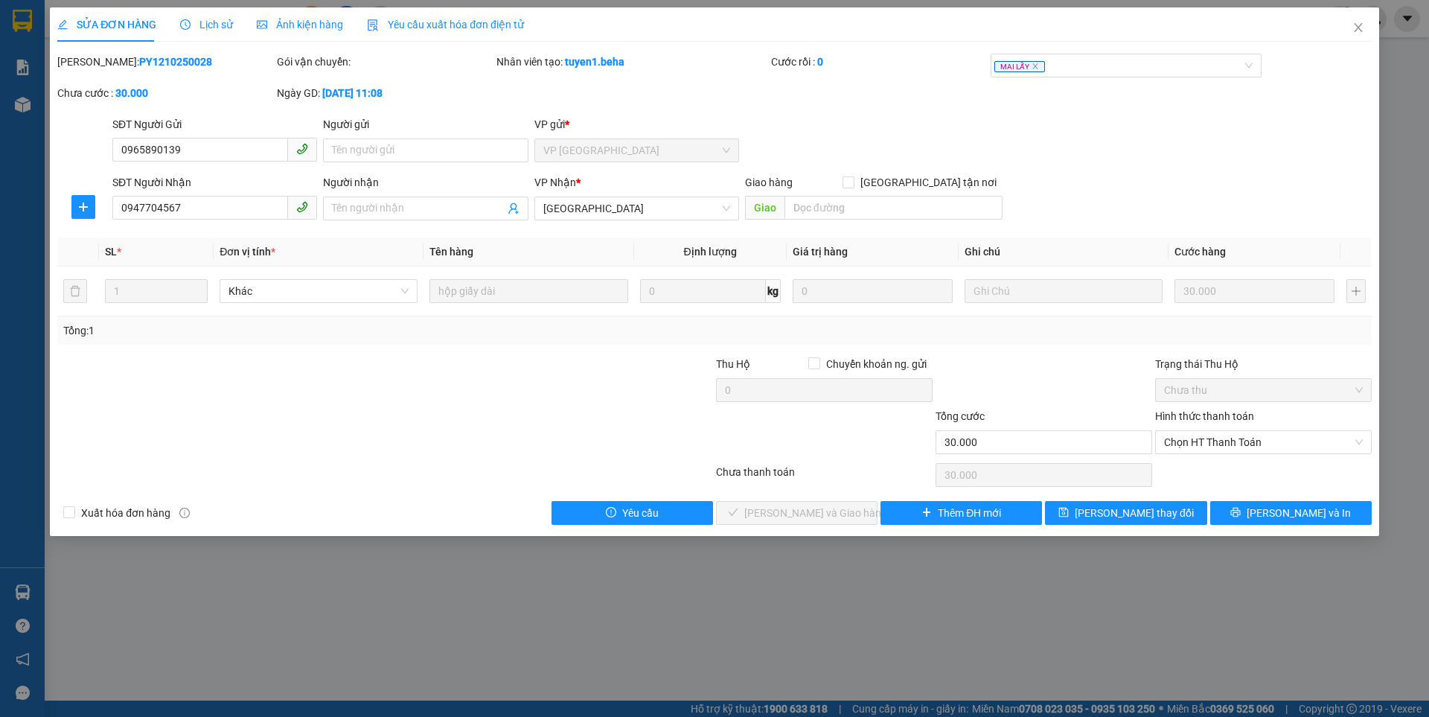
click at [322, 30] on span "Ảnh kiện hàng" at bounding box center [300, 25] width 86 height 12
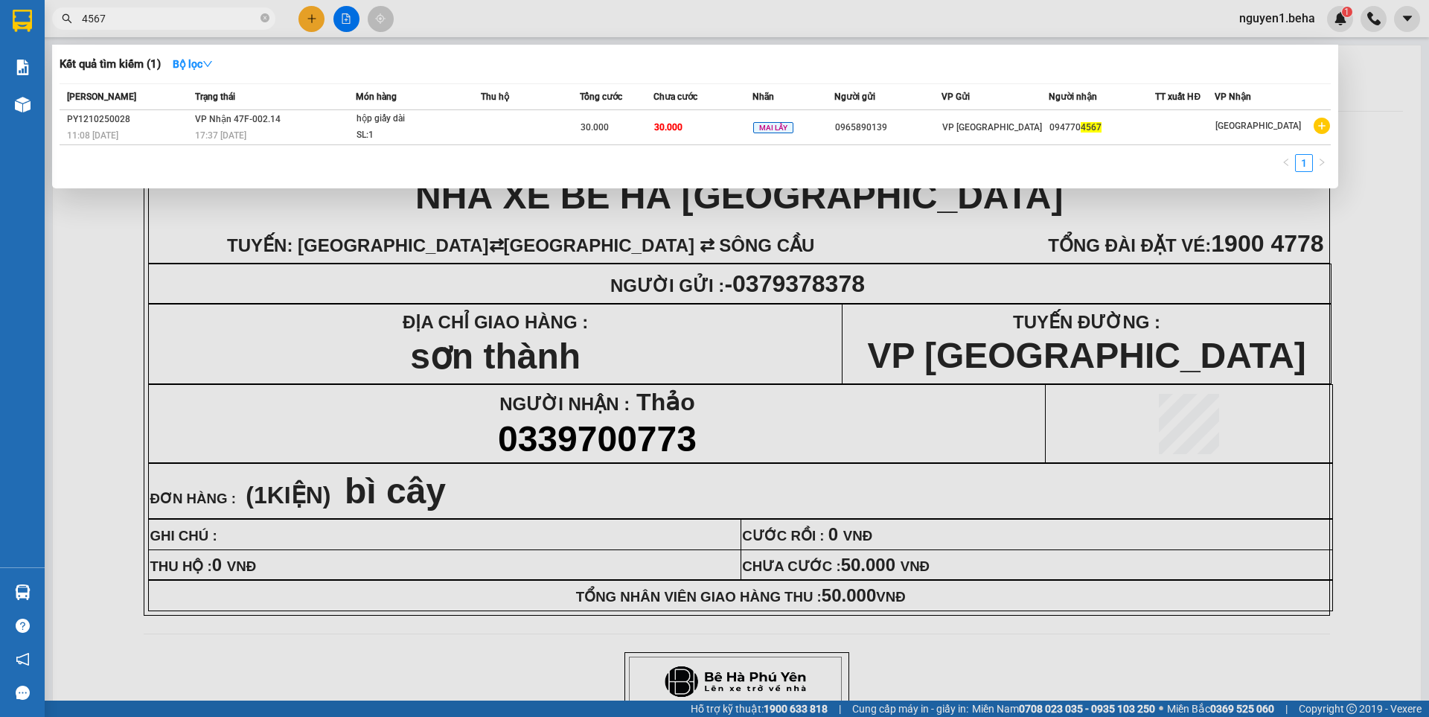
click at [186, 19] on input "4567" at bounding box center [170, 18] width 176 height 16
